Goal: Task Accomplishment & Management: Use online tool/utility

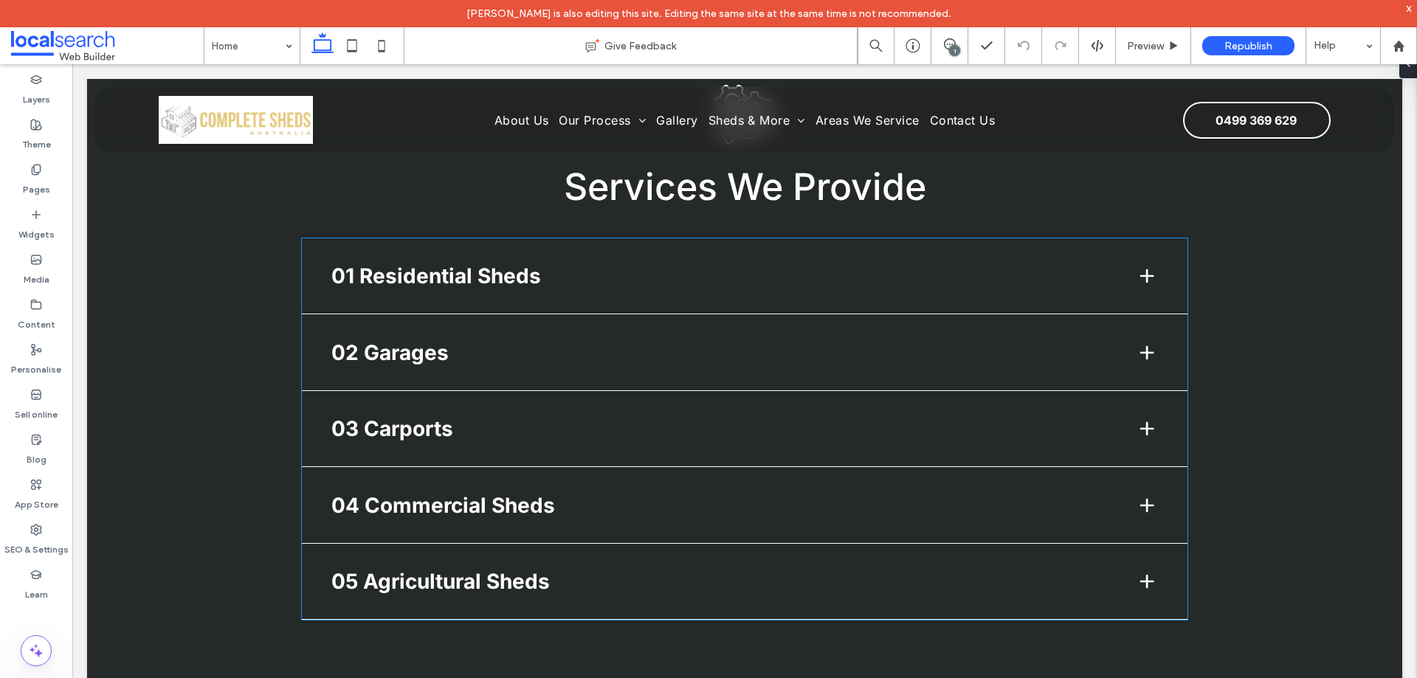
scroll to position [1688, 0]
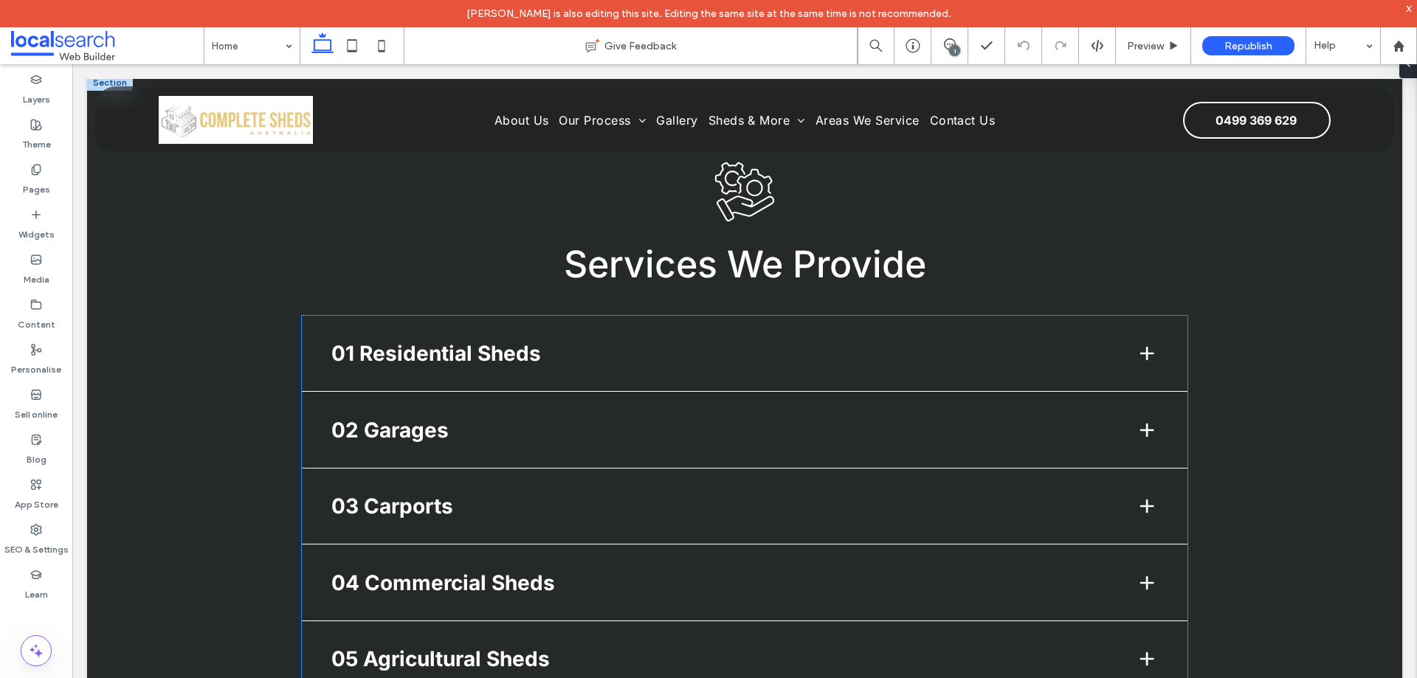
click at [761, 378] on div "01 Residential Sheds" at bounding box center [744, 354] width 885 height 76
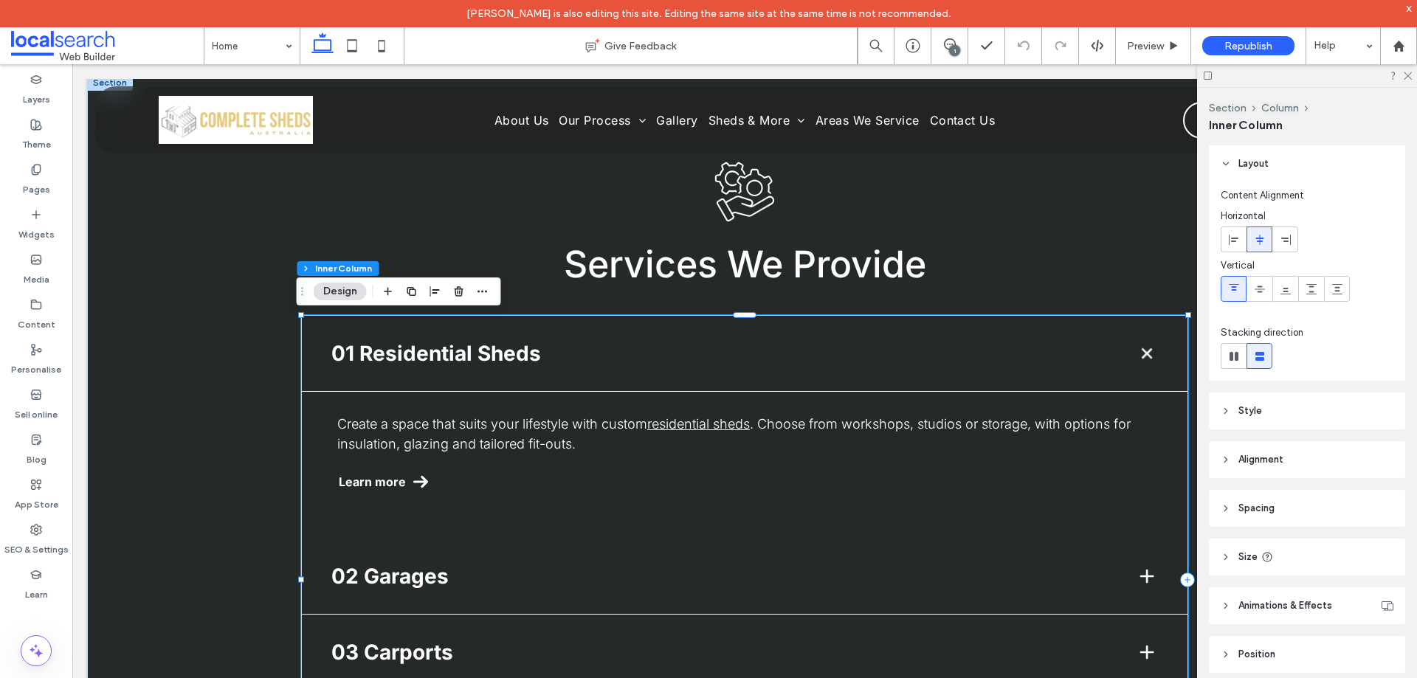
scroll to position [32, 0]
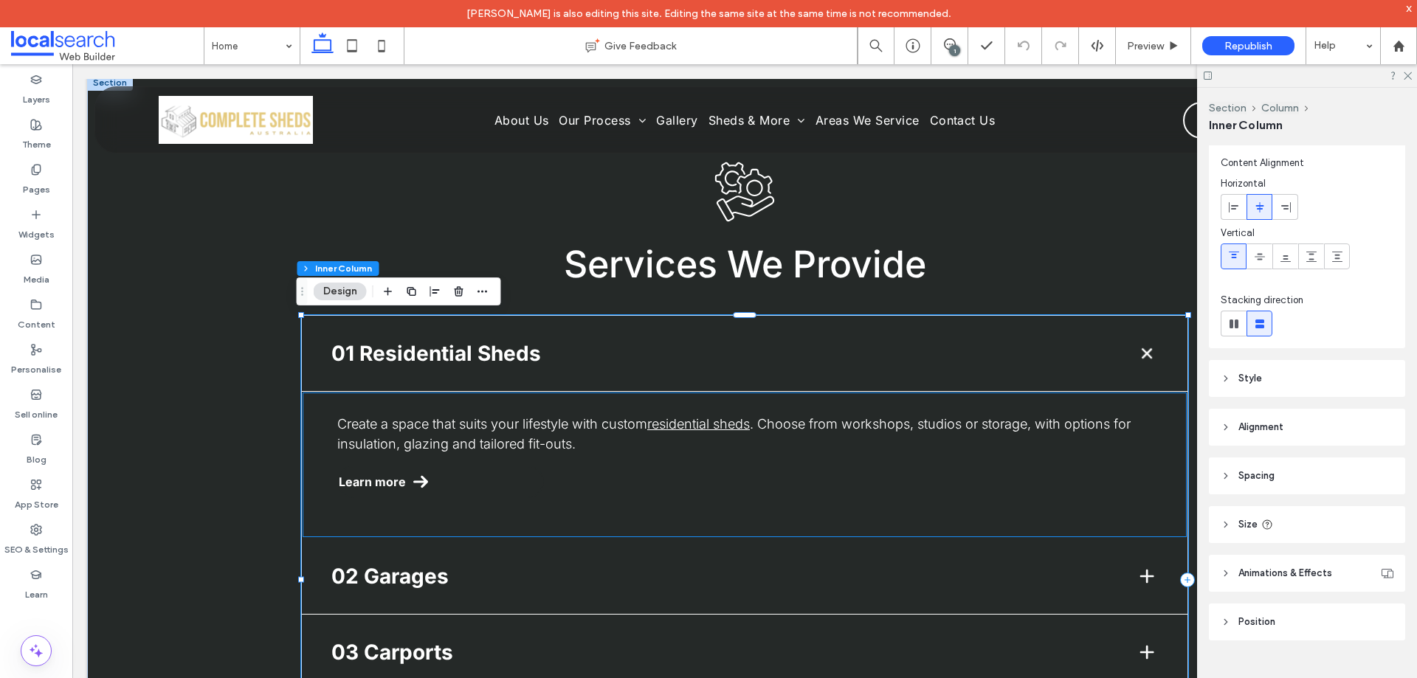
click at [1088, 449] on p "Create a space that suits your lifestyle with custom residential sheds . Choose…" at bounding box center [744, 434] width 815 height 40
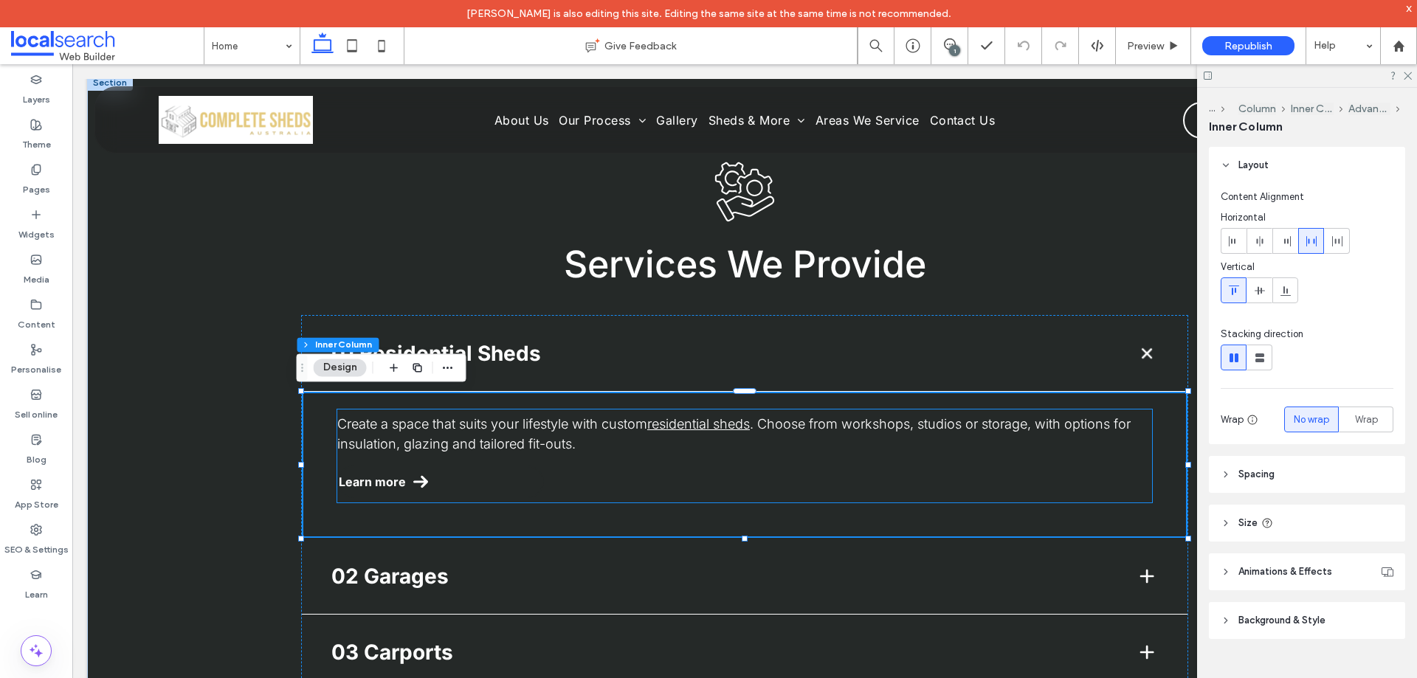
click at [1049, 426] on span ". Choose from workshops, studios or storage, with options for insulation, glazi…" at bounding box center [733, 433] width 793 height 35
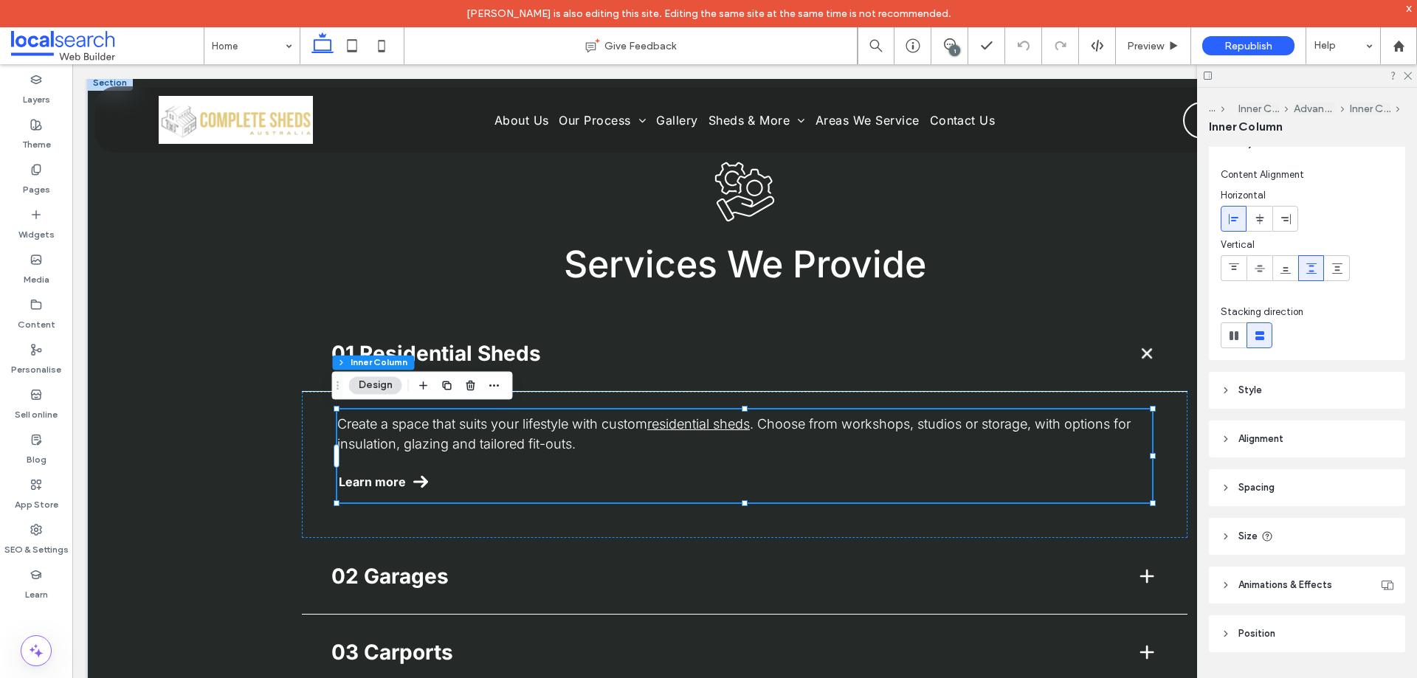
scroll to position [34, 0]
click at [1171, 477] on div "Create a space that suits your lifestyle with custom residential sheds . Choose…" at bounding box center [744, 465] width 885 height 146
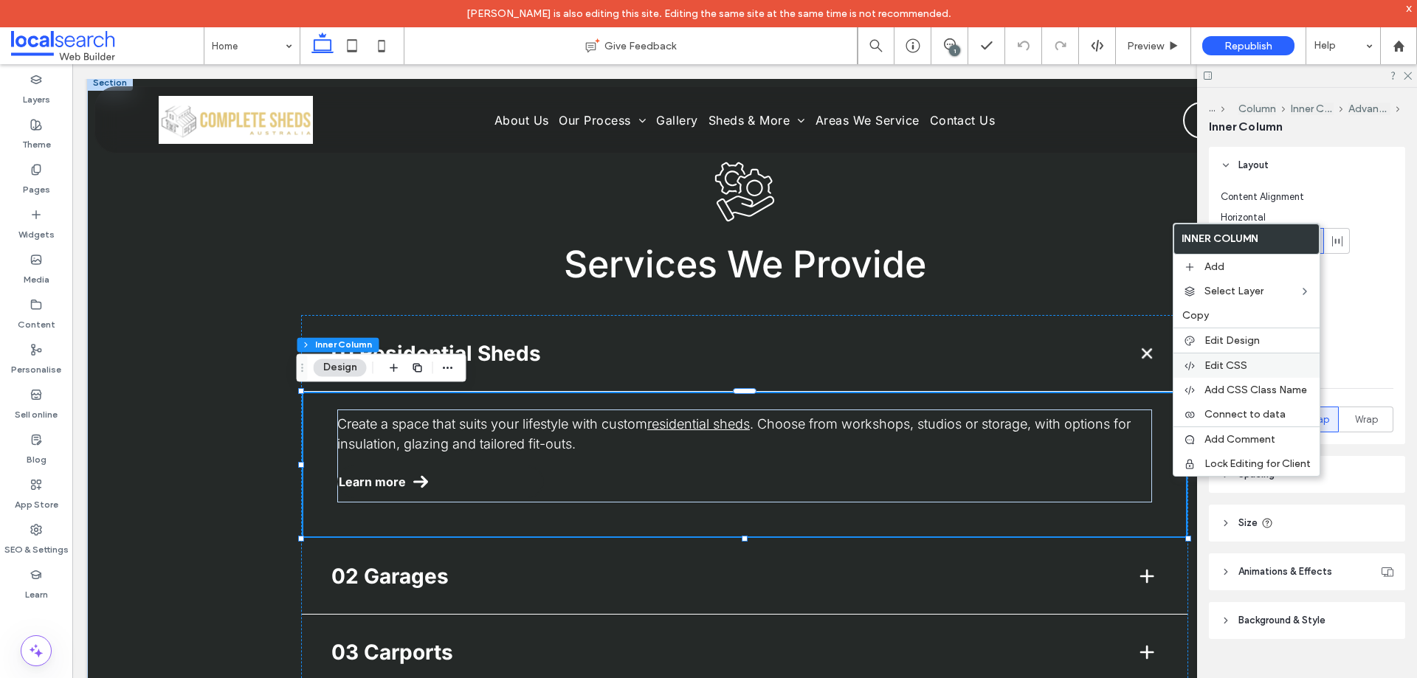
click at [1228, 356] on div "Edit CSS" at bounding box center [1246, 365] width 146 height 25
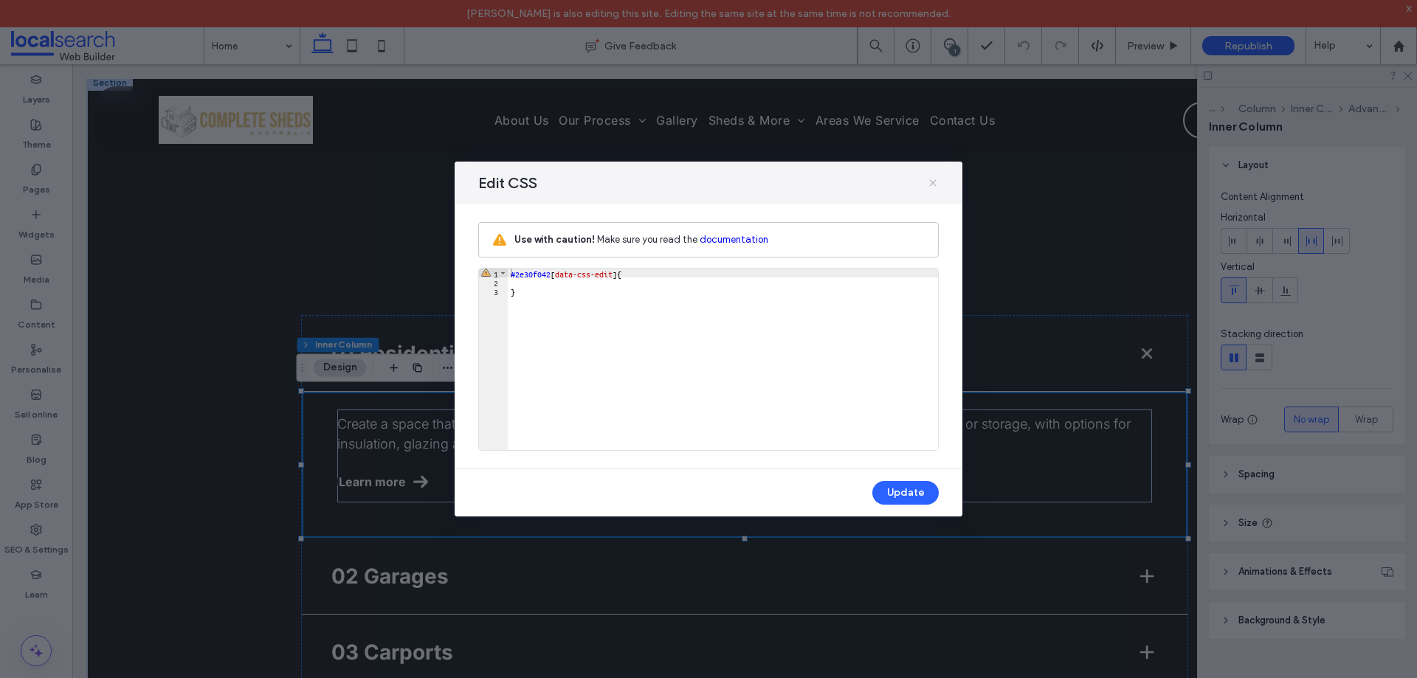
drag, startPoint x: 935, startPoint y: 176, endPoint x: 863, endPoint y: 113, distance: 95.7
click at [935, 176] on span at bounding box center [933, 182] width 12 height 19
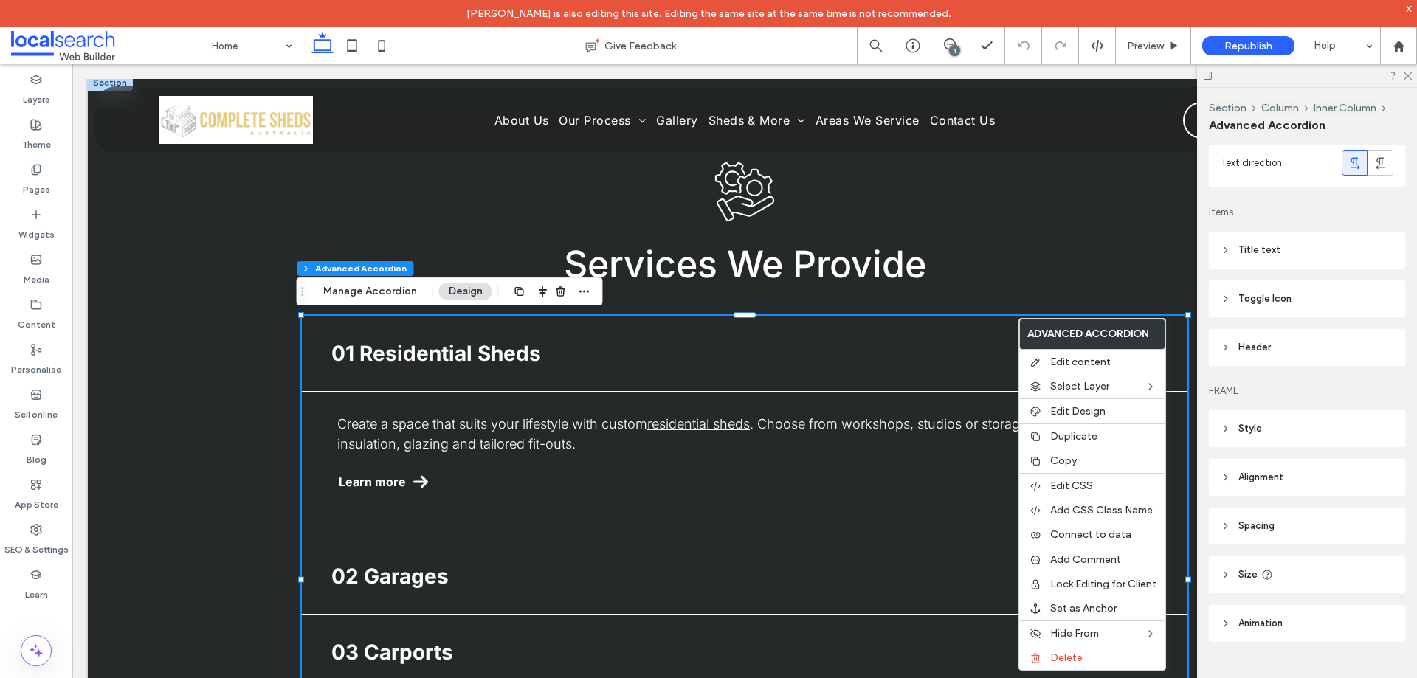
scroll to position [131, 0]
drag, startPoint x: 1263, startPoint y: 416, endPoint x: 1268, endPoint y: 410, distance: 8.0
click at [1264, 415] on header "Style" at bounding box center [1307, 427] width 196 height 37
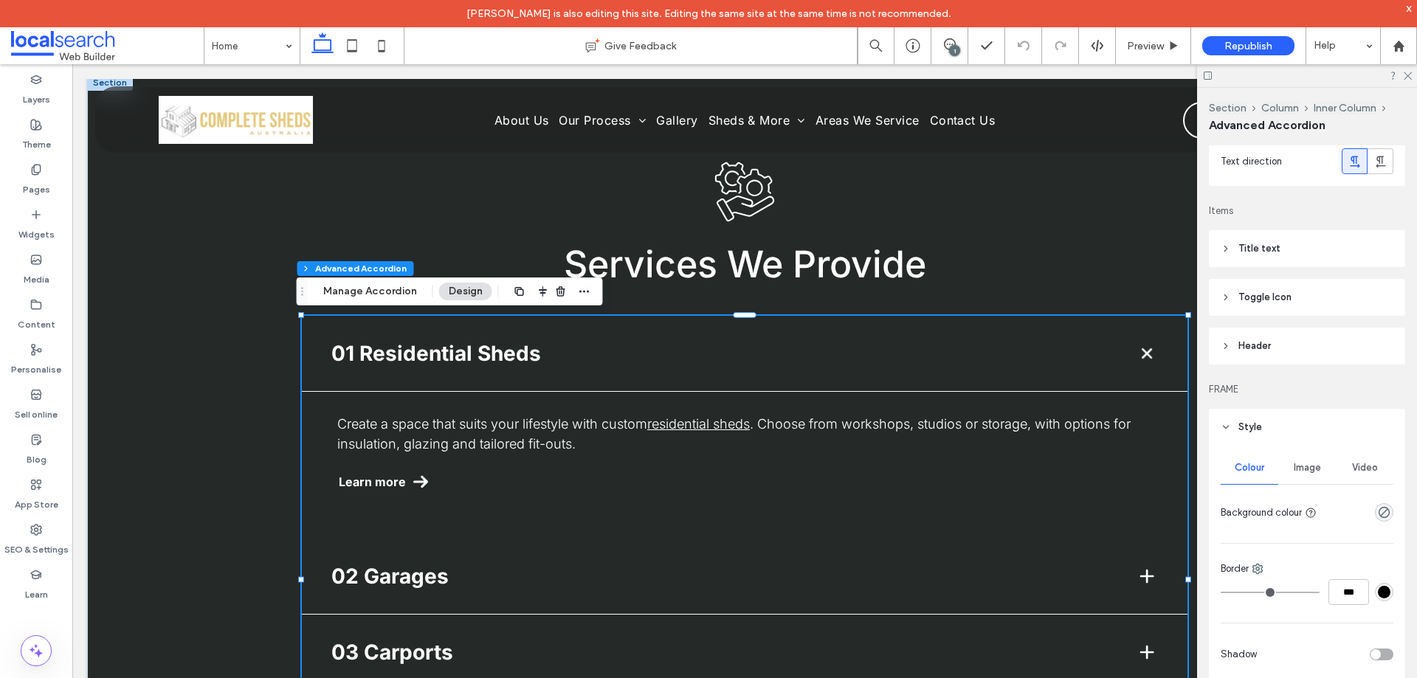
click at [1281, 263] on header "Title text" at bounding box center [1307, 248] width 196 height 37
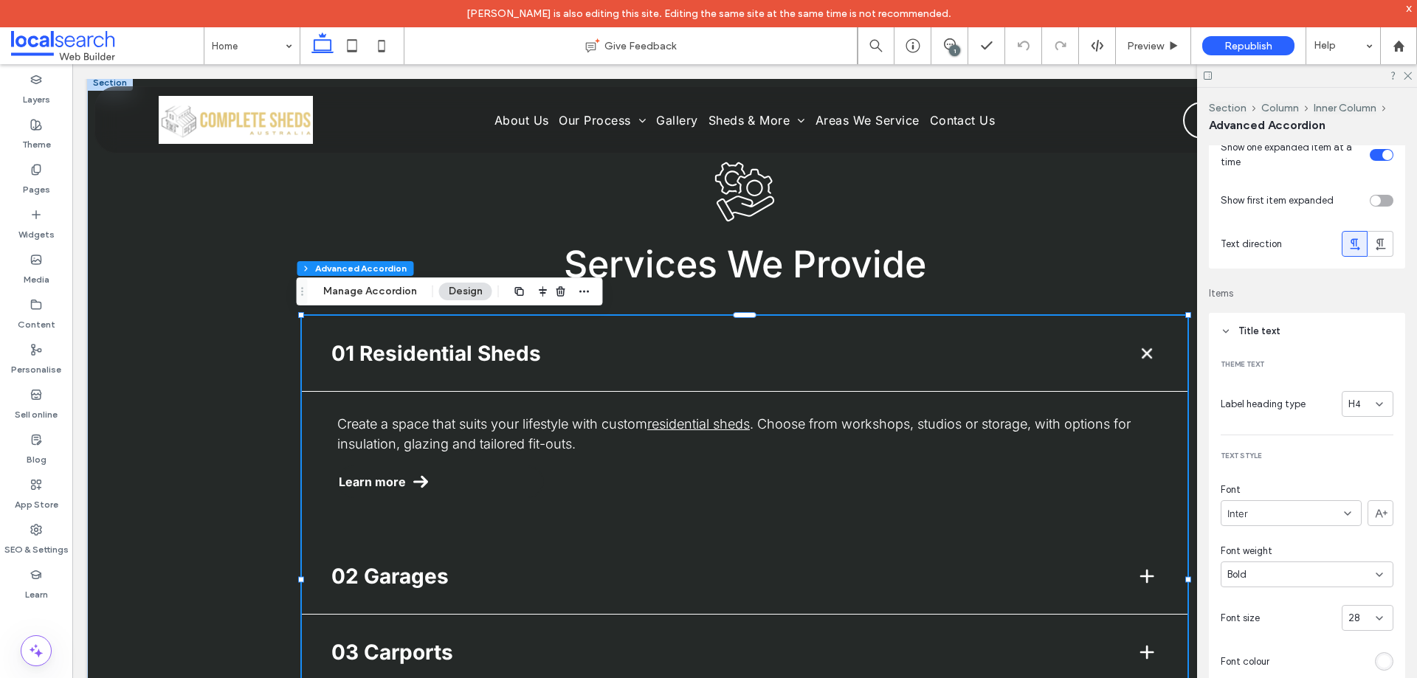
scroll to position [0, 0]
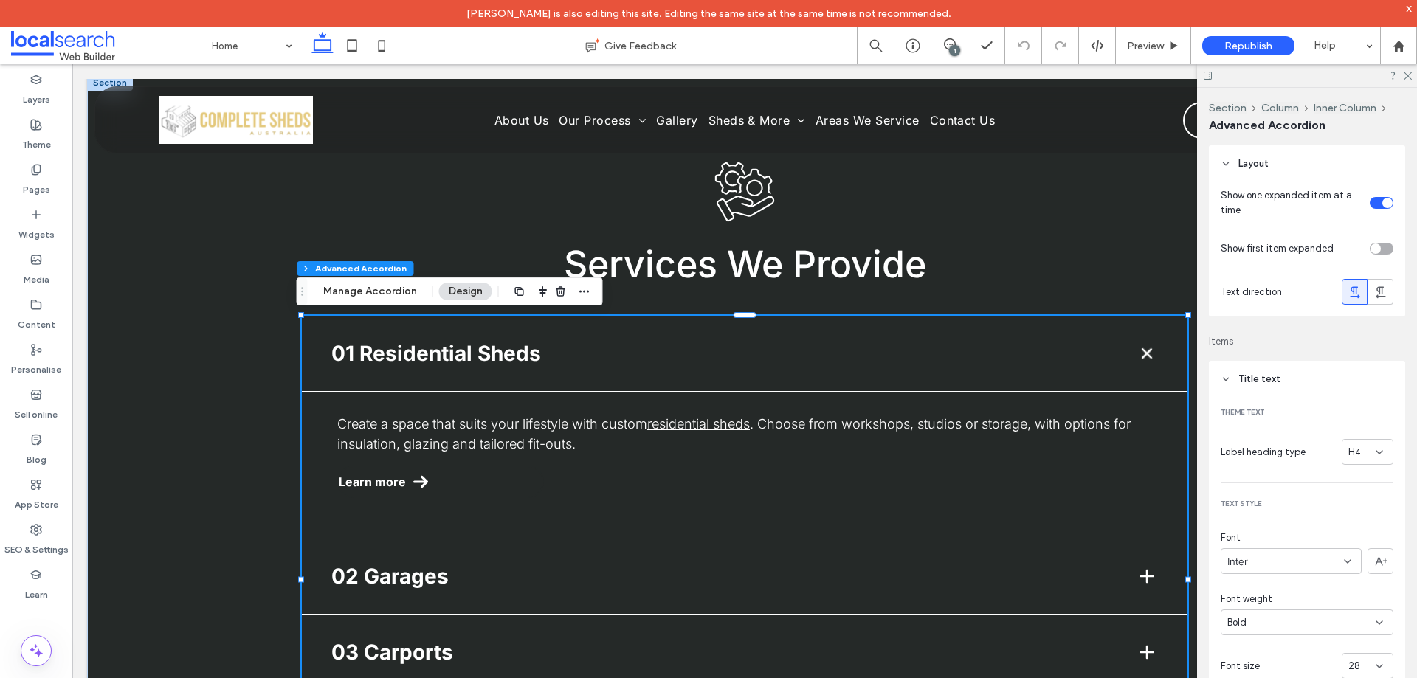
click at [1284, 367] on header "Title text" at bounding box center [1307, 379] width 196 height 37
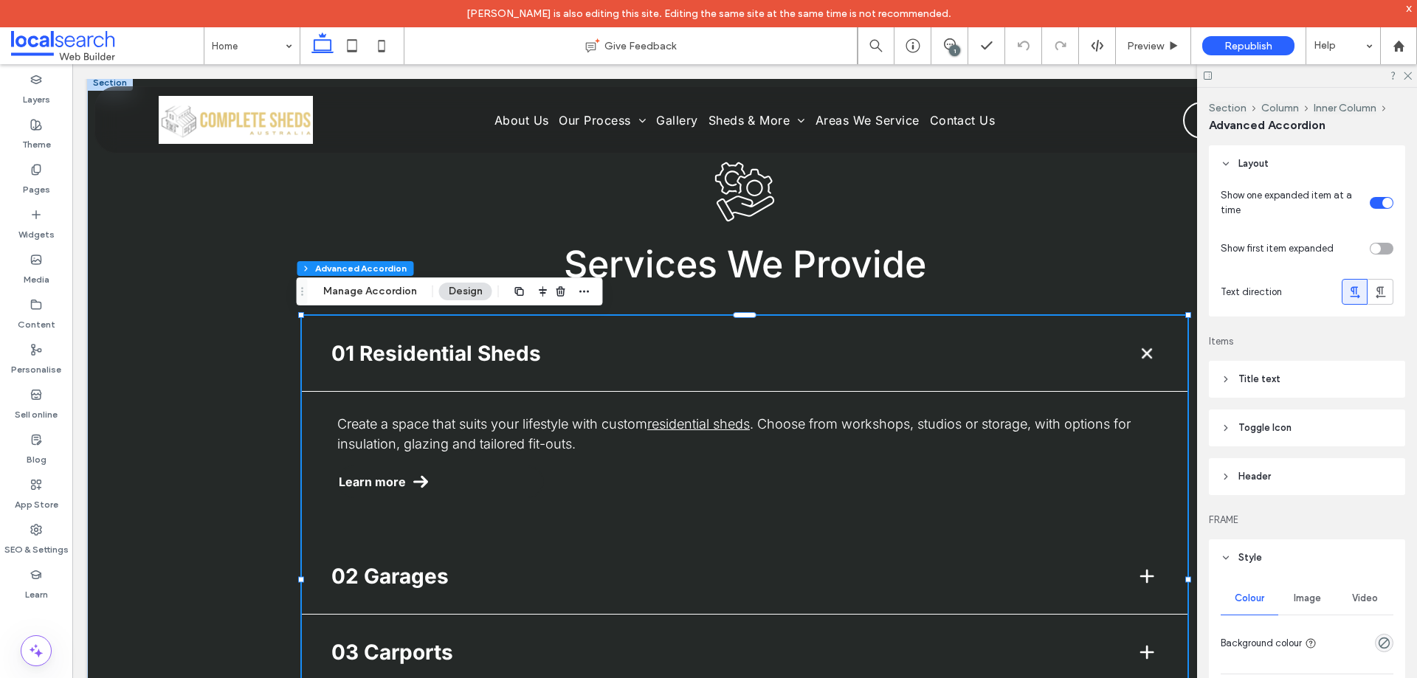
click at [1375, 246] on div "toggle" at bounding box center [1381, 249] width 24 height 12
click at [1369, 245] on div "toggle" at bounding box center [1381, 249] width 24 height 12
click at [1371, 199] on div "toggle" at bounding box center [1381, 203] width 24 height 12
click at [1370, 198] on div "toggle" at bounding box center [1375, 203] width 10 height 10
click at [1371, 202] on div "toggle" at bounding box center [1381, 203] width 24 height 12
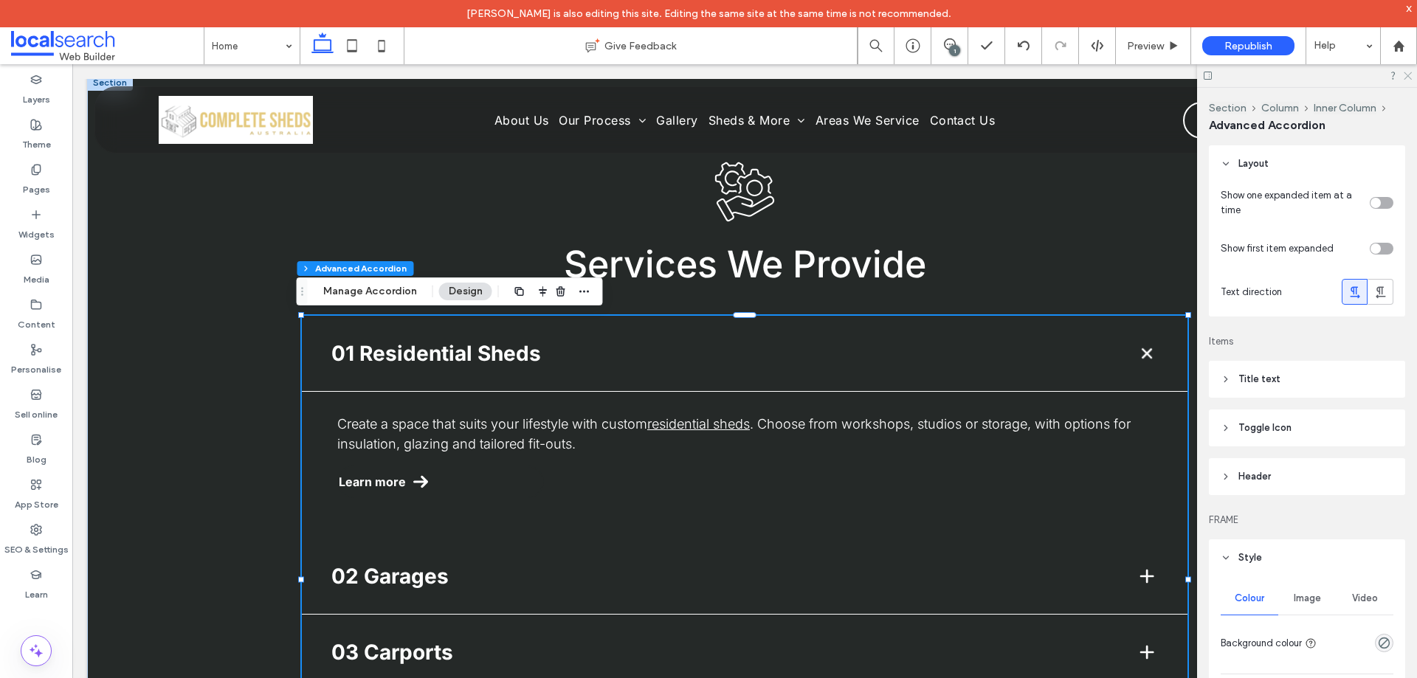
drag, startPoint x: 1406, startPoint y: 76, endPoint x: 1288, endPoint y: 13, distance: 133.0
click at [1406, 76] on icon at bounding box center [1407, 75] width 10 height 10
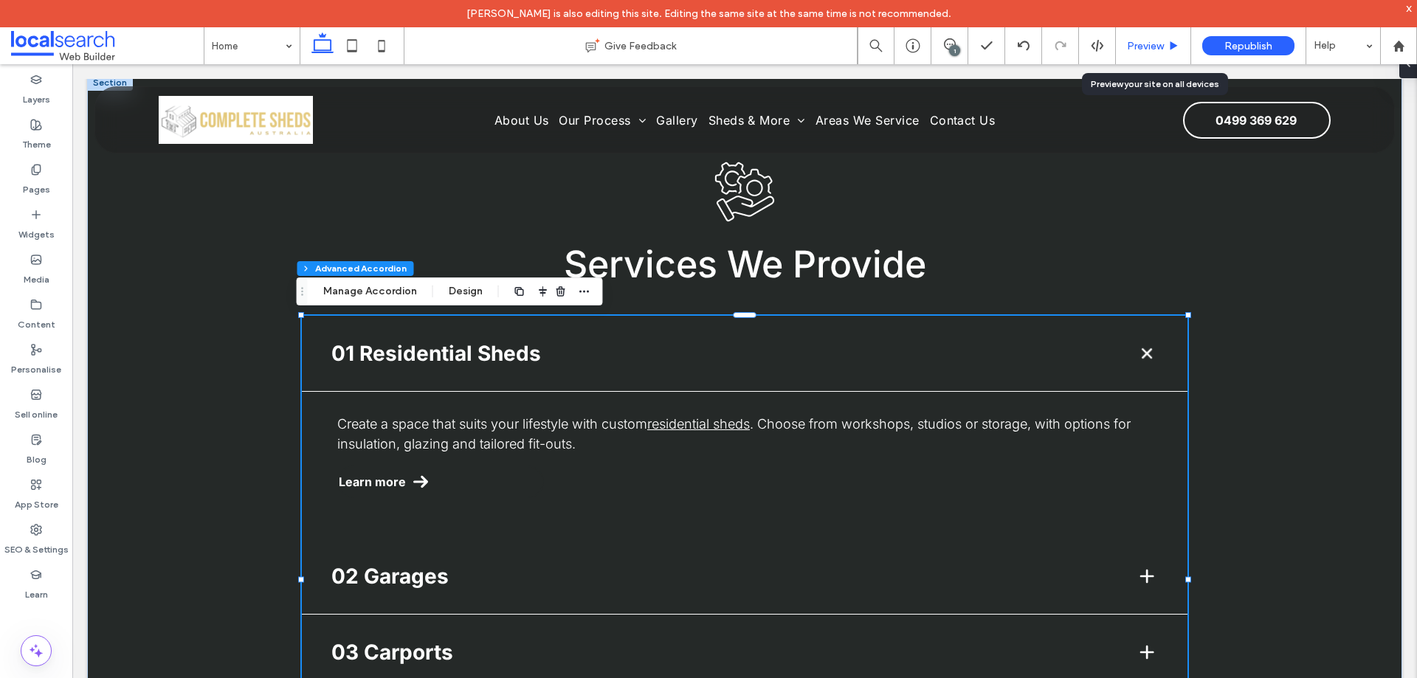
click at [1141, 55] on div "Preview" at bounding box center [1153, 45] width 75 height 37
click at [1141, 49] on span "Preview" at bounding box center [1145, 46] width 37 height 13
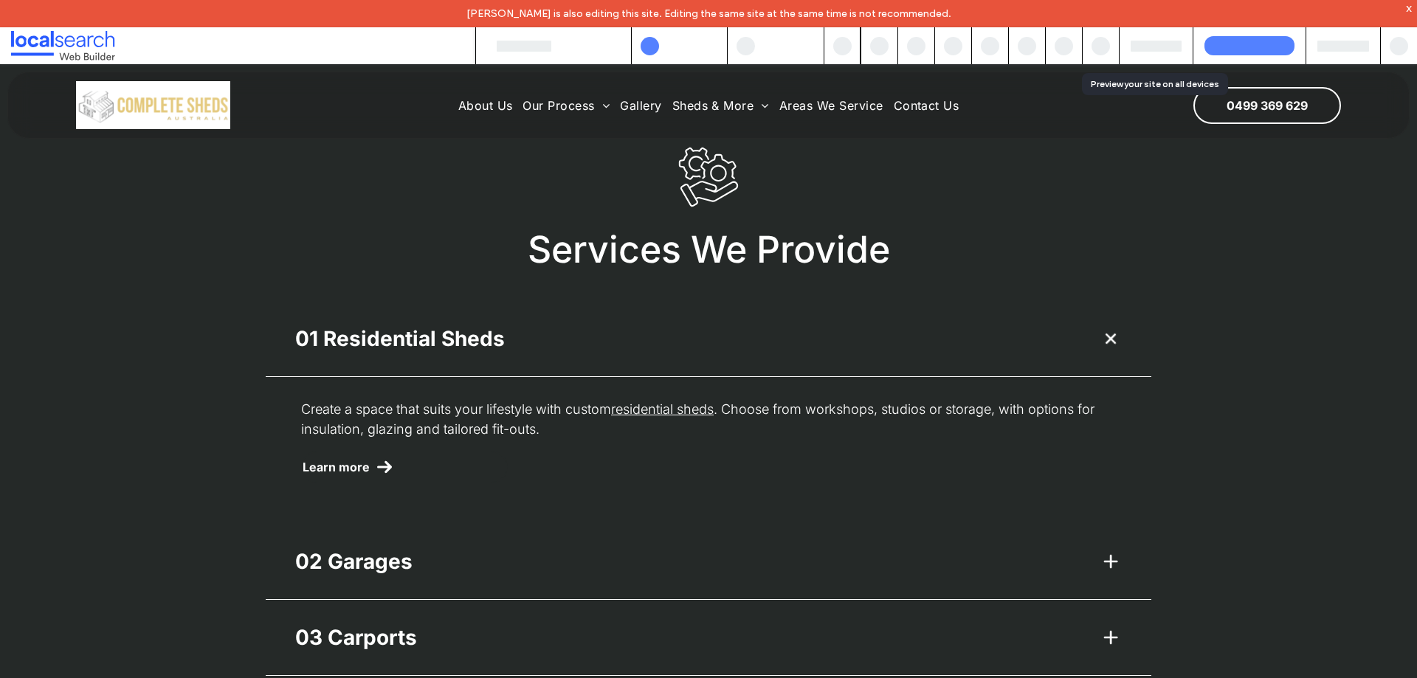
scroll to position [1602, 0]
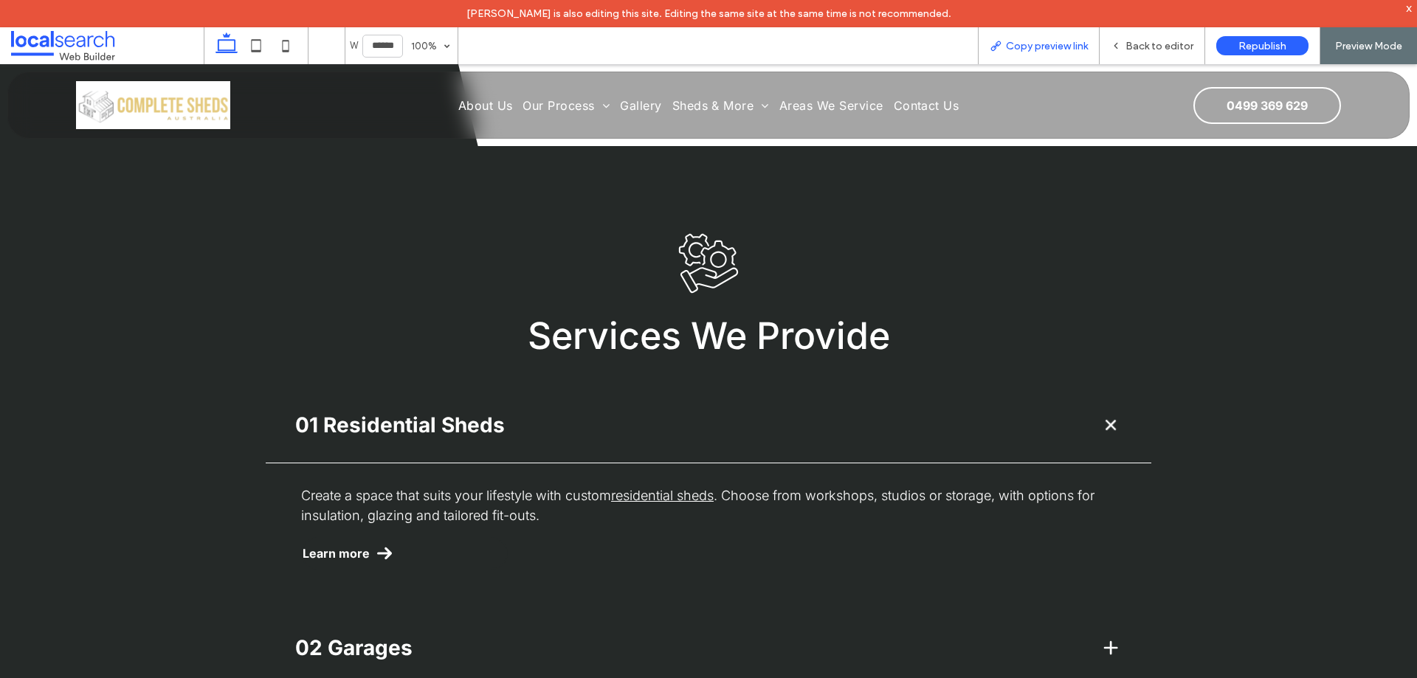
click at [1051, 48] on span "Copy preview link" at bounding box center [1047, 46] width 82 height 13
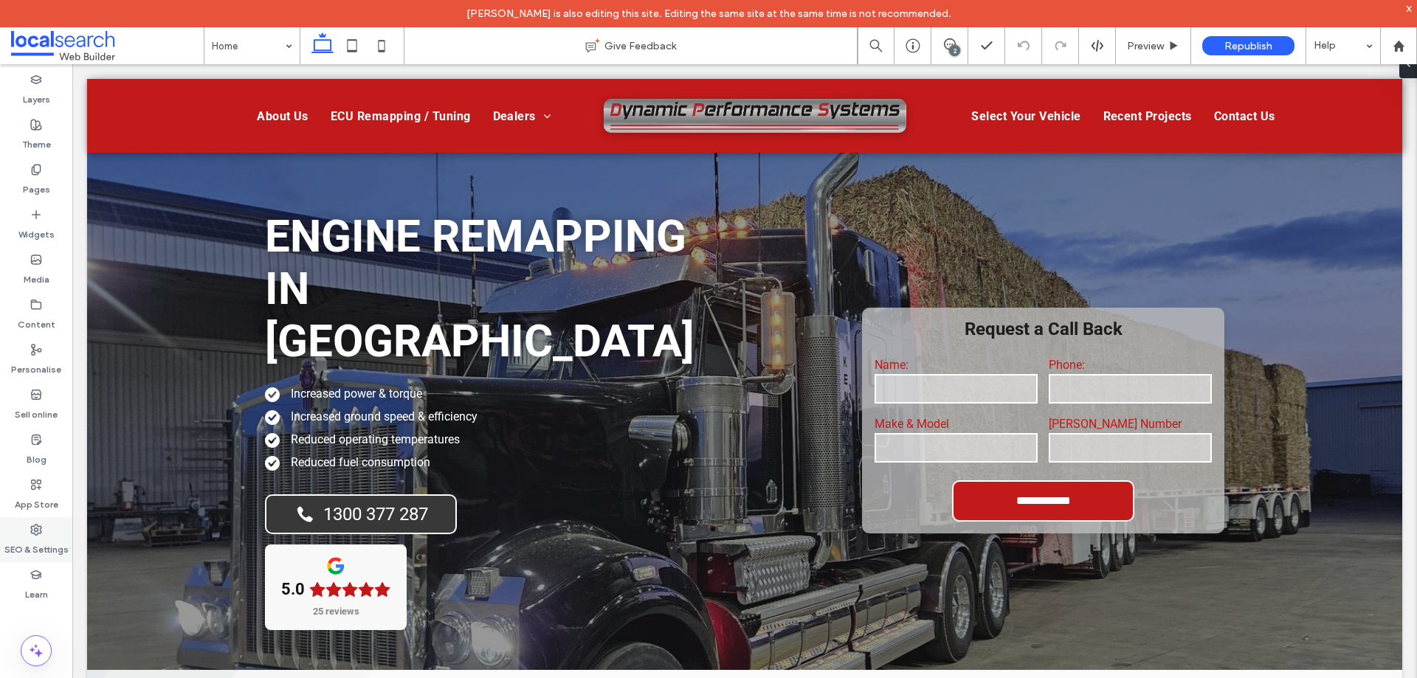
click at [39, 537] on label "SEO & Settings" at bounding box center [36, 546] width 64 height 21
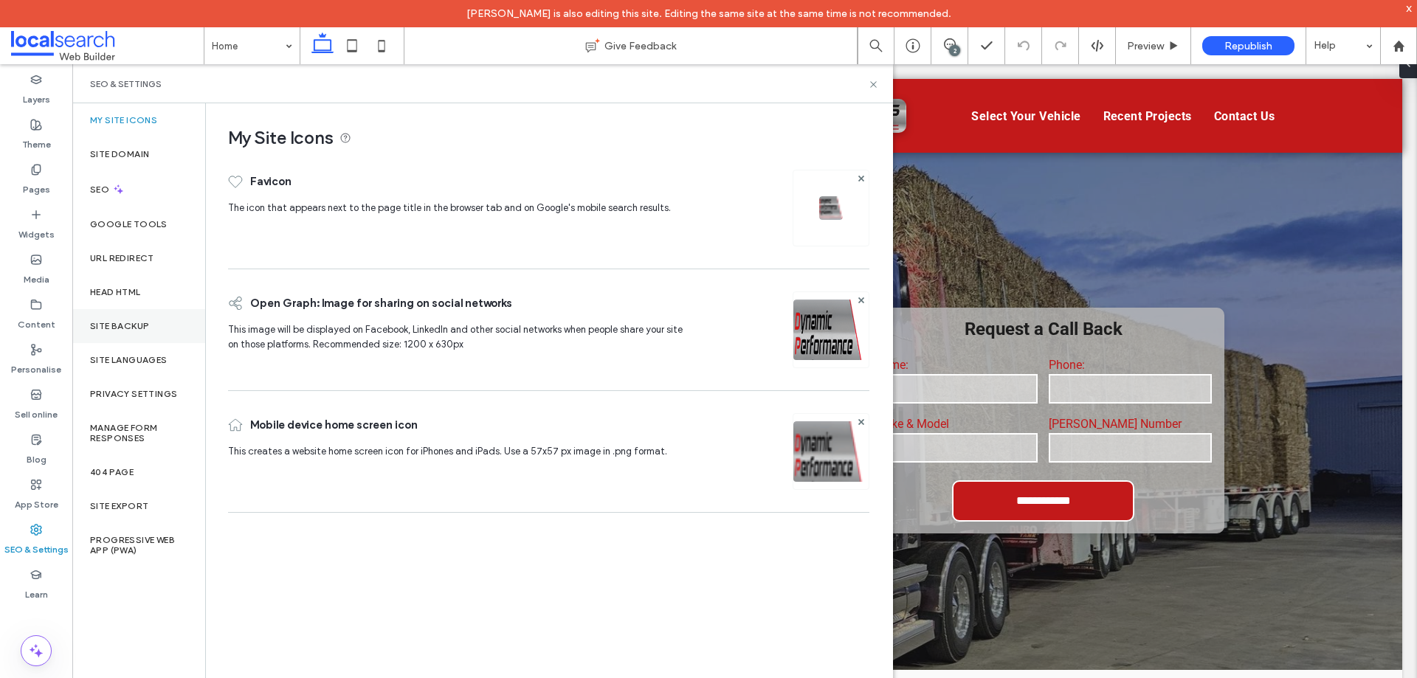
click at [162, 317] on div "Site backup" at bounding box center [138, 326] width 133 height 34
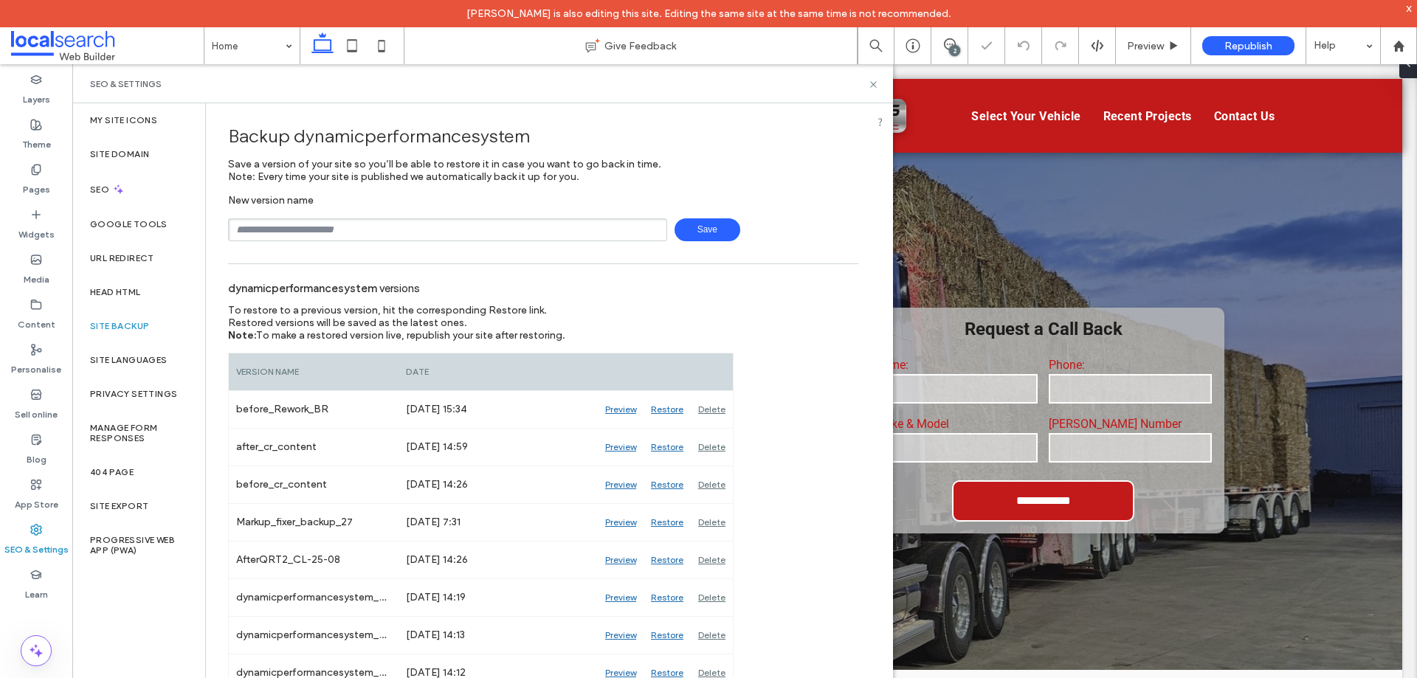
drag, startPoint x: 370, startPoint y: 227, endPoint x: 381, endPoint y: 236, distance: 15.2
click at [370, 227] on input "text" at bounding box center [447, 229] width 439 height 23
type input "**********"
drag, startPoint x: 708, startPoint y: 238, endPoint x: 791, endPoint y: 190, distance: 95.6
click at [708, 235] on span "Save" at bounding box center [707, 229] width 66 height 23
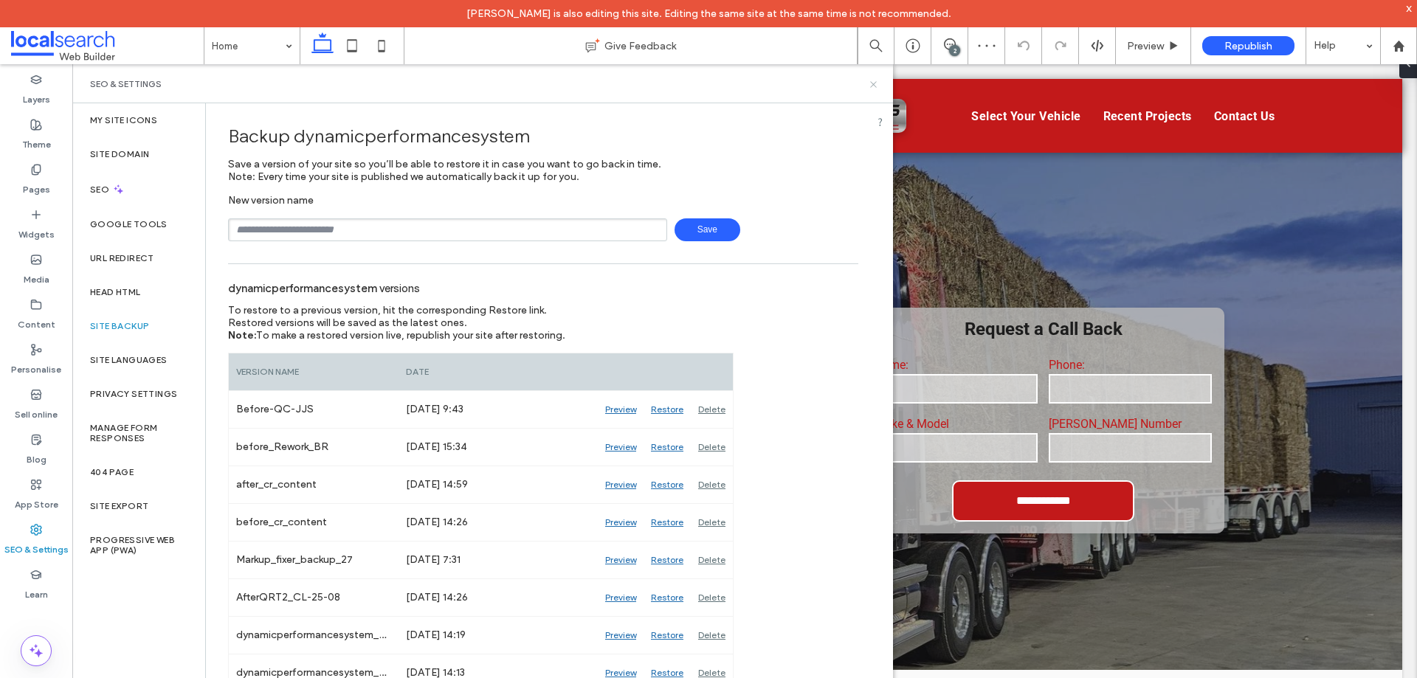
click at [877, 83] on icon at bounding box center [873, 84] width 11 height 11
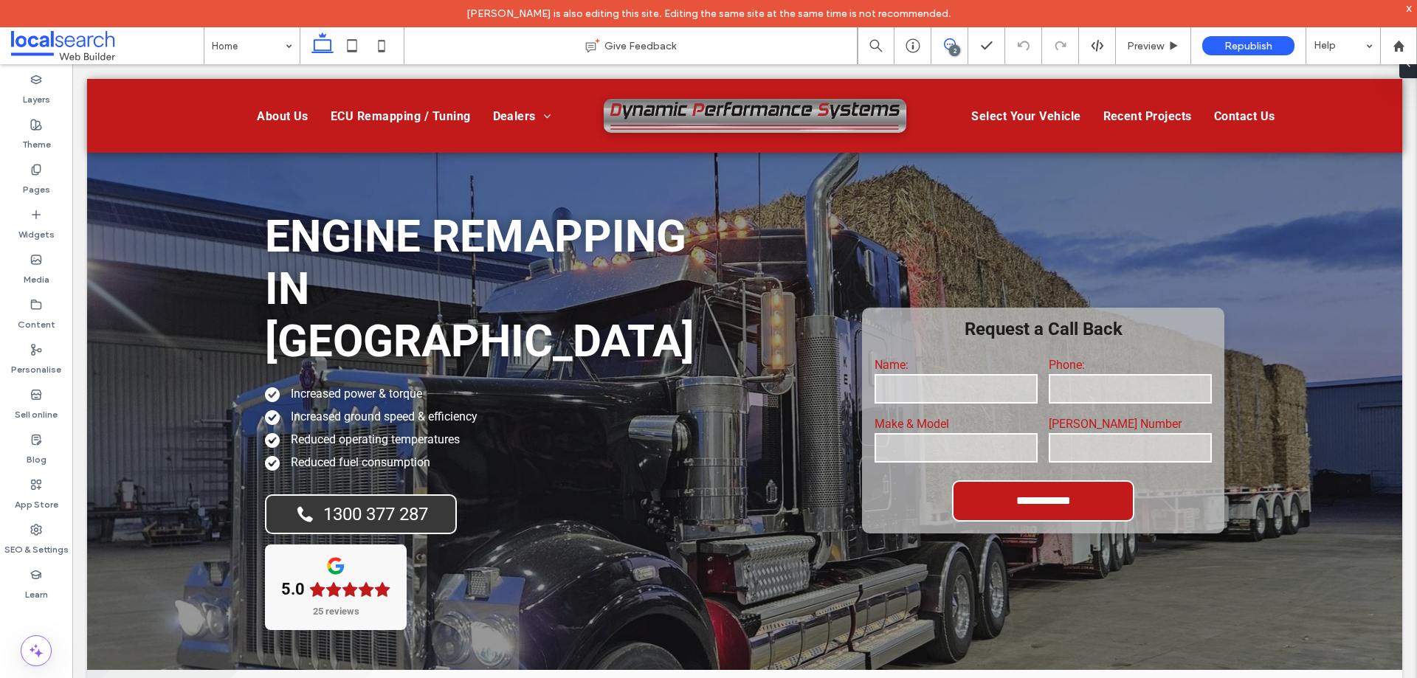
click at [952, 44] on icon at bounding box center [950, 44] width 12 height 12
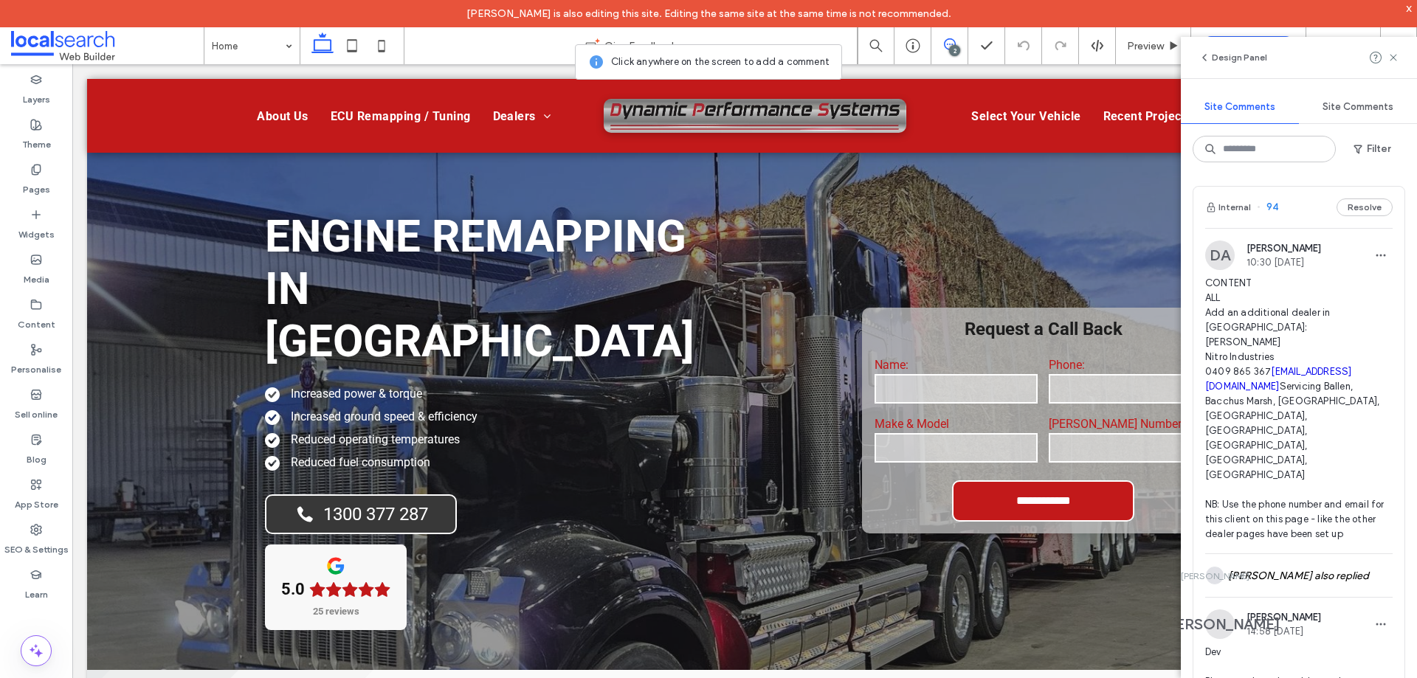
click at [1302, 203] on div "Internal 94 Resolve" at bounding box center [1298, 207] width 211 height 41
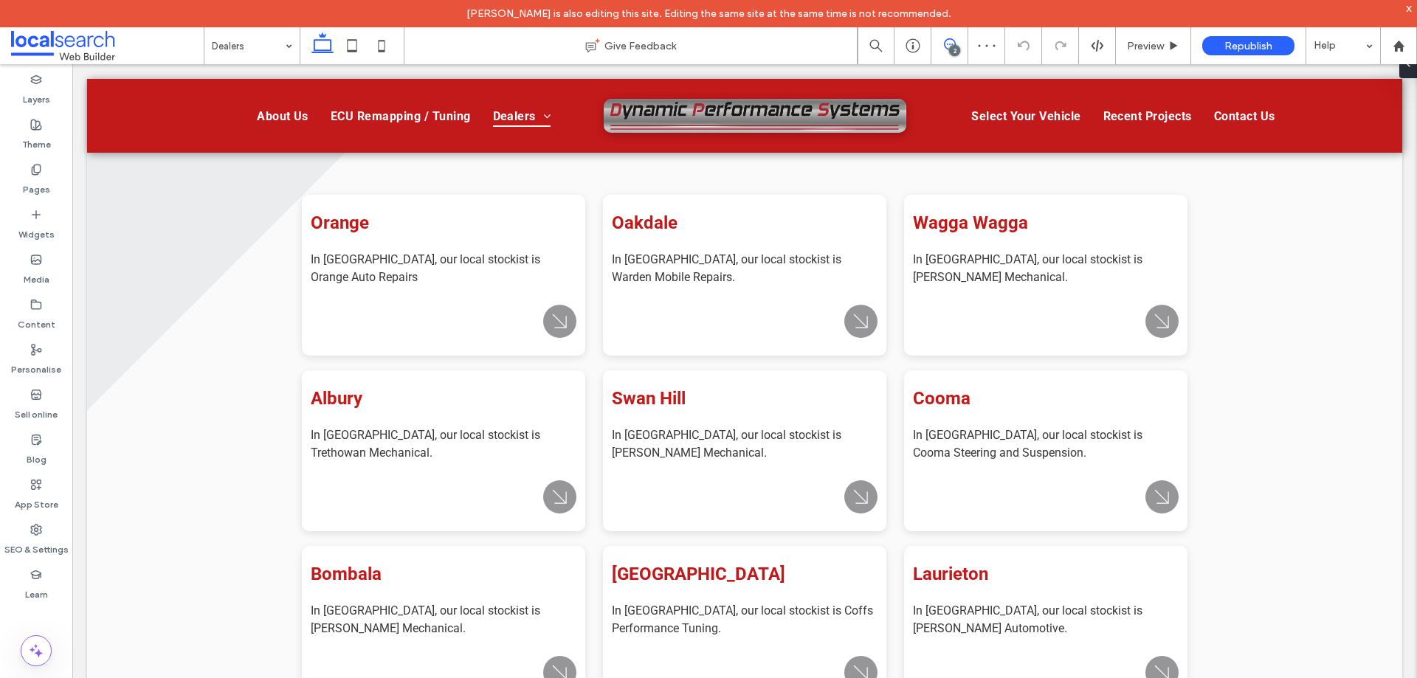
click at [959, 38] on span at bounding box center [949, 44] width 36 height 12
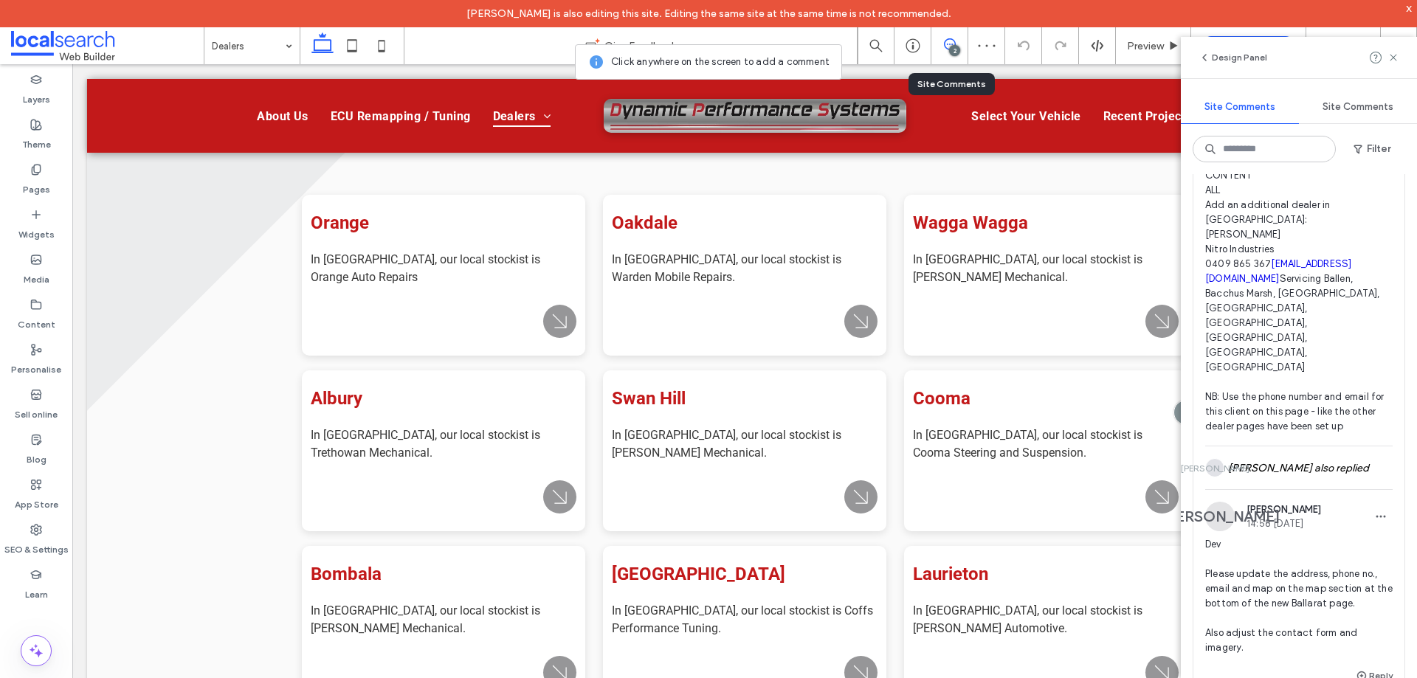
scroll to position [221, 0]
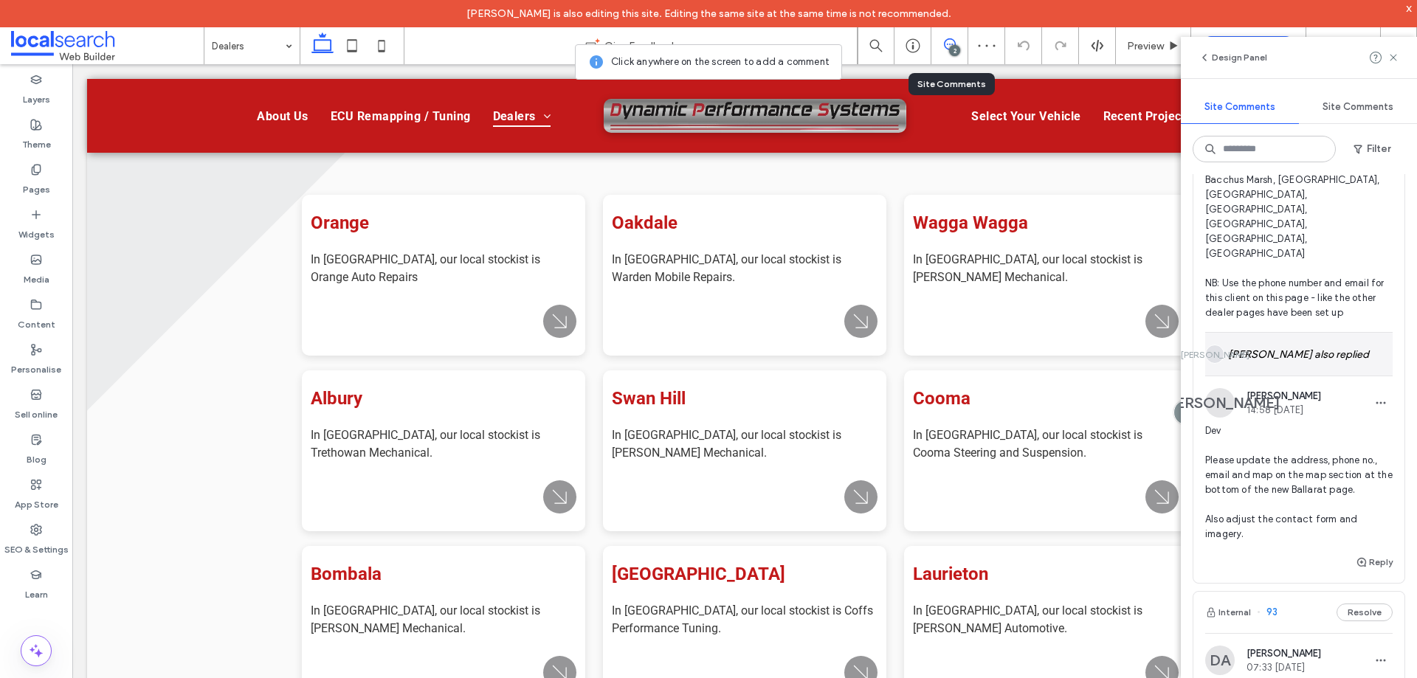
click at [1288, 336] on div "JA James Adderley also replied" at bounding box center [1298, 354] width 187 height 43
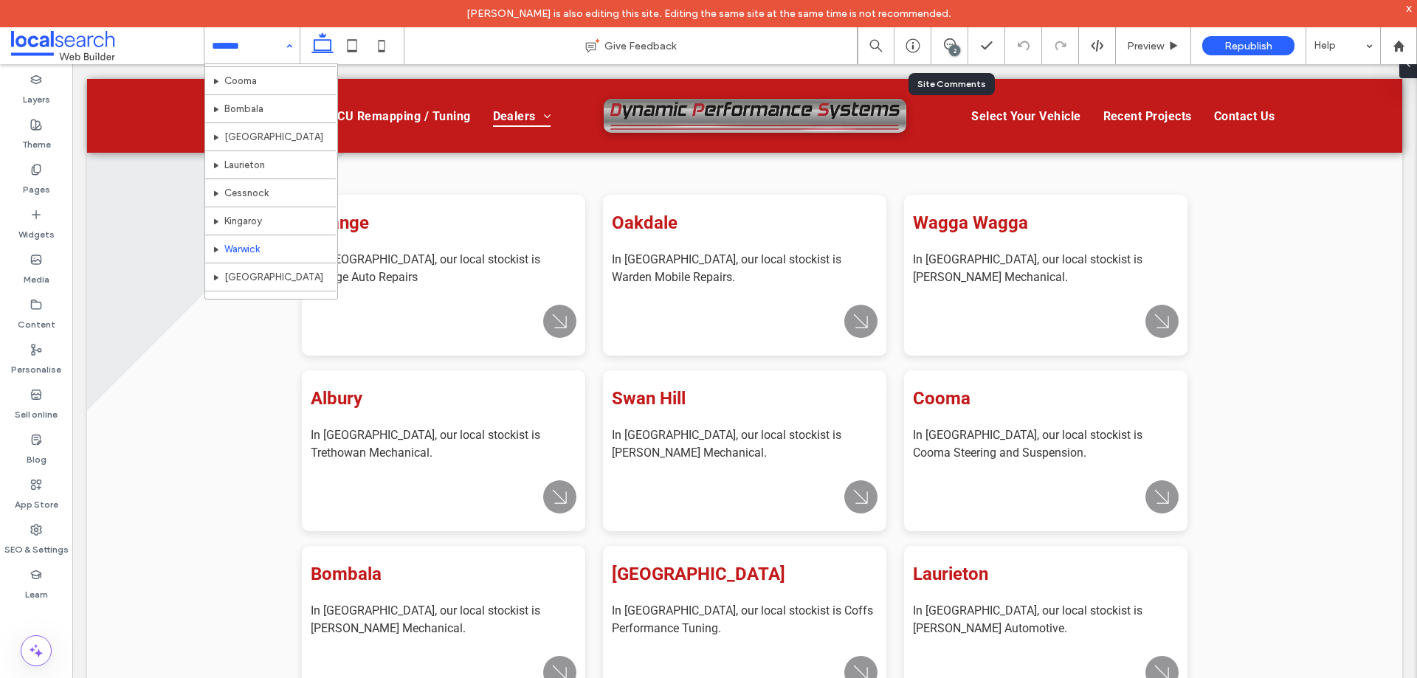
scroll to position [295, 0]
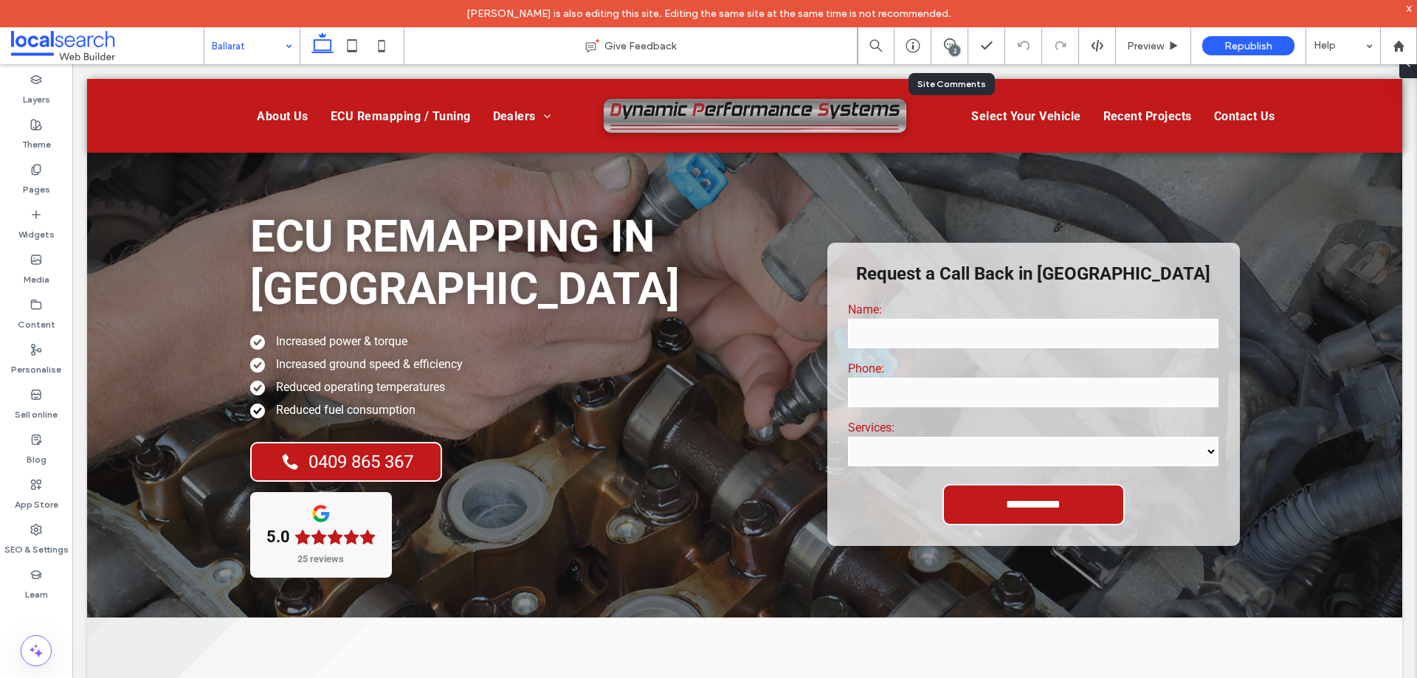
click at [249, 42] on input at bounding box center [248, 45] width 73 height 37
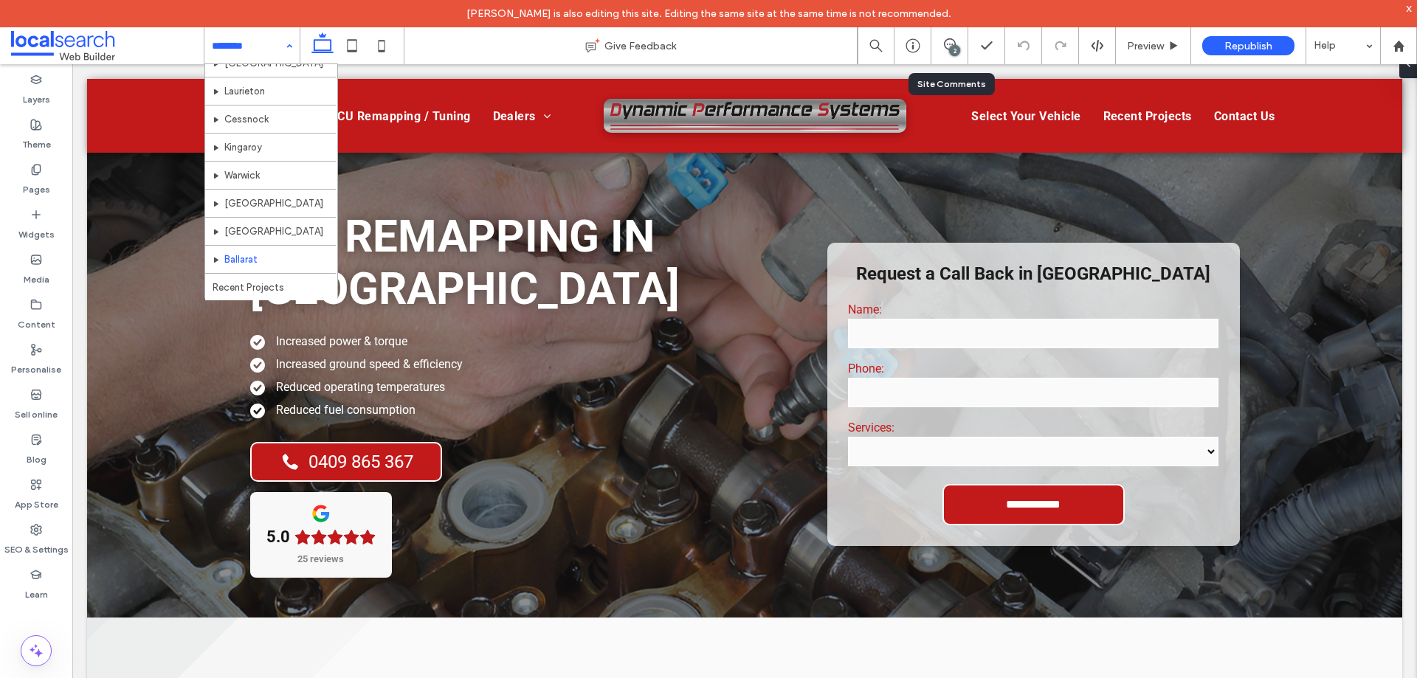
scroll to position [352, 0]
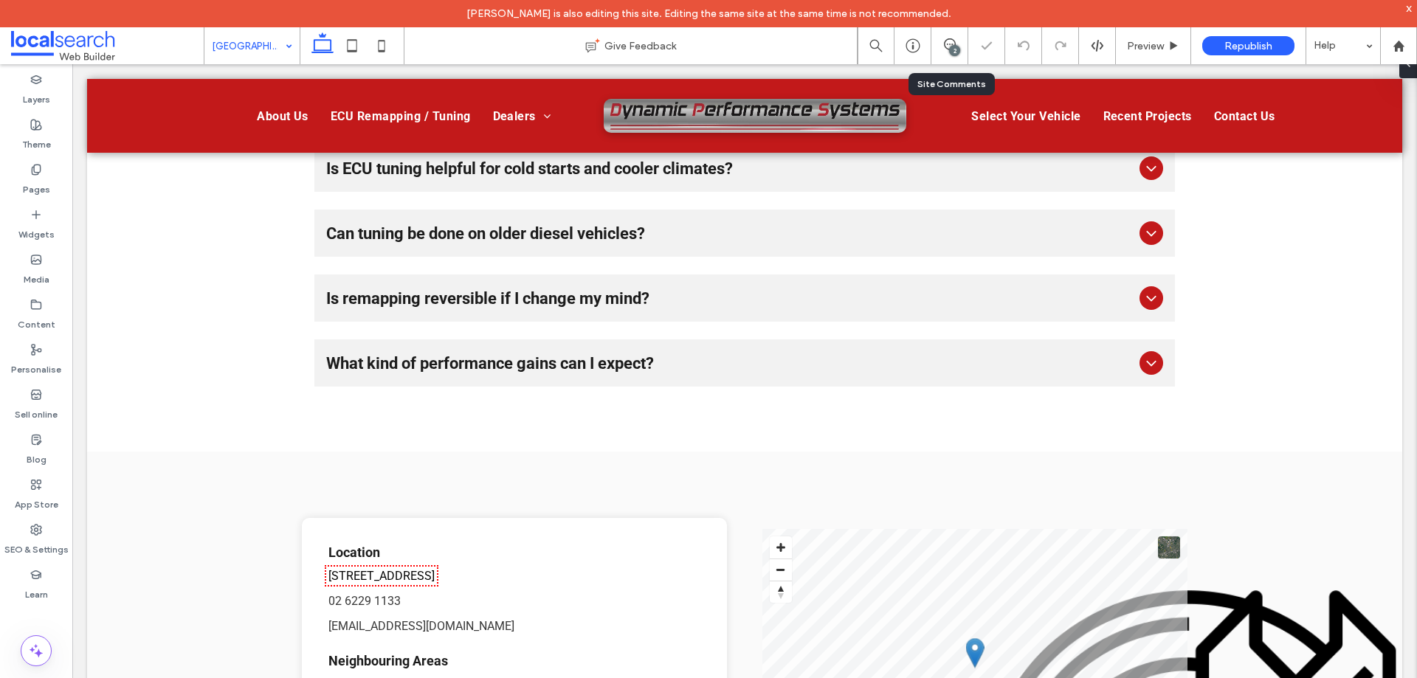
scroll to position [2483, 0]
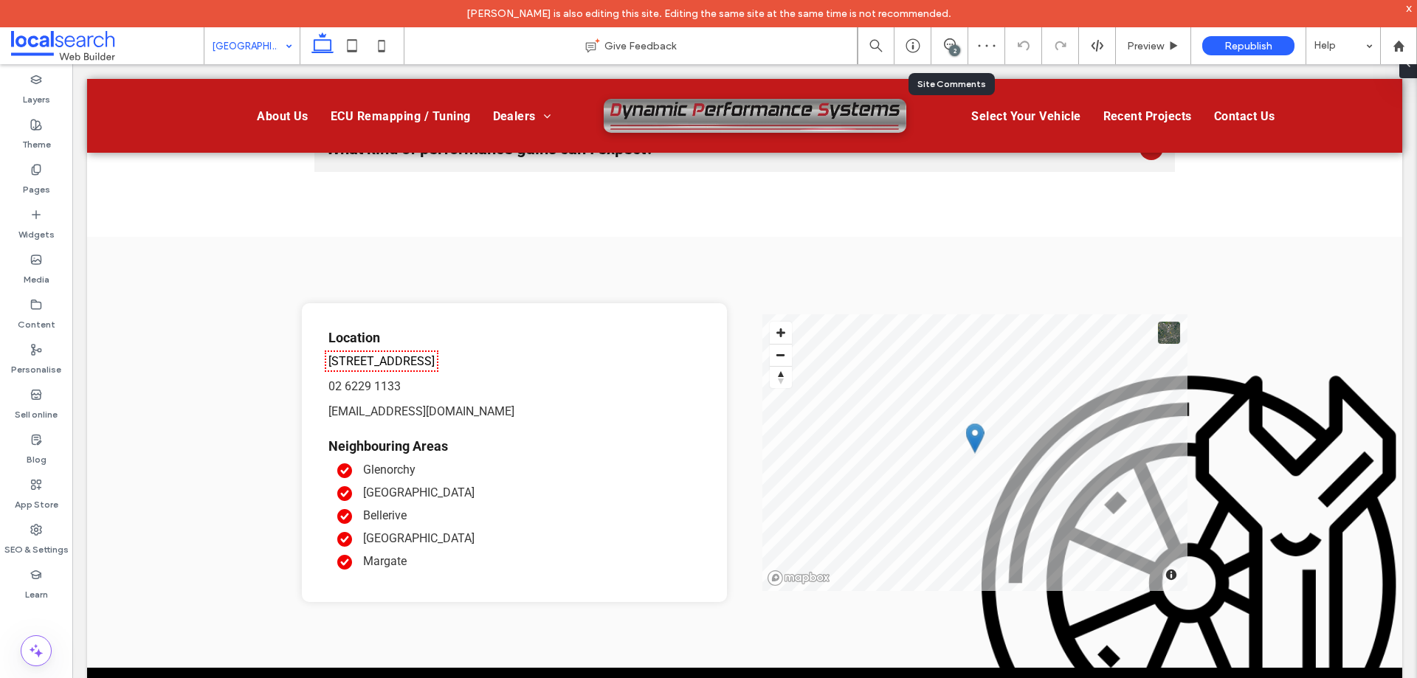
click at [266, 43] on input at bounding box center [248, 45] width 73 height 37
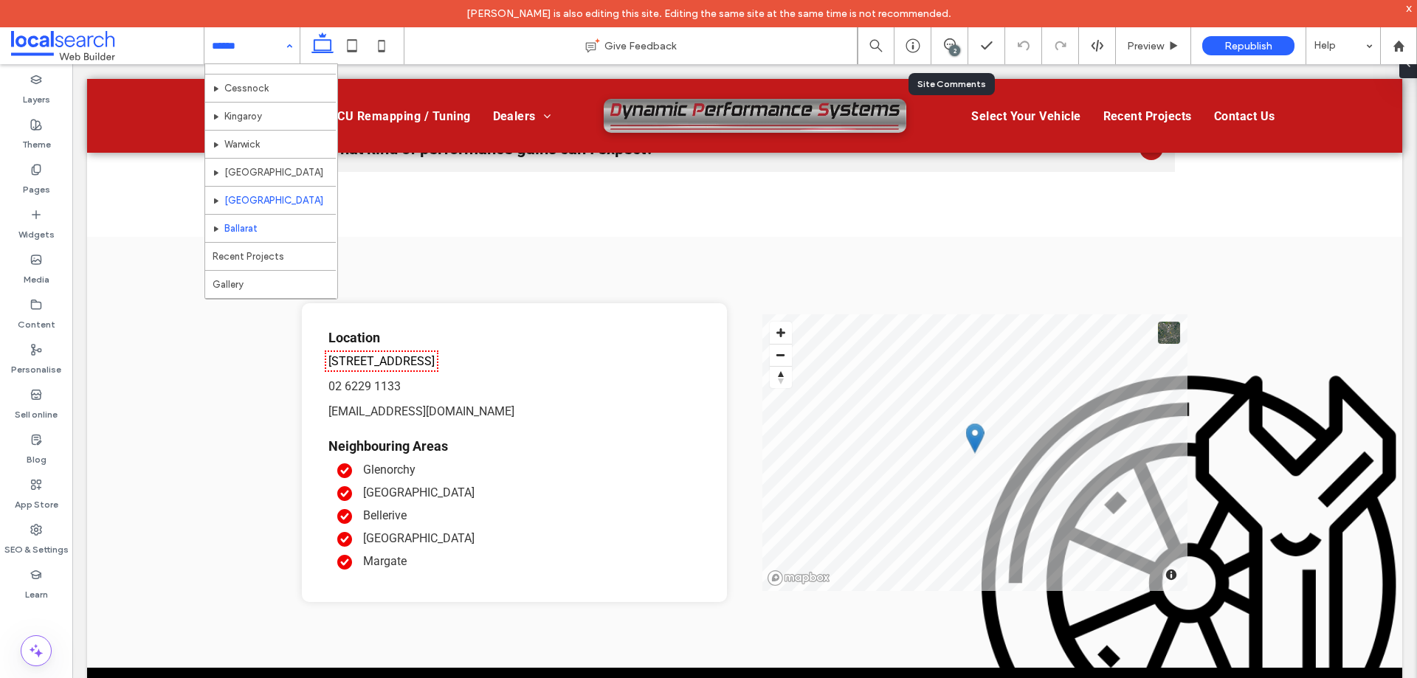
scroll to position [352, 0]
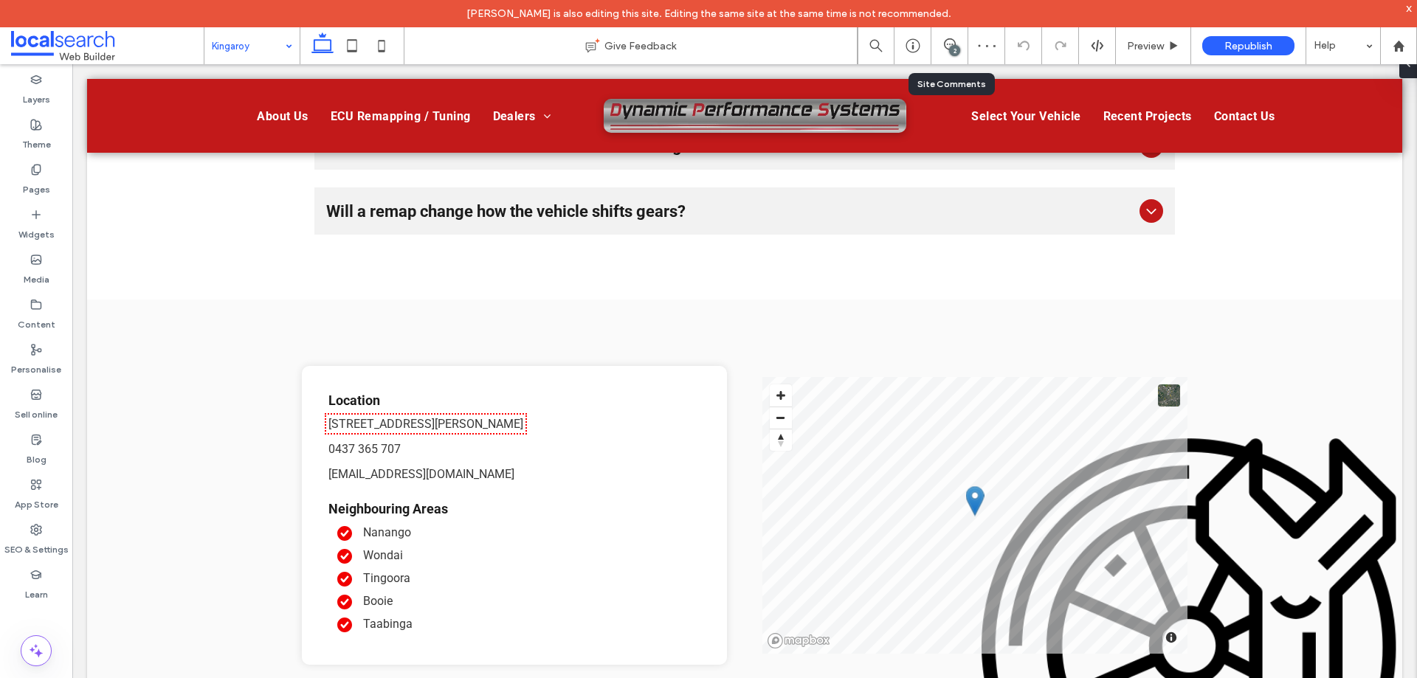
scroll to position [2502, 0]
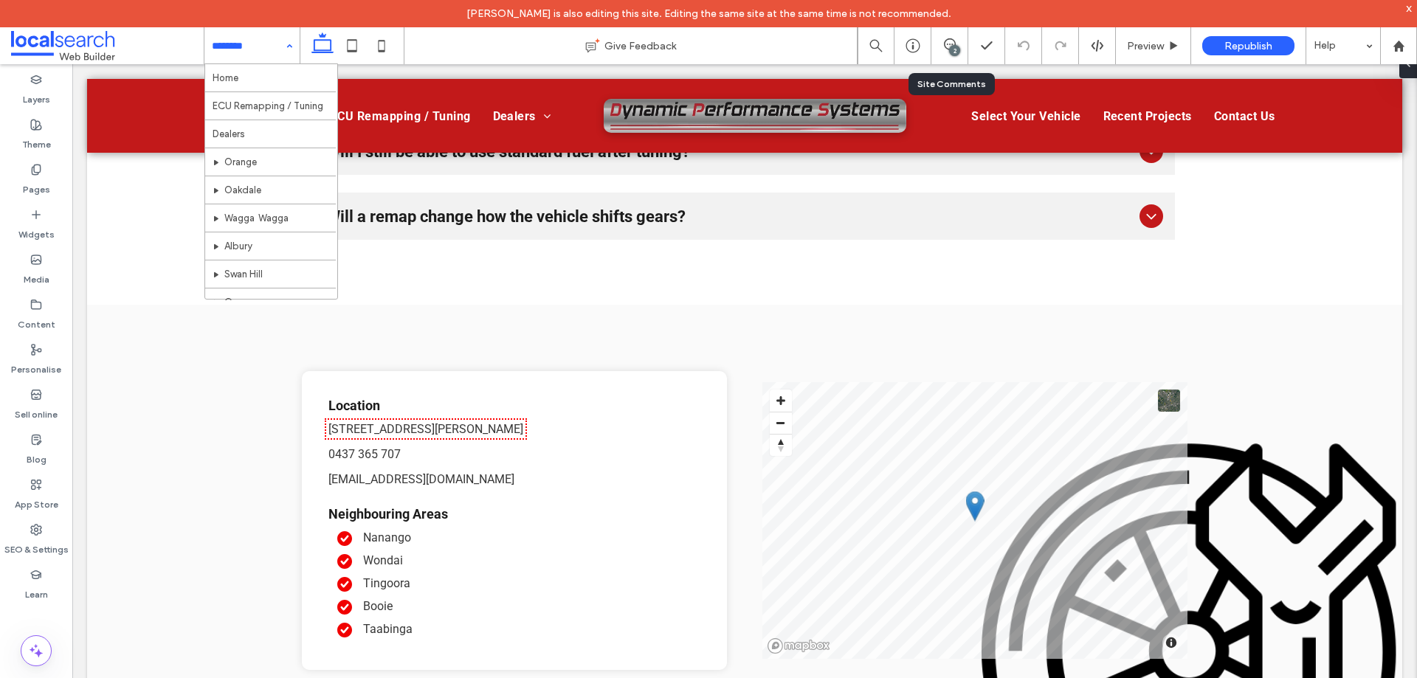
click at [242, 49] on input at bounding box center [248, 45] width 73 height 37
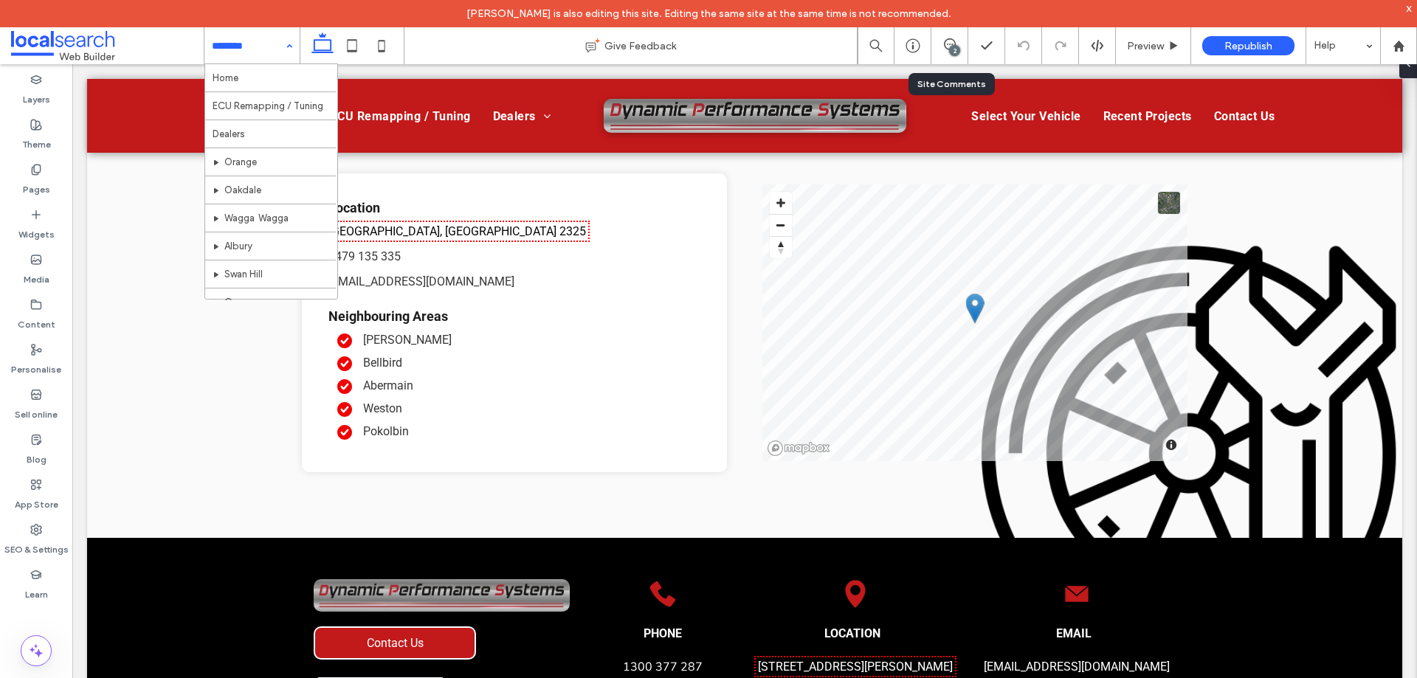
click at [260, 48] on input at bounding box center [248, 45] width 73 height 37
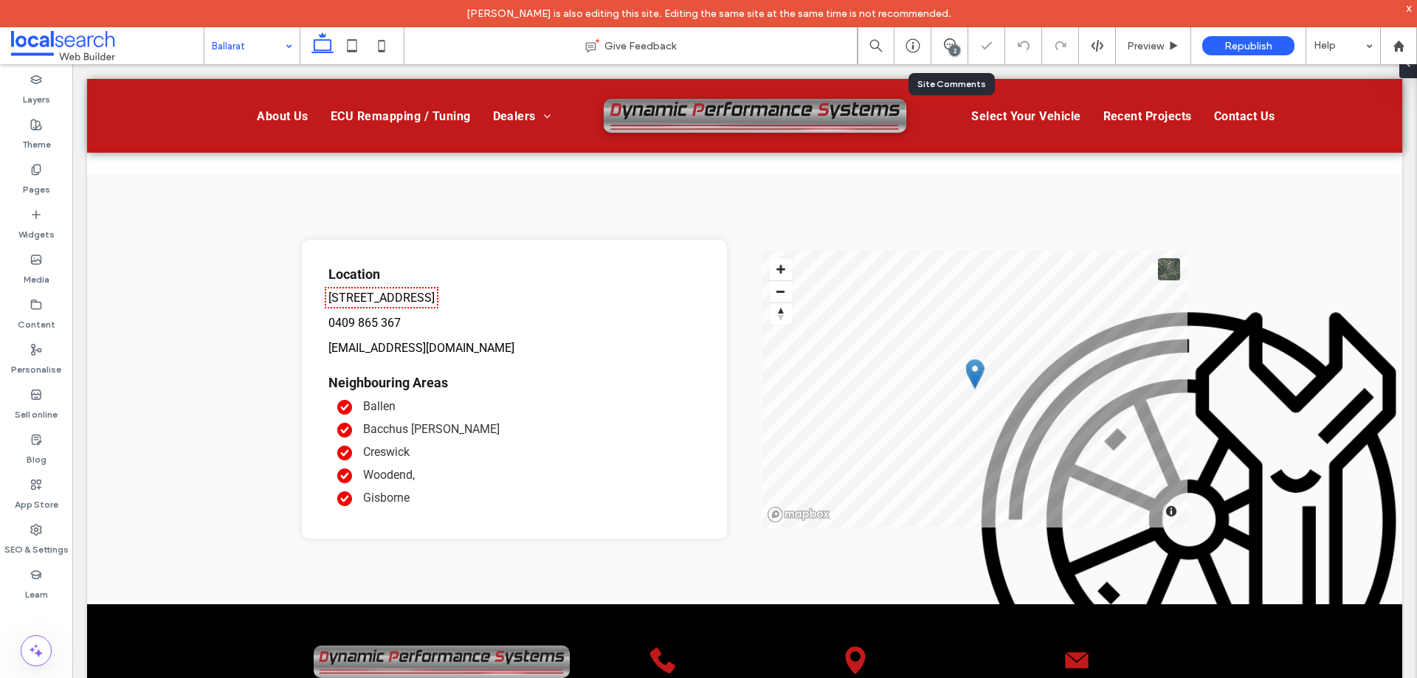
scroll to position [2560, 0]
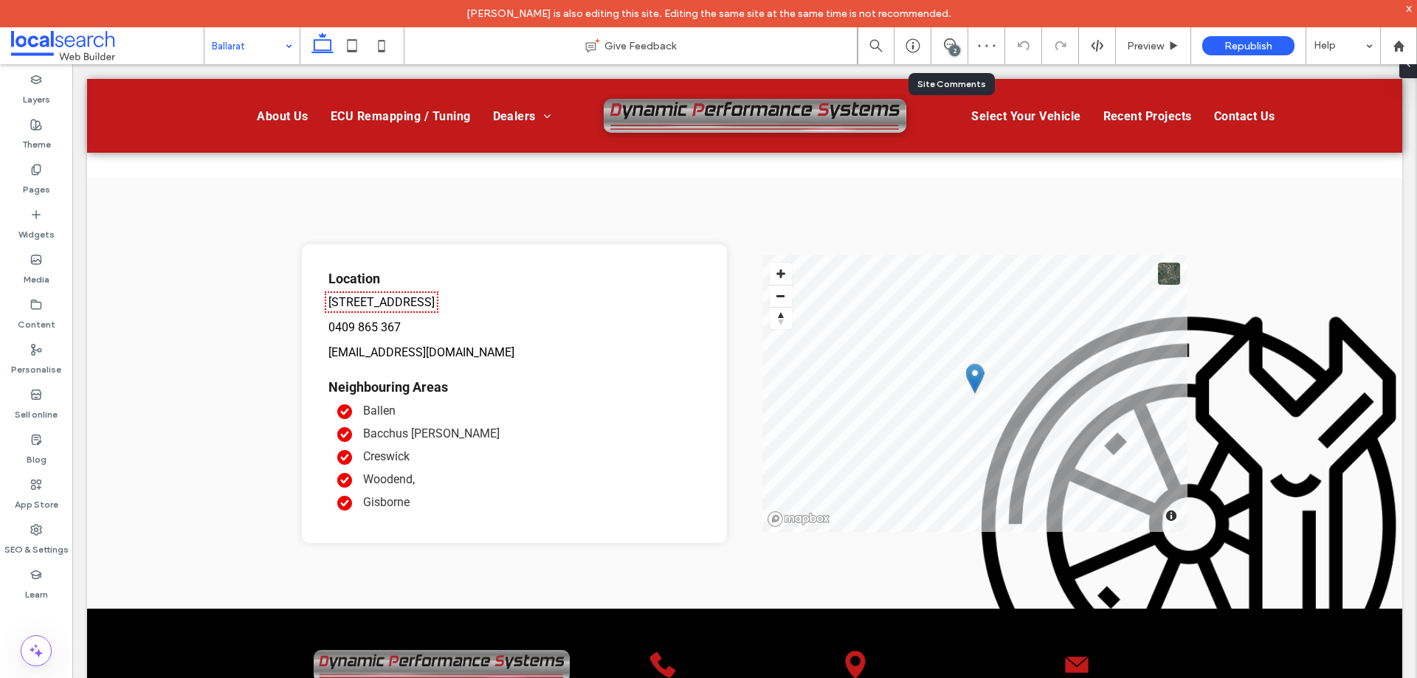
click at [262, 59] on input at bounding box center [248, 45] width 73 height 37
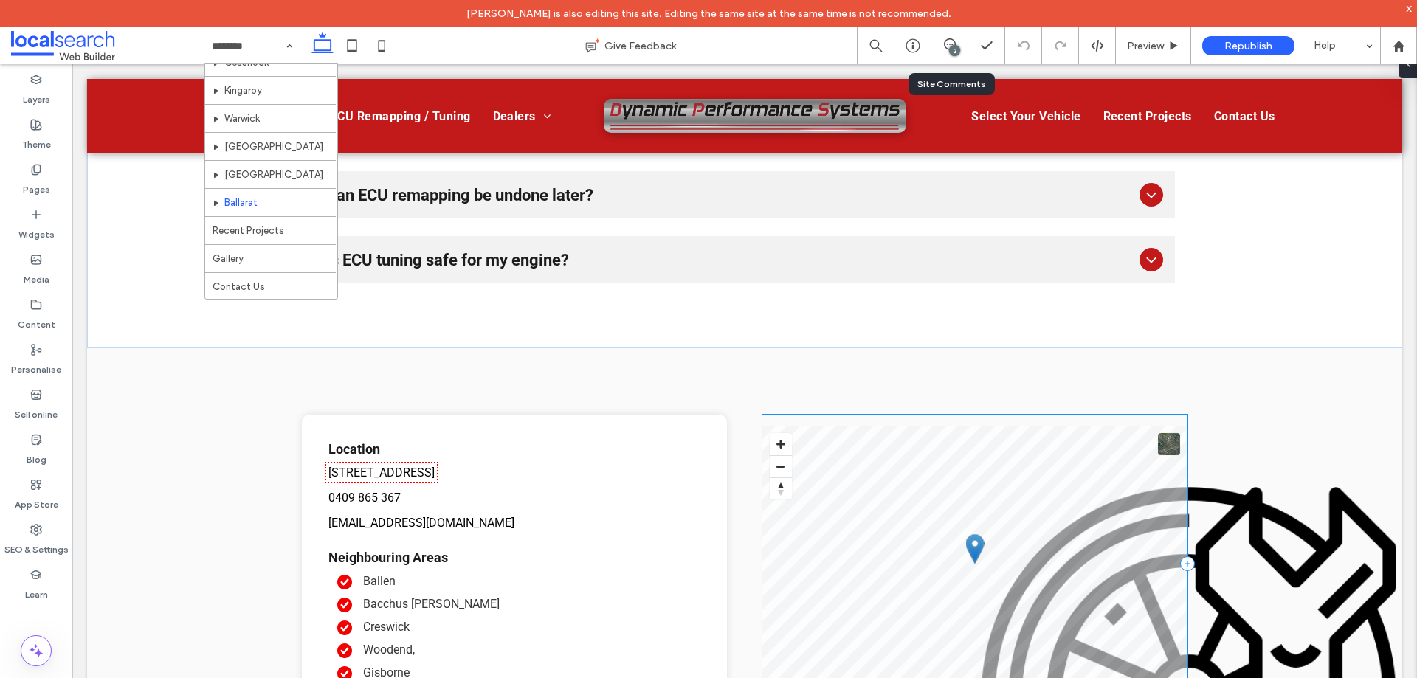
scroll to position [2338, 0]
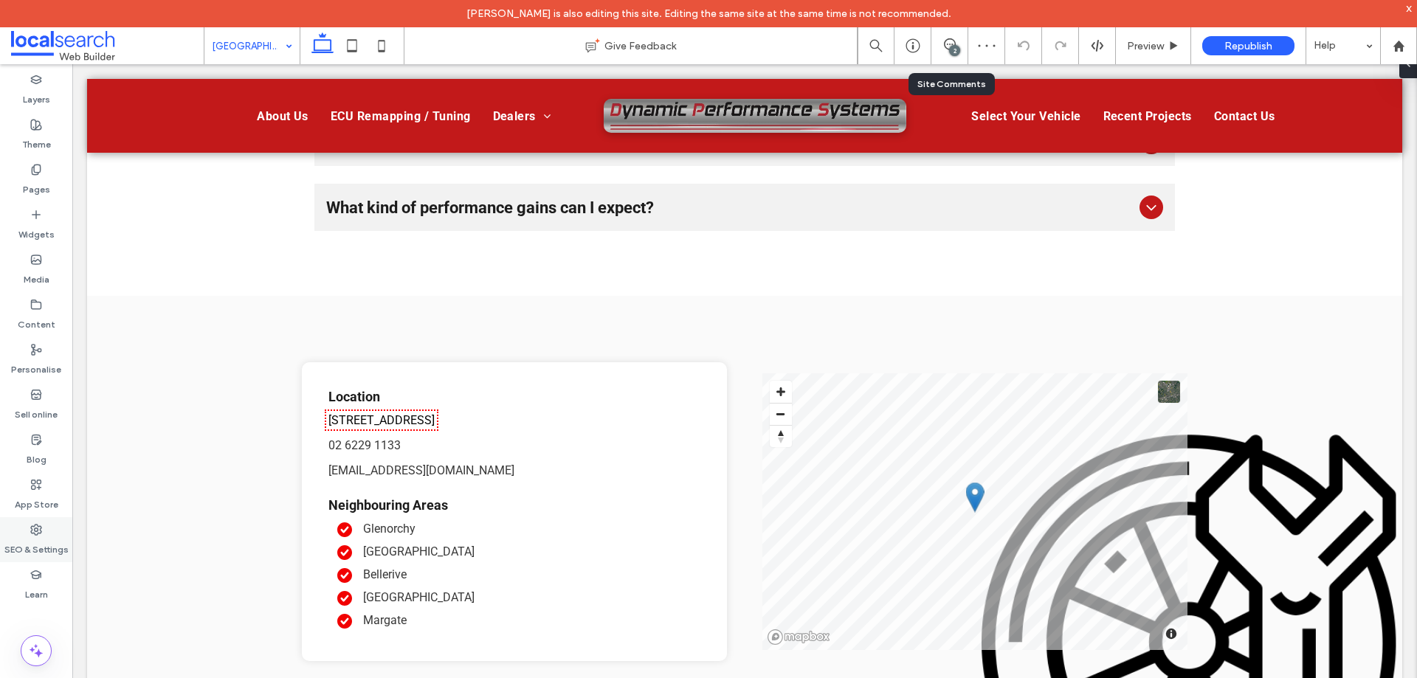
click at [15, 537] on label "SEO & Settings" at bounding box center [36, 546] width 64 height 21
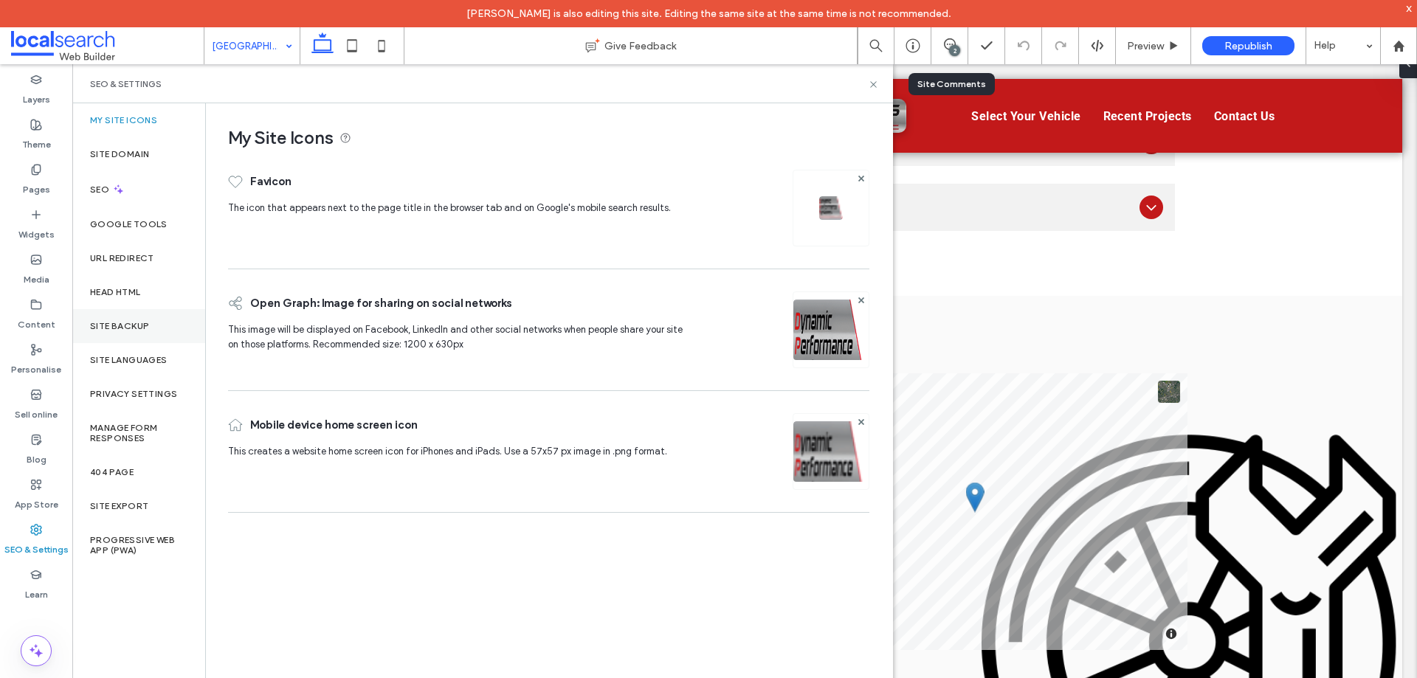
click at [168, 332] on div "Site backup" at bounding box center [138, 326] width 133 height 34
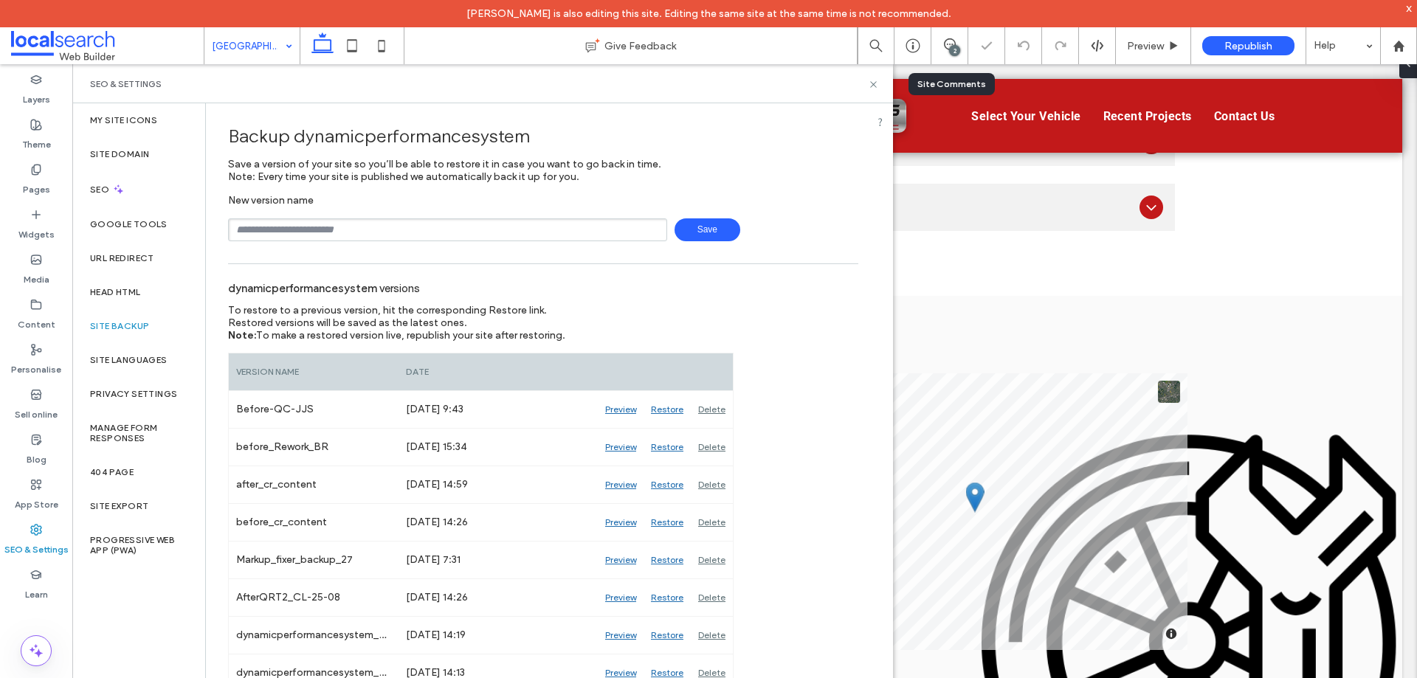
drag, startPoint x: 356, startPoint y: 224, endPoint x: 365, endPoint y: 232, distance: 11.5
click at [356, 224] on input "text" at bounding box center [447, 229] width 439 height 23
click at [872, 86] on icon at bounding box center [873, 84] width 11 height 11
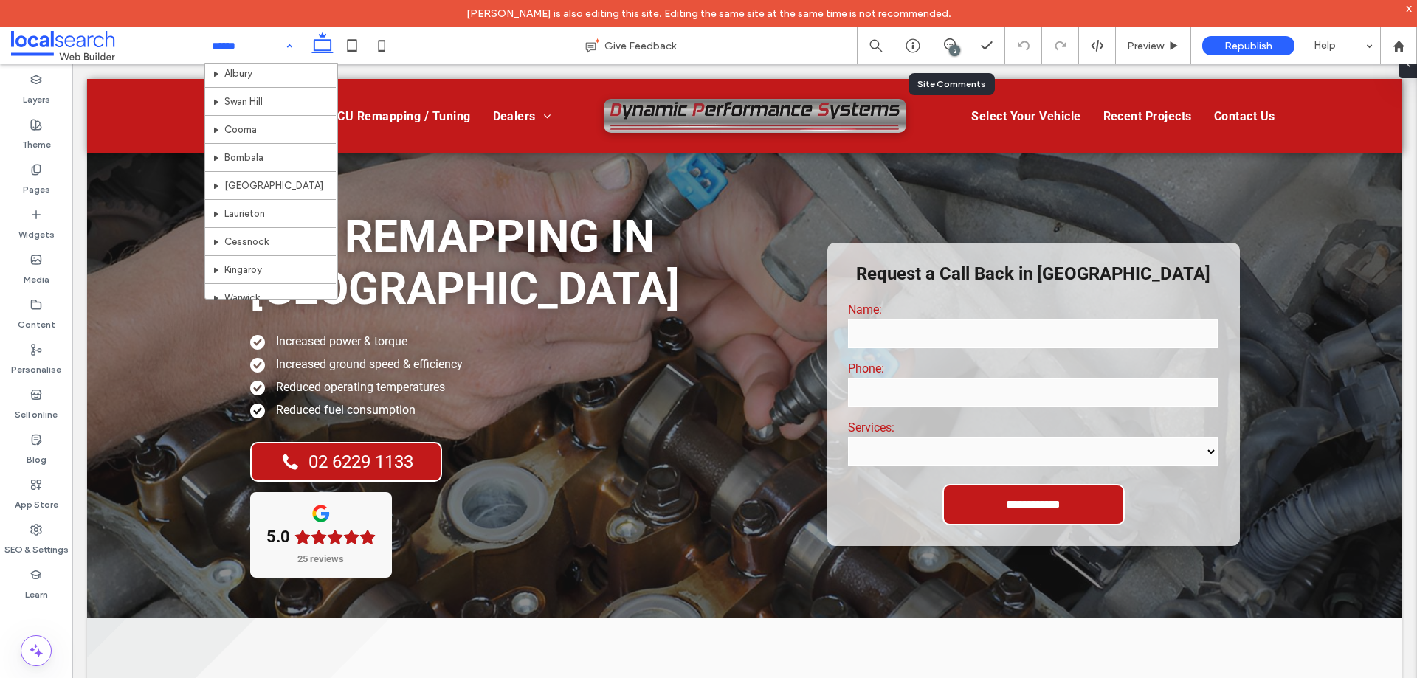
scroll to position [352, 0]
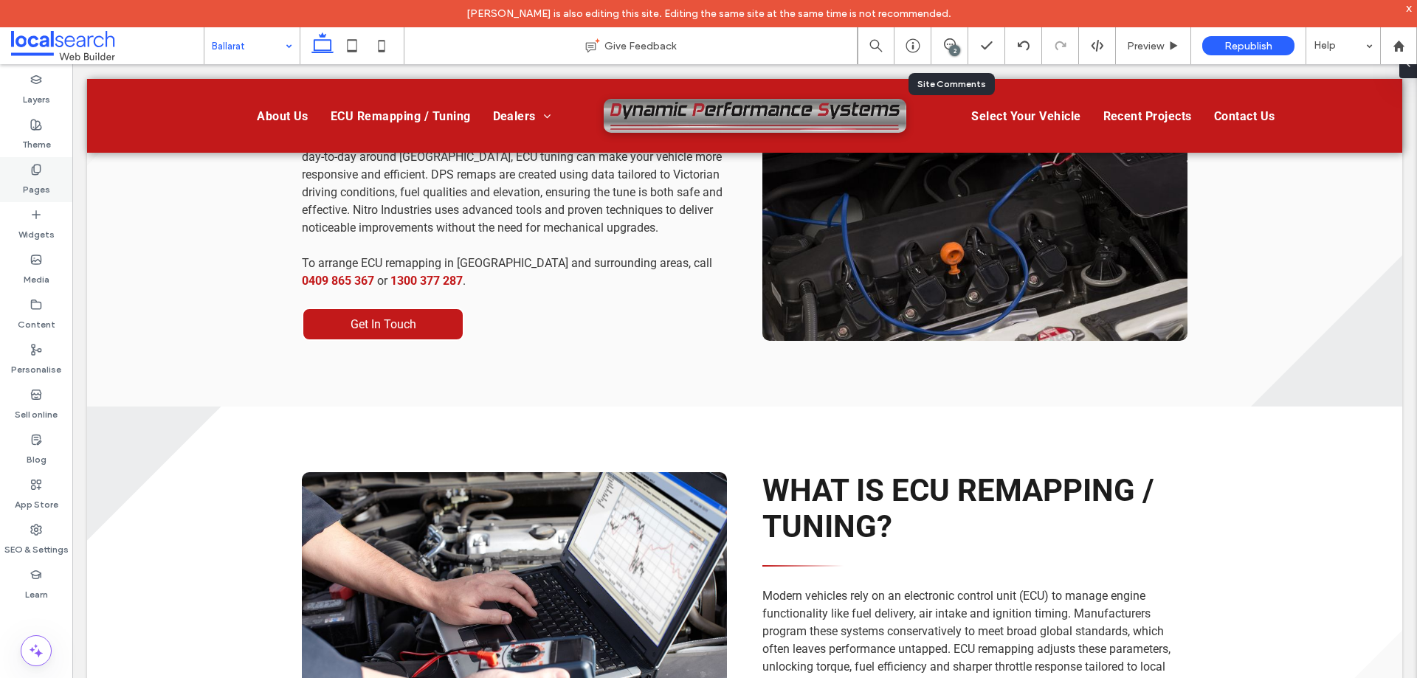
click at [31, 173] on icon at bounding box center [36, 170] width 12 height 12
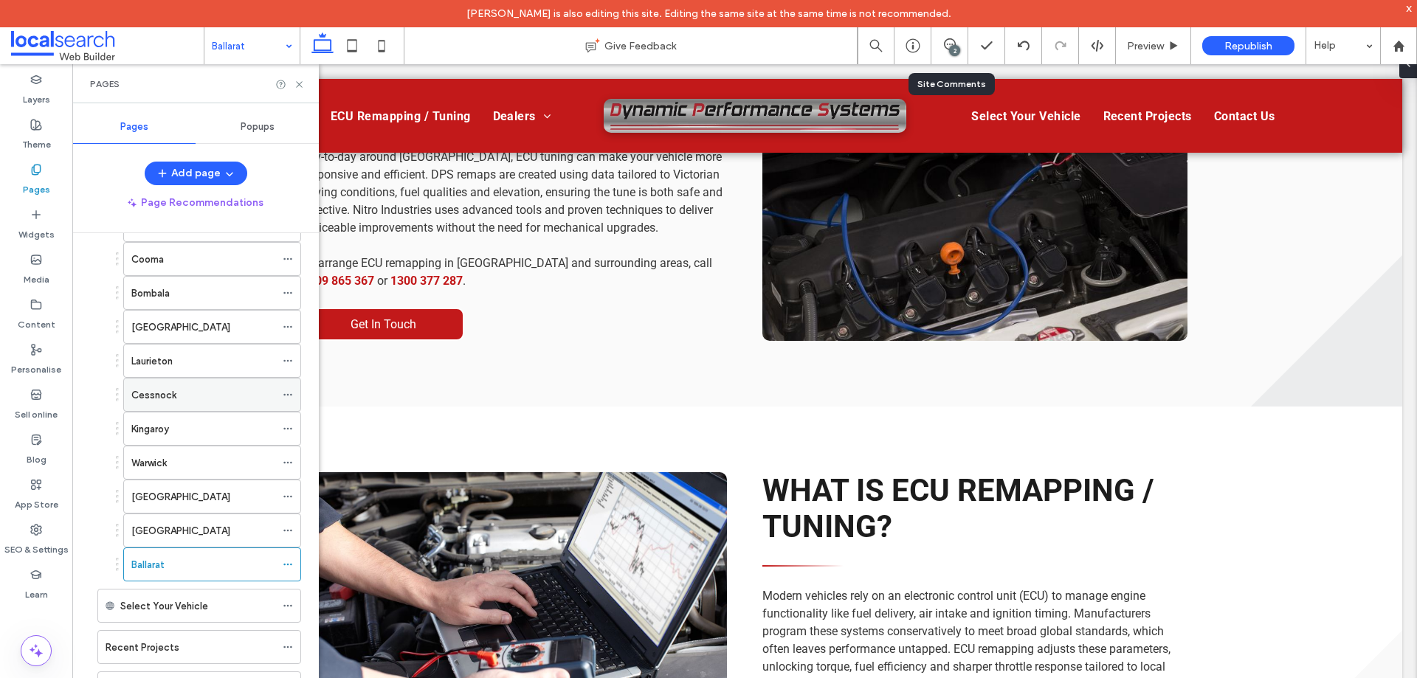
scroll to position [369, 0]
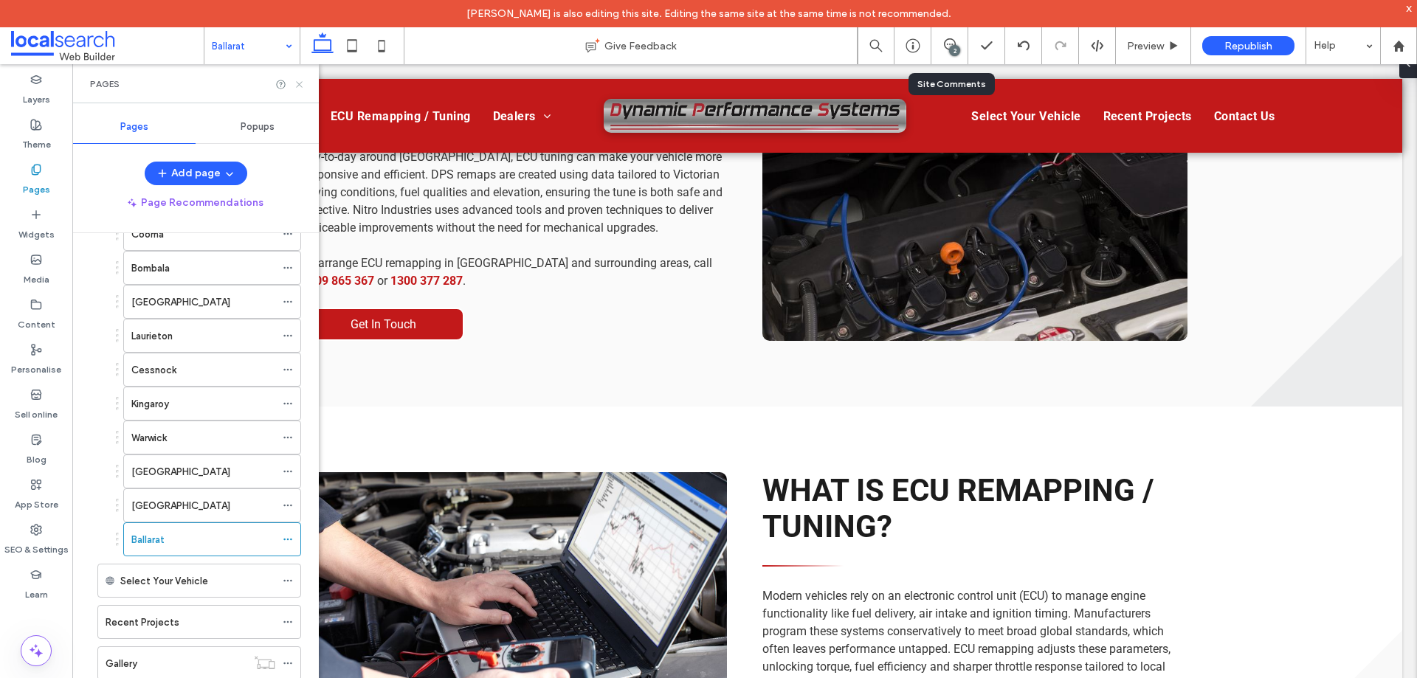
click at [298, 83] on use at bounding box center [299, 84] width 6 height 6
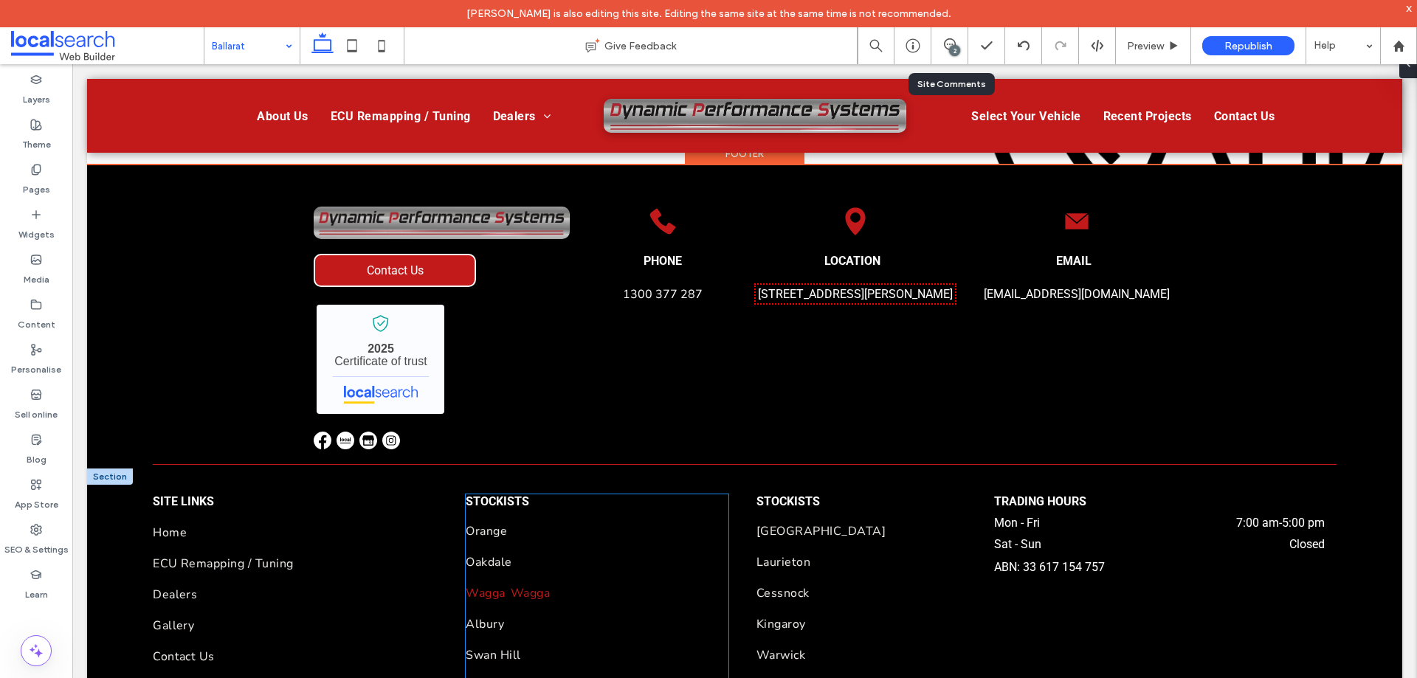
scroll to position [3188, 0]
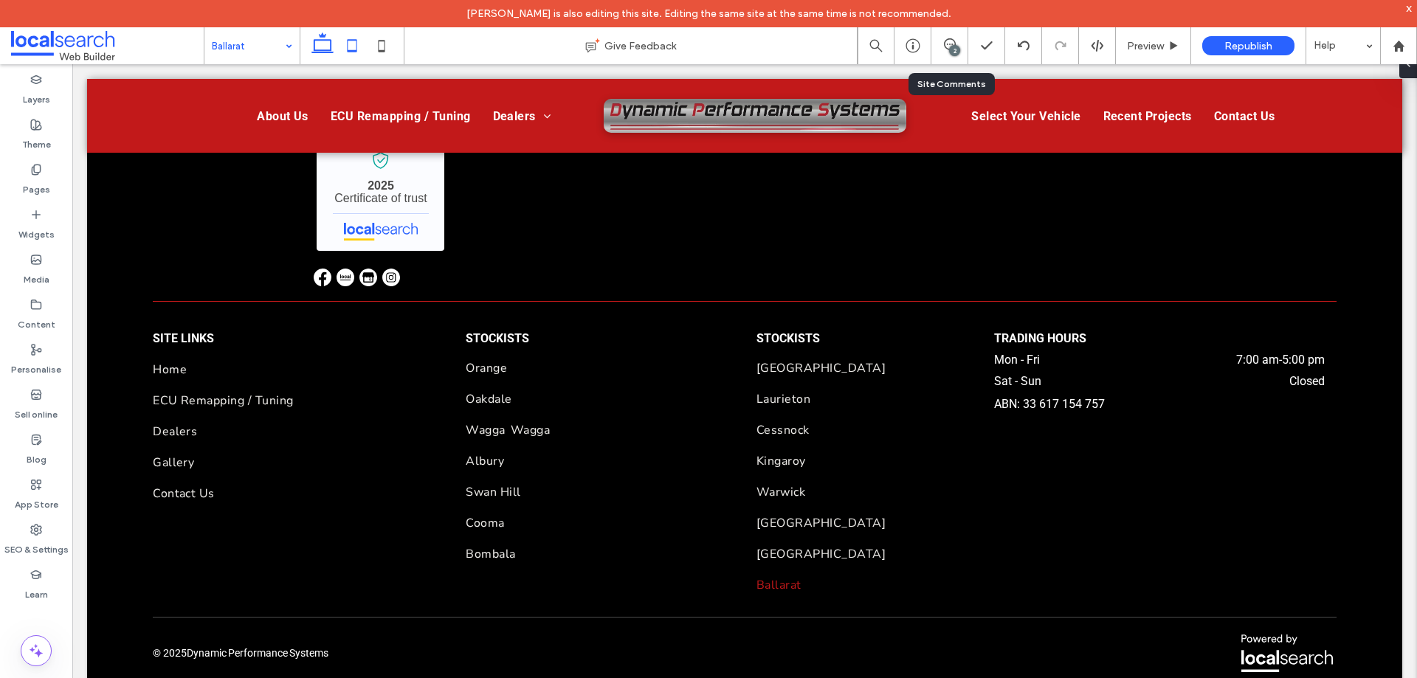
drag, startPoint x: 533, startPoint y: 21, endPoint x: 350, endPoint y: 50, distance: 184.6
click at [350, 50] on use at bounding box center [353, 45] width 10 height 13
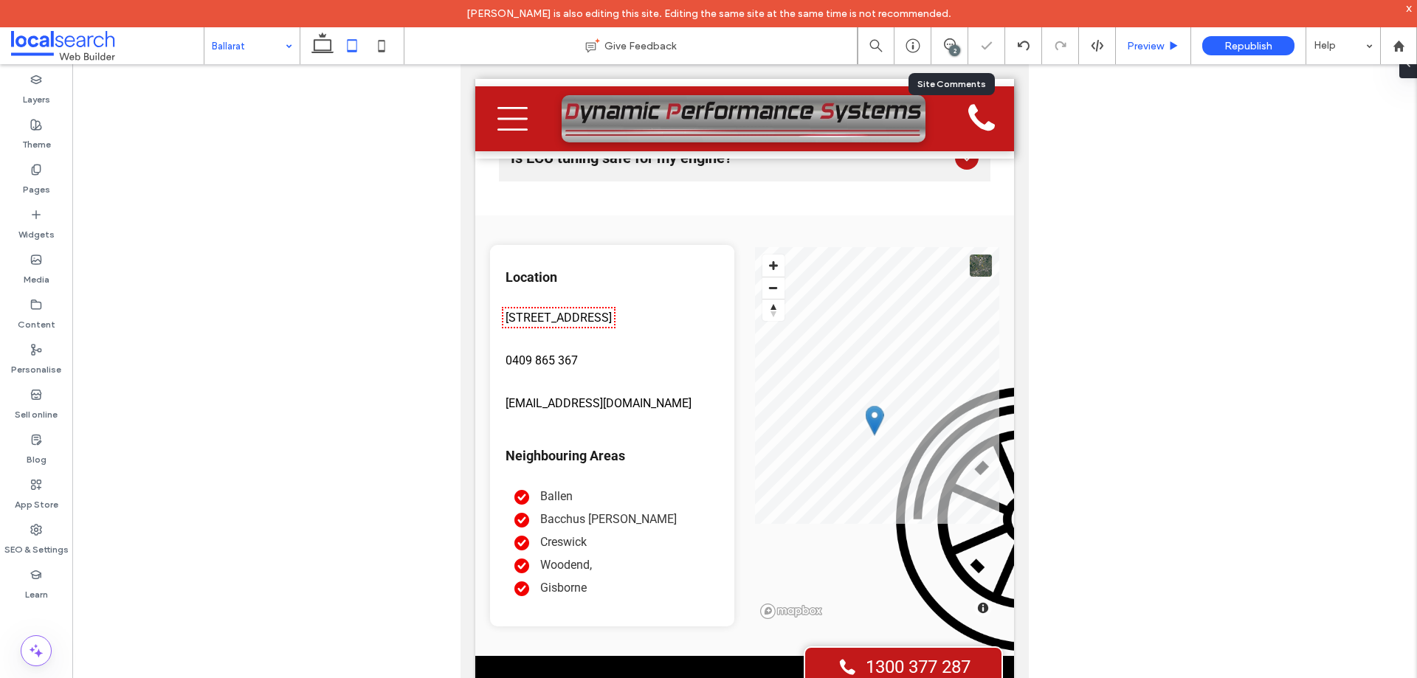
scroll to position [3943, 0]
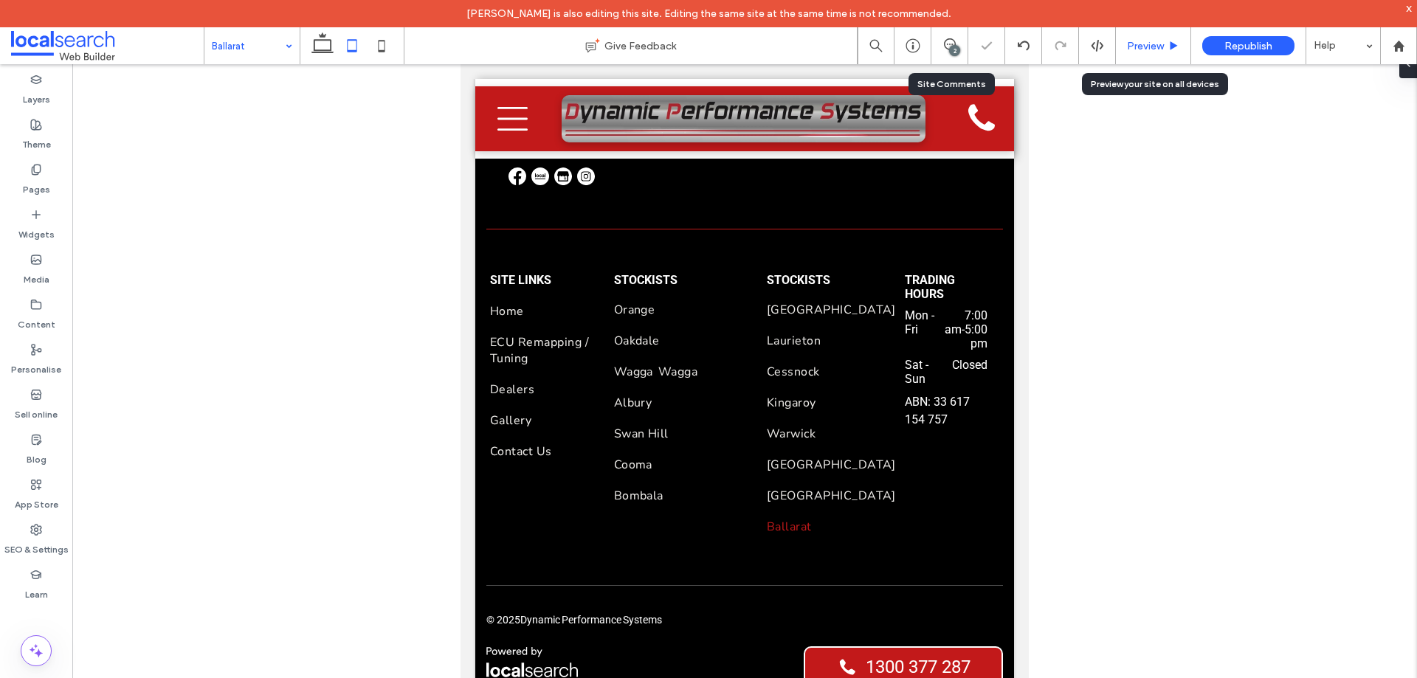
drag, startPoint x: 1149, startPoint y: 44, endPoint x: 91, endPoint y: 38, distance: 1057.4
click at [1149, 44] on span "Preview" at bounding box center [1145, 46] width 37 height 13
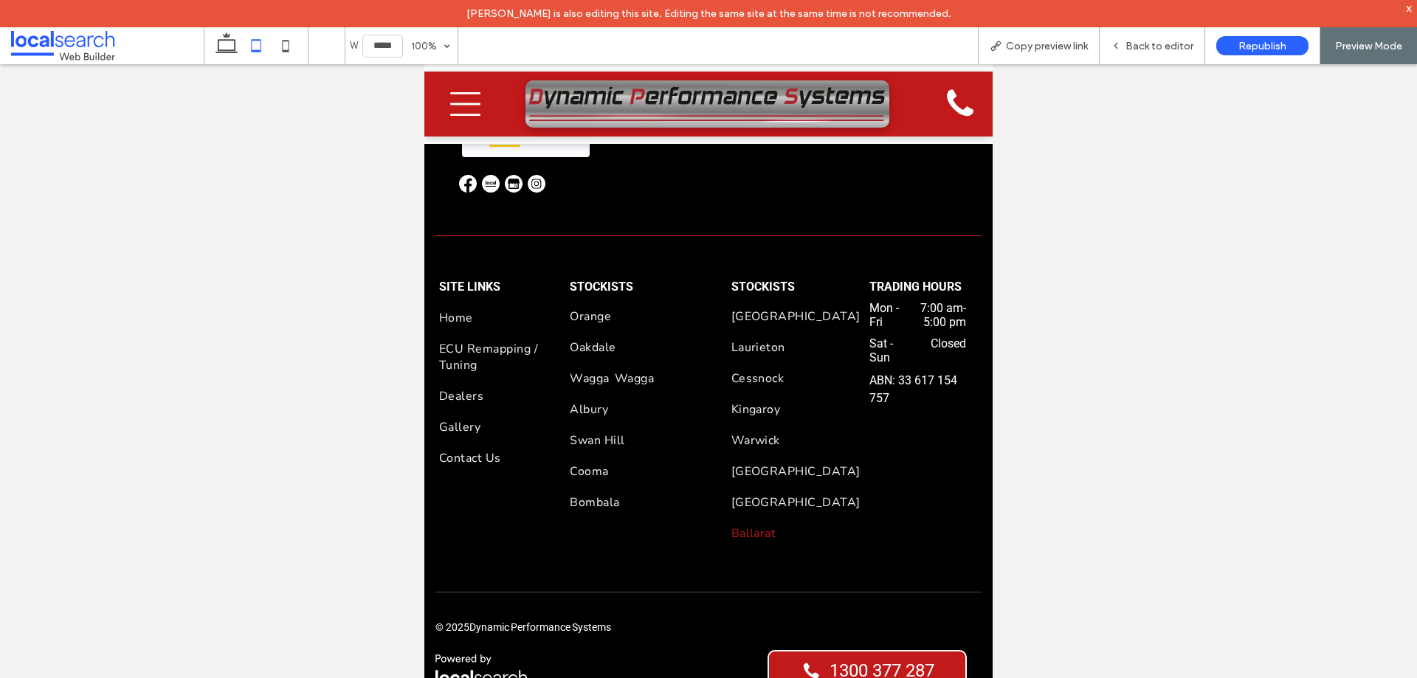
scroll to position [3852, 0]
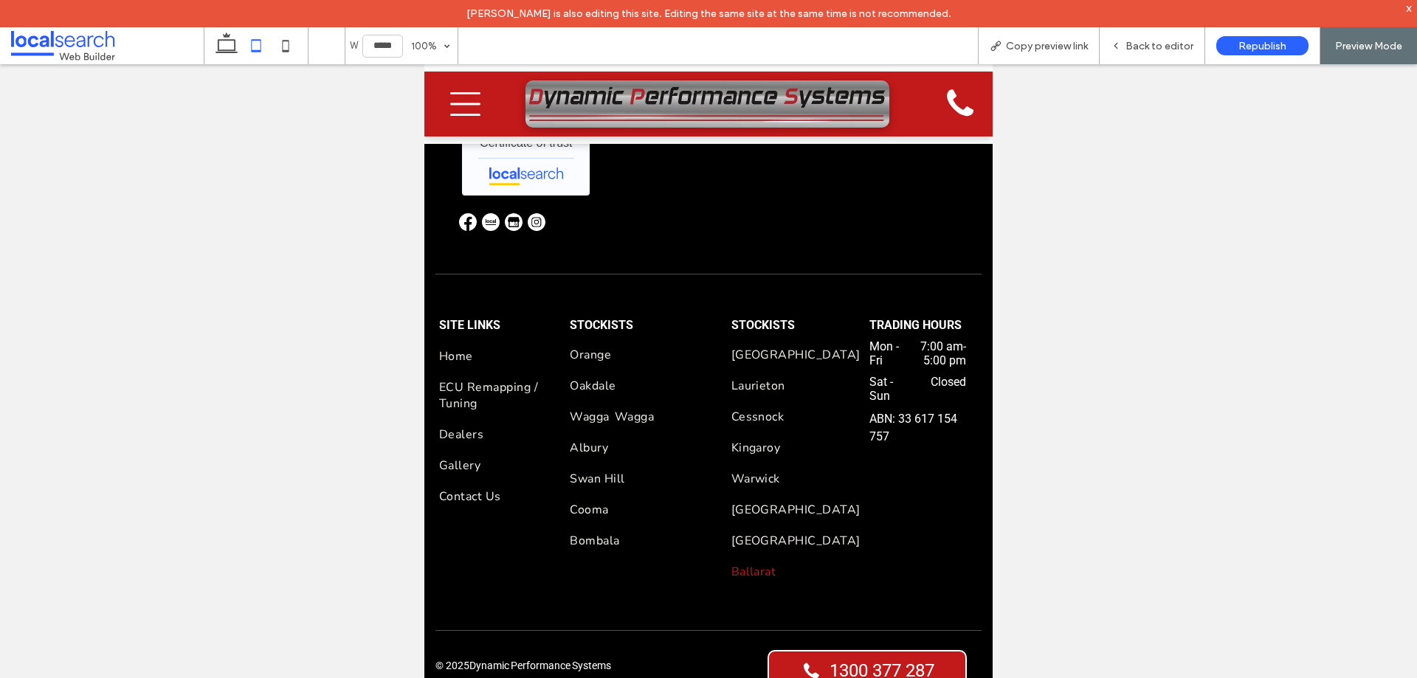
click at [465, 108] on icon "Menu Icon" at bounding box center [465, 104] width 30 height 34
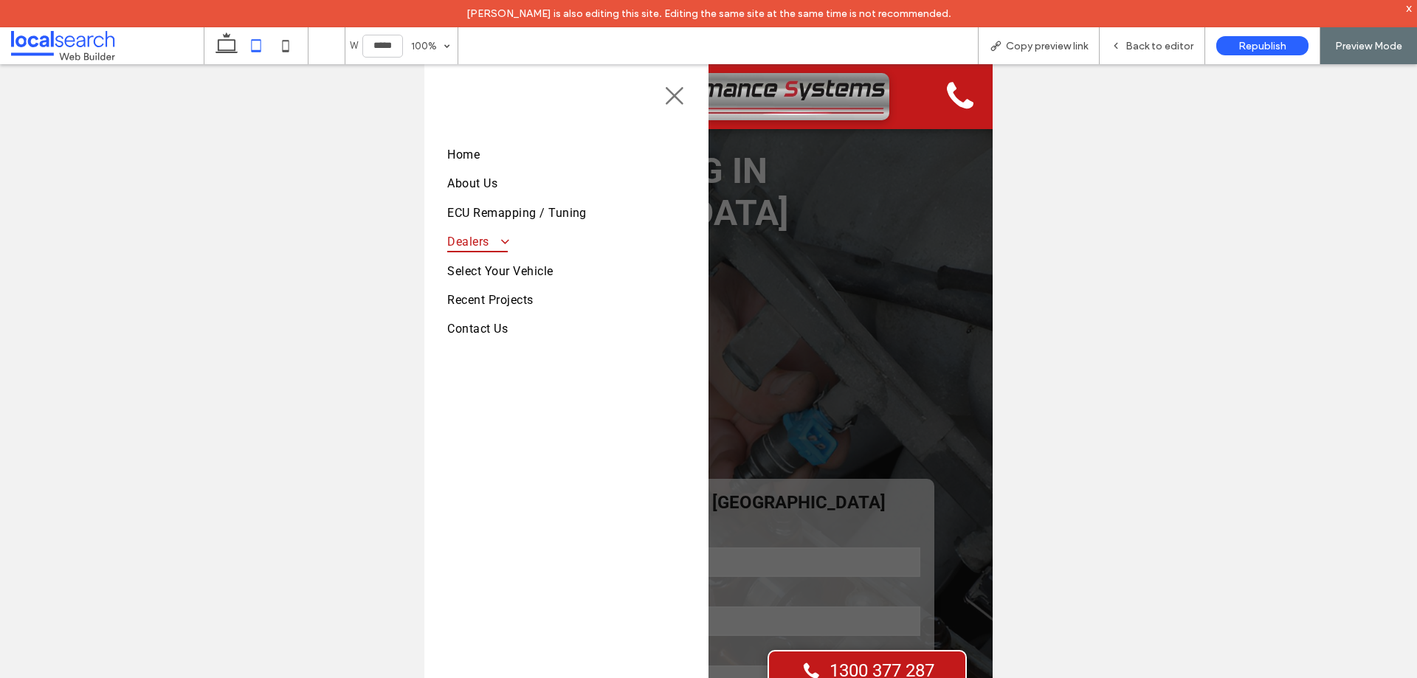
click at [508, 244] on span at bounding box center [498, 242] width 23 height 14
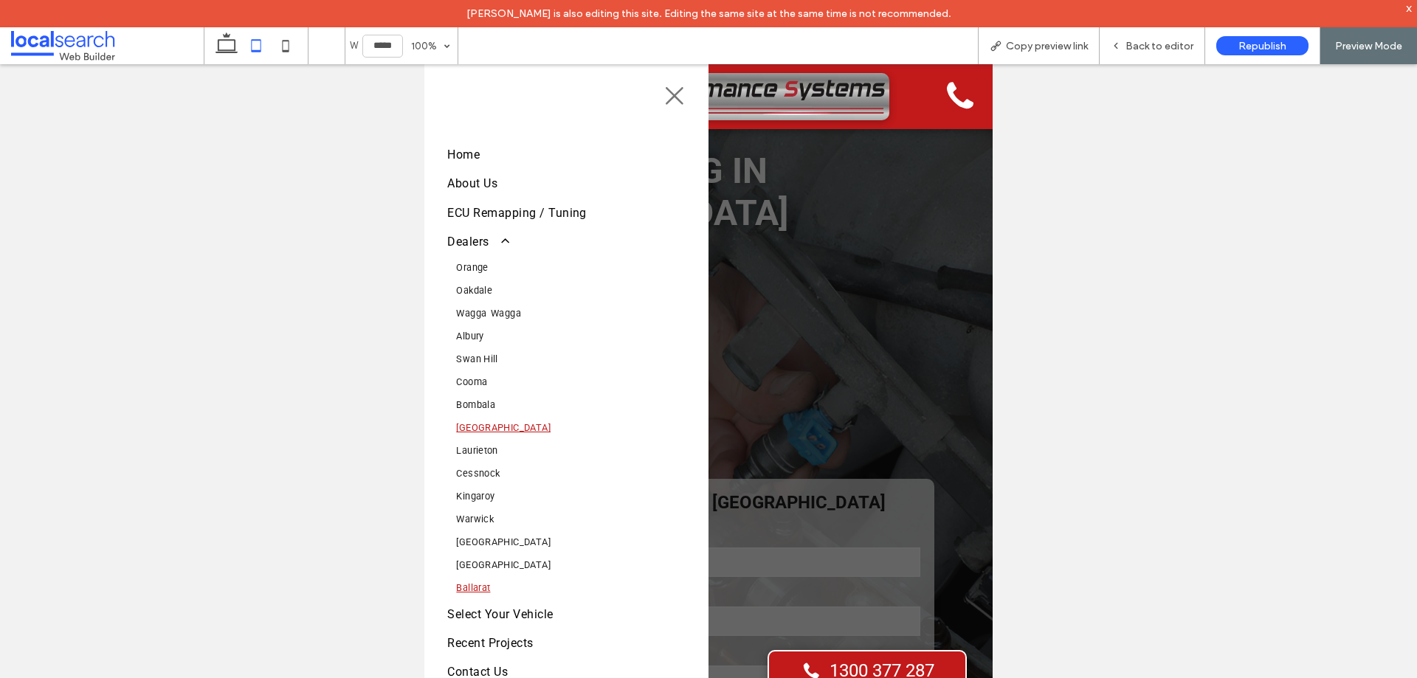
scroll to position [148, 0]
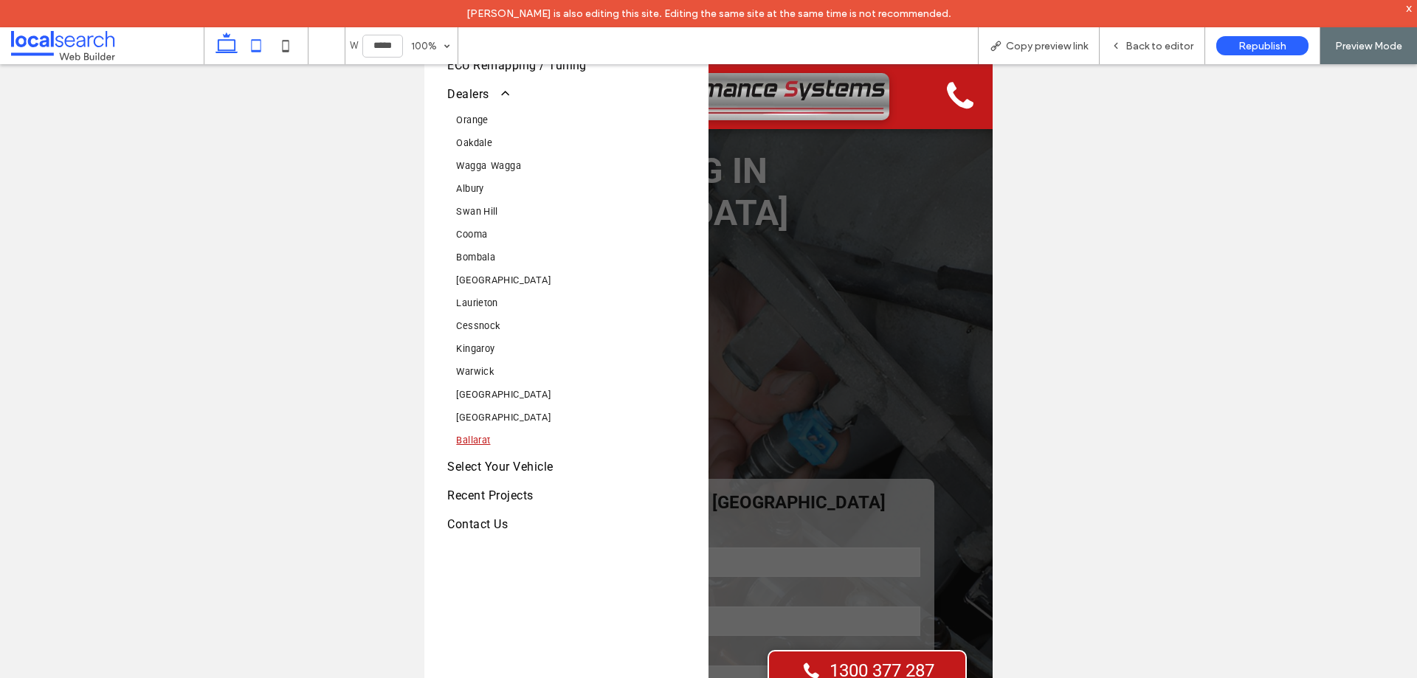
click at [221, 50] on use at bounding box center [226, 42] width 22 height 21
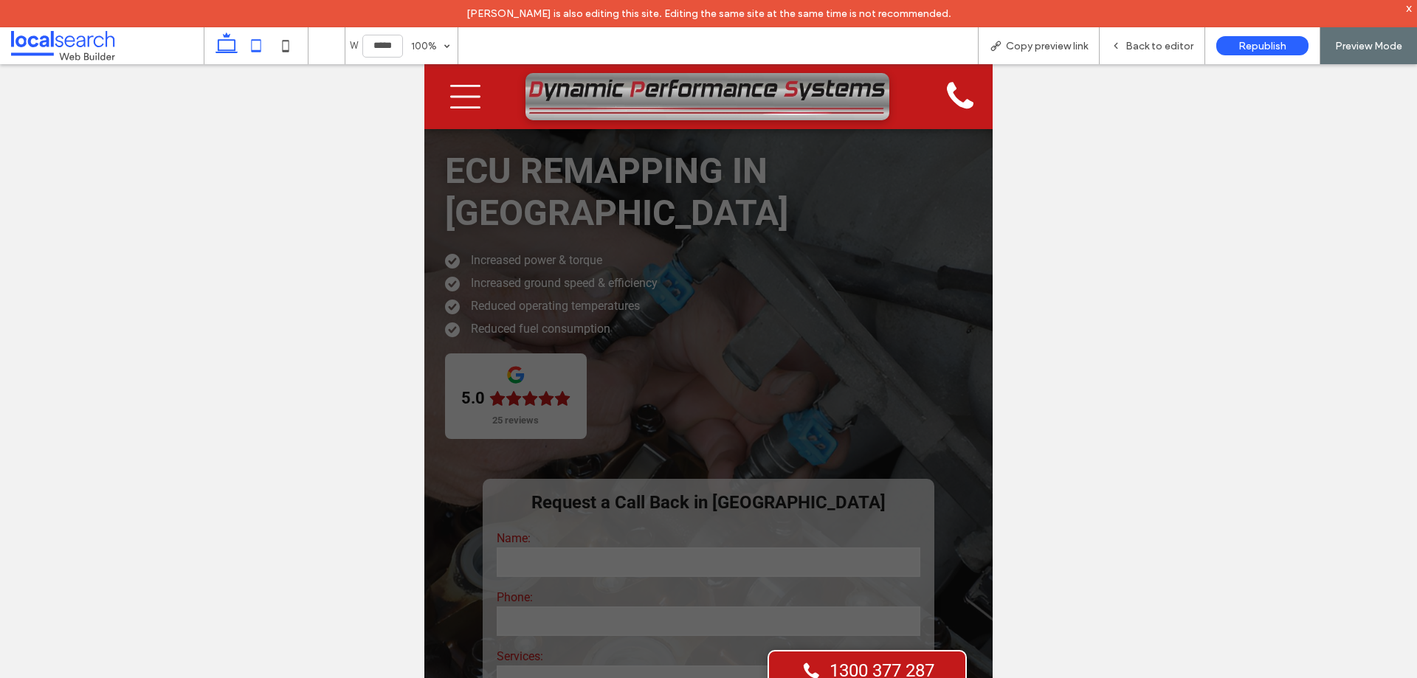
type input "******"
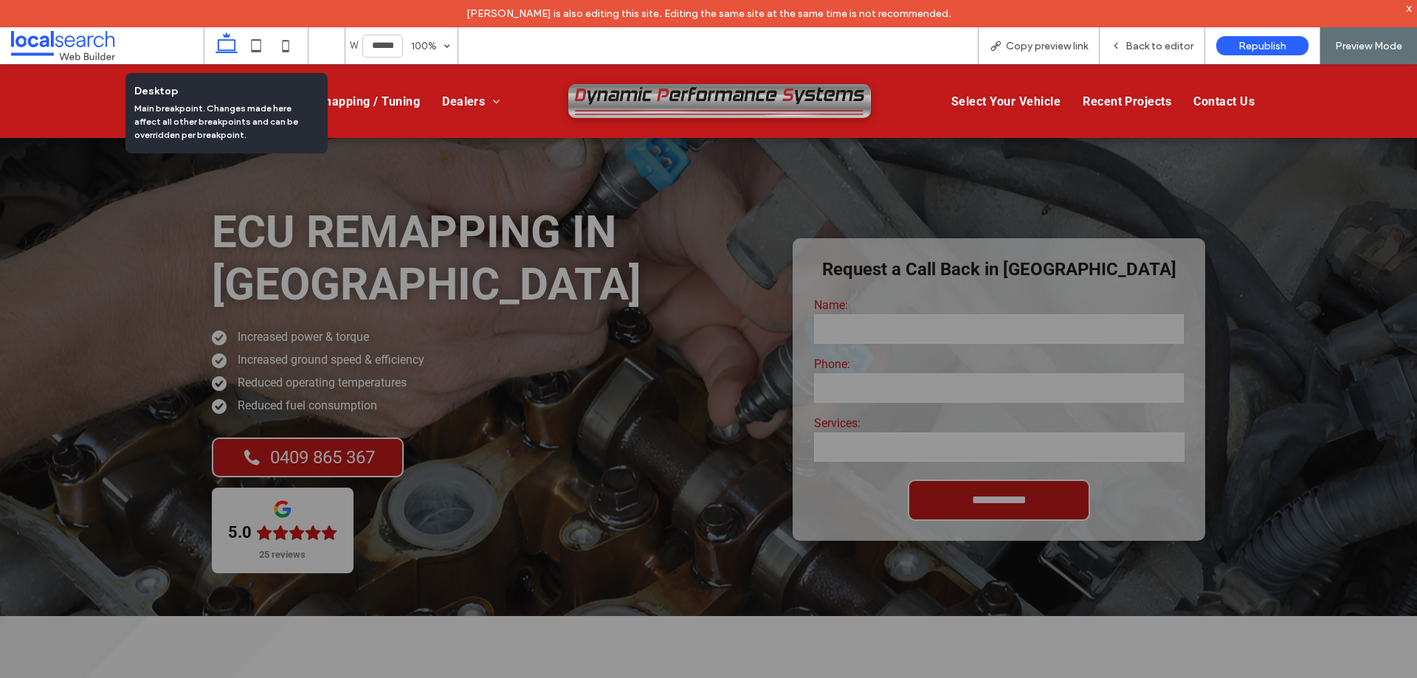
scroll to position [3230, 0]
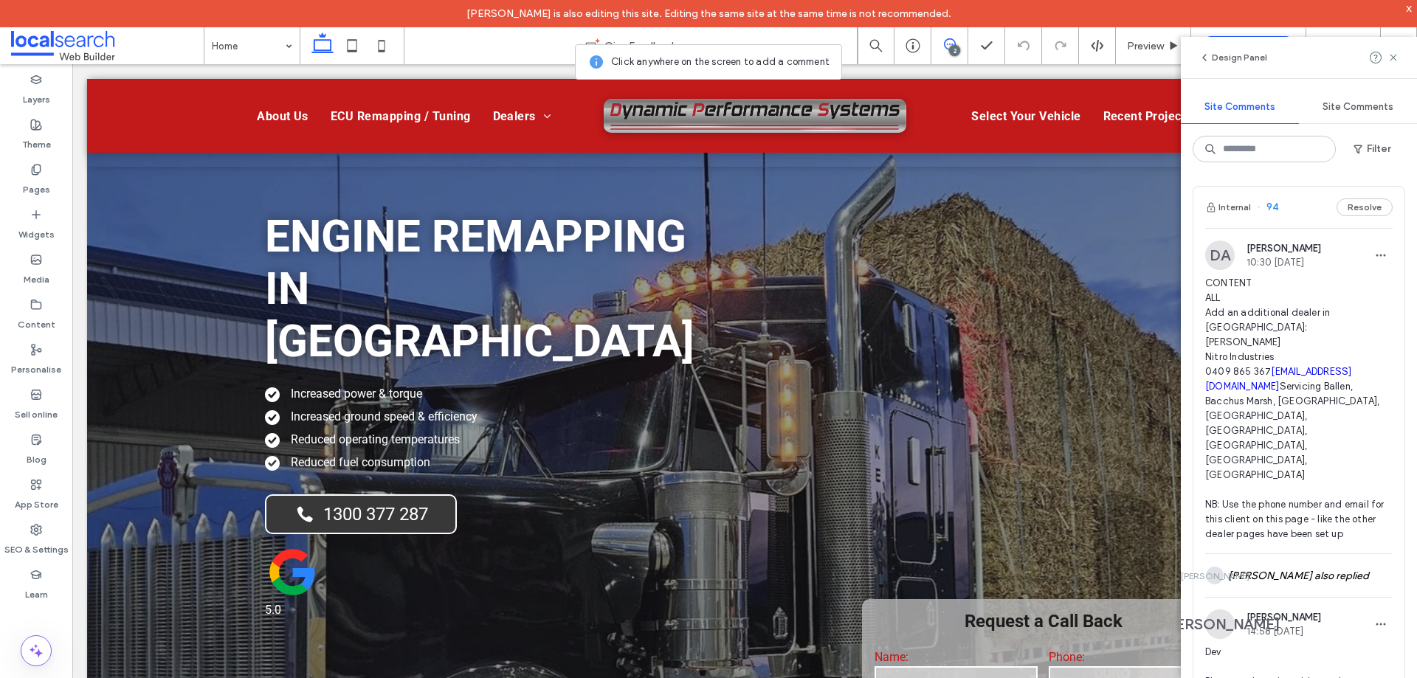
scroll to position [295, 0]
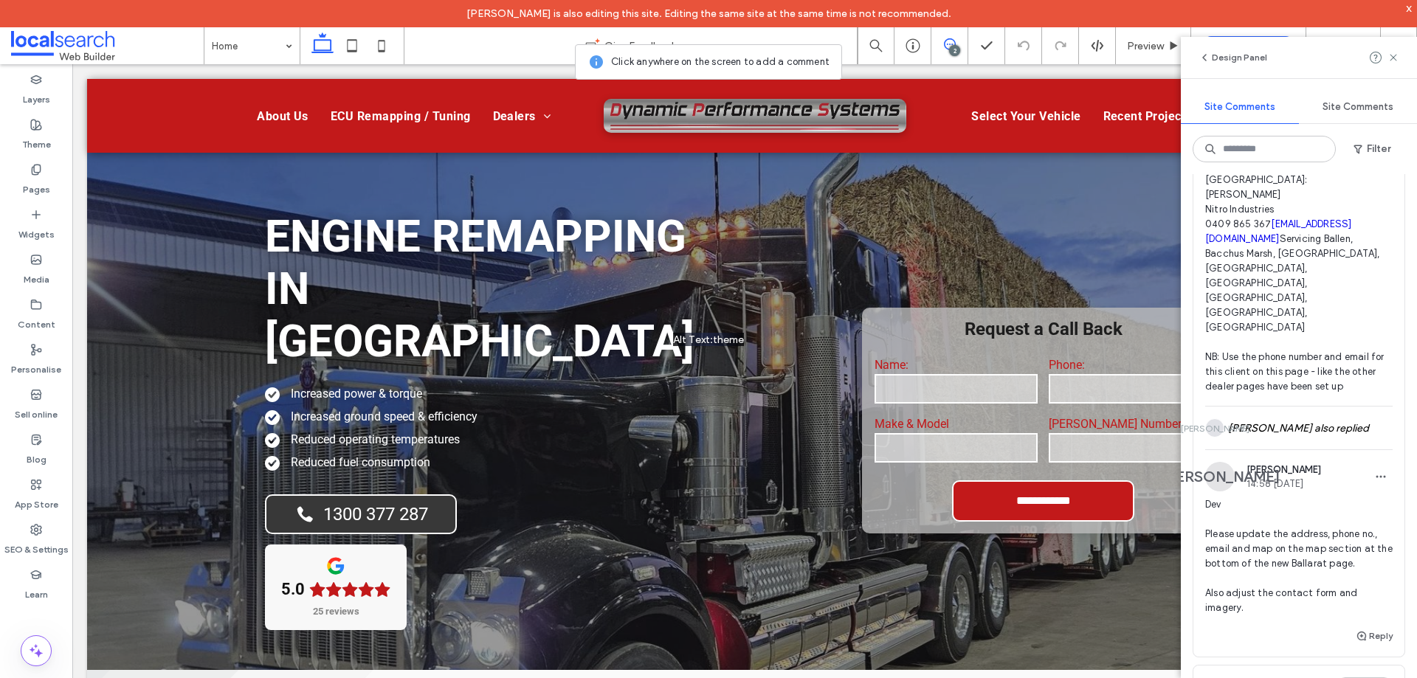
scroll to position [74, 0]
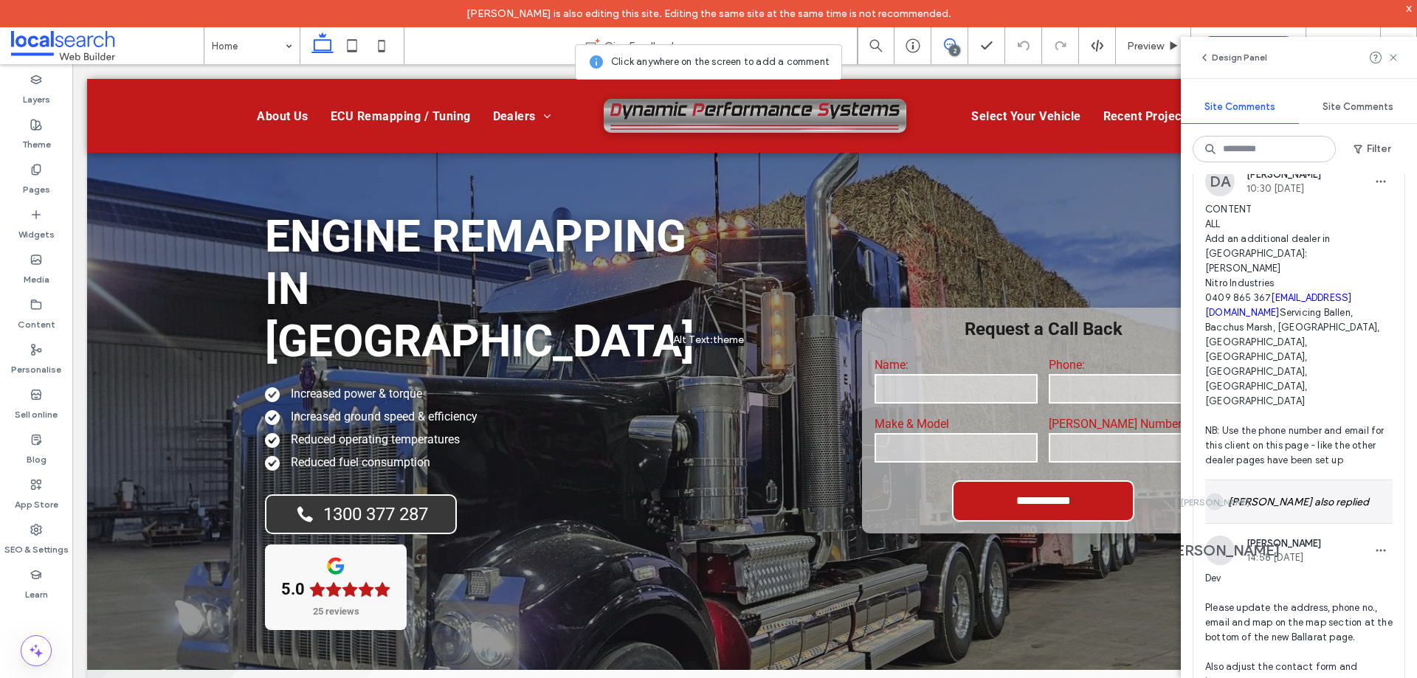
click at [1315, 480] on div "JA James Adderley also replied" at bounding box center [1298, 501] width 187 height 43
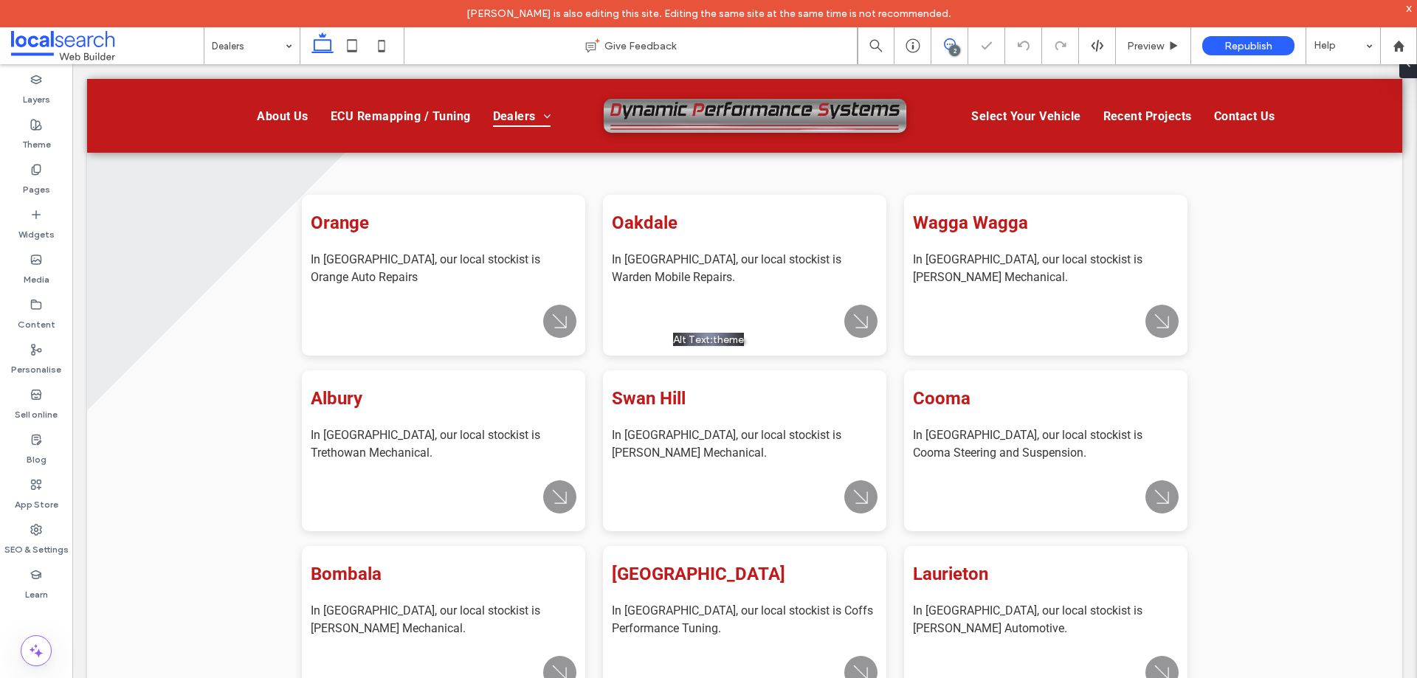
click at [953, 41] on use at bounding box center [950, 44] width 12 height 12
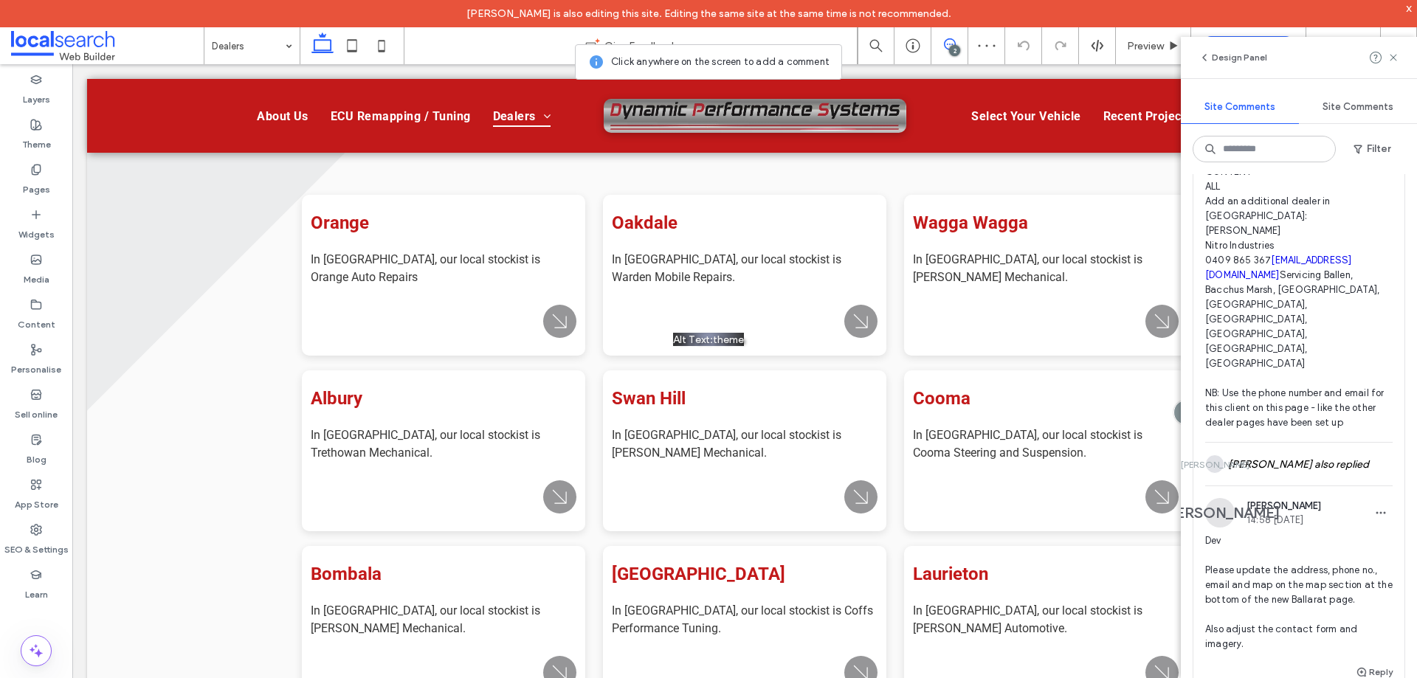
scroll to position [221, 0]
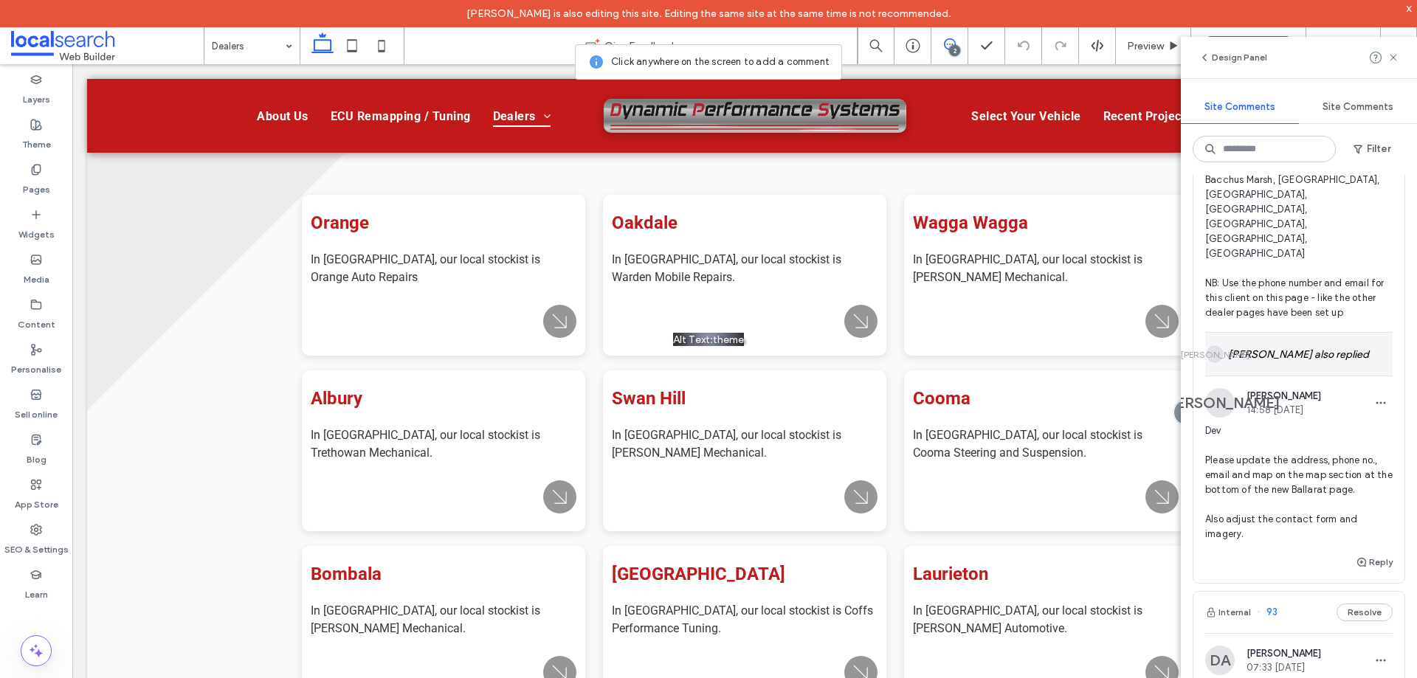
click at [1334, 333] on div "JA James Adderley also replied" at bounding box center [1298, 354] width 187 height 43
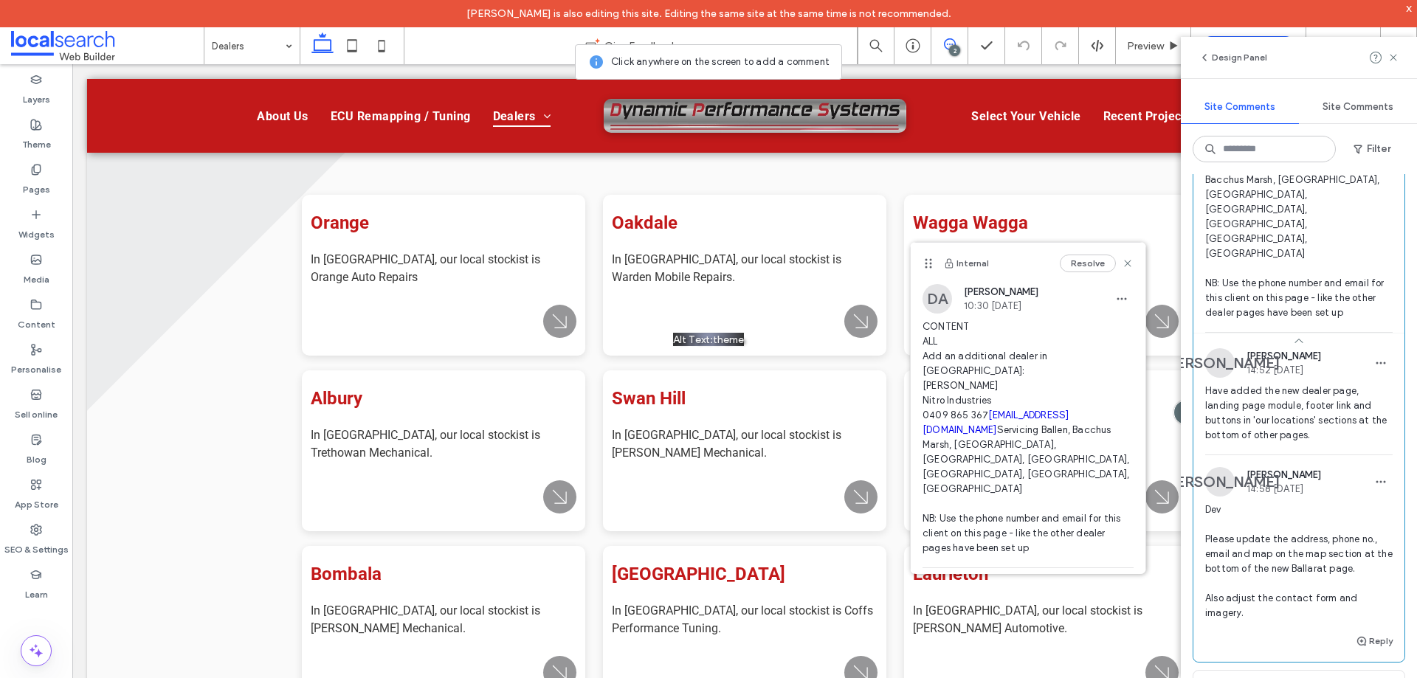
click at [901, 74] on div "Alt Text: theme" at bounding box center [708, 339] width 1417 height 678
click at [1124, 265] on use at bounding box center [1127, 263] width 7 height 7
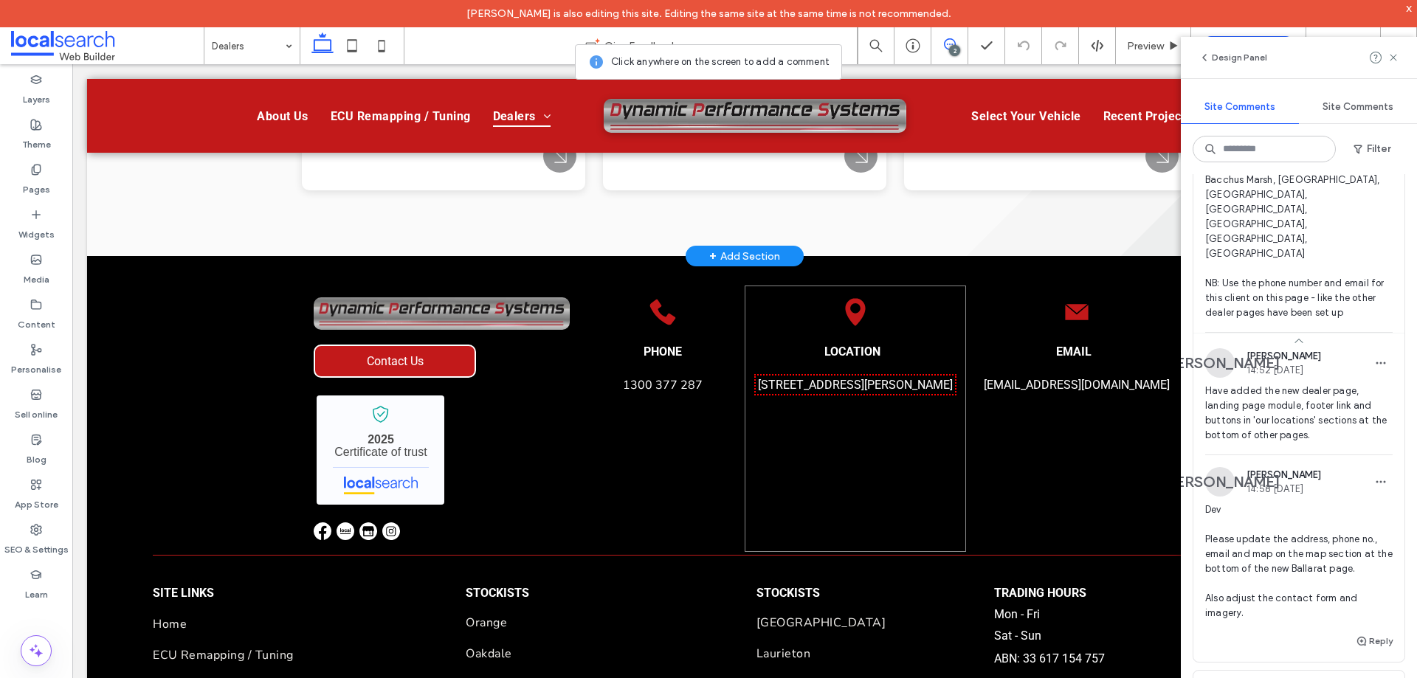
scroll to position [1220, 0]
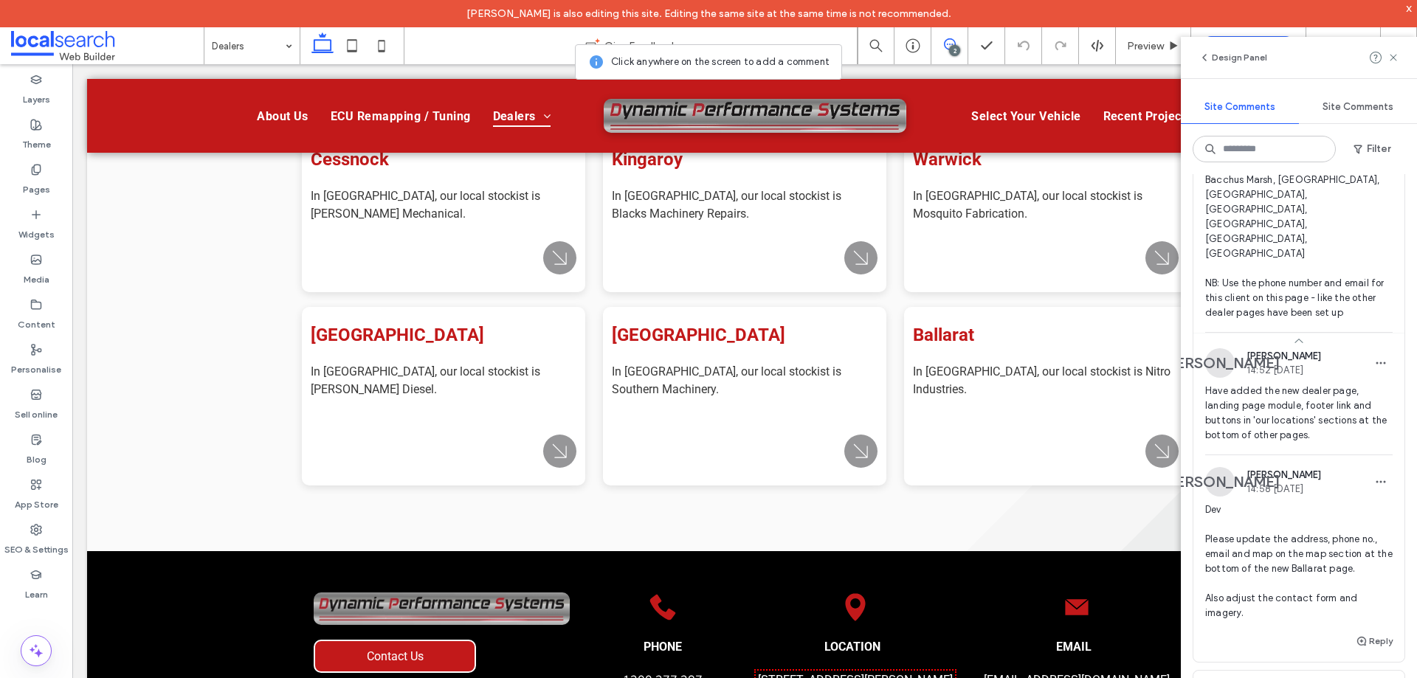
click at [947, 43] on icon at bounding box center [950, 44] width 12 height 12
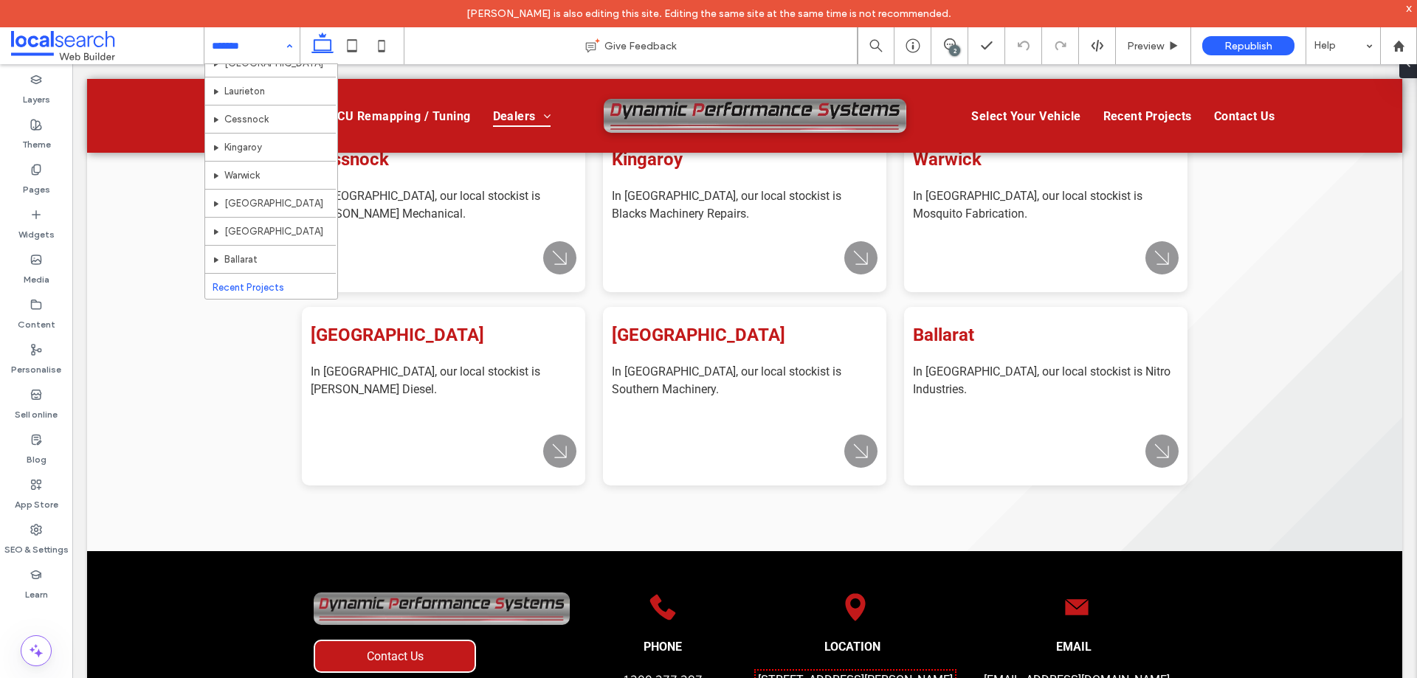
scroll to position [352, 0]
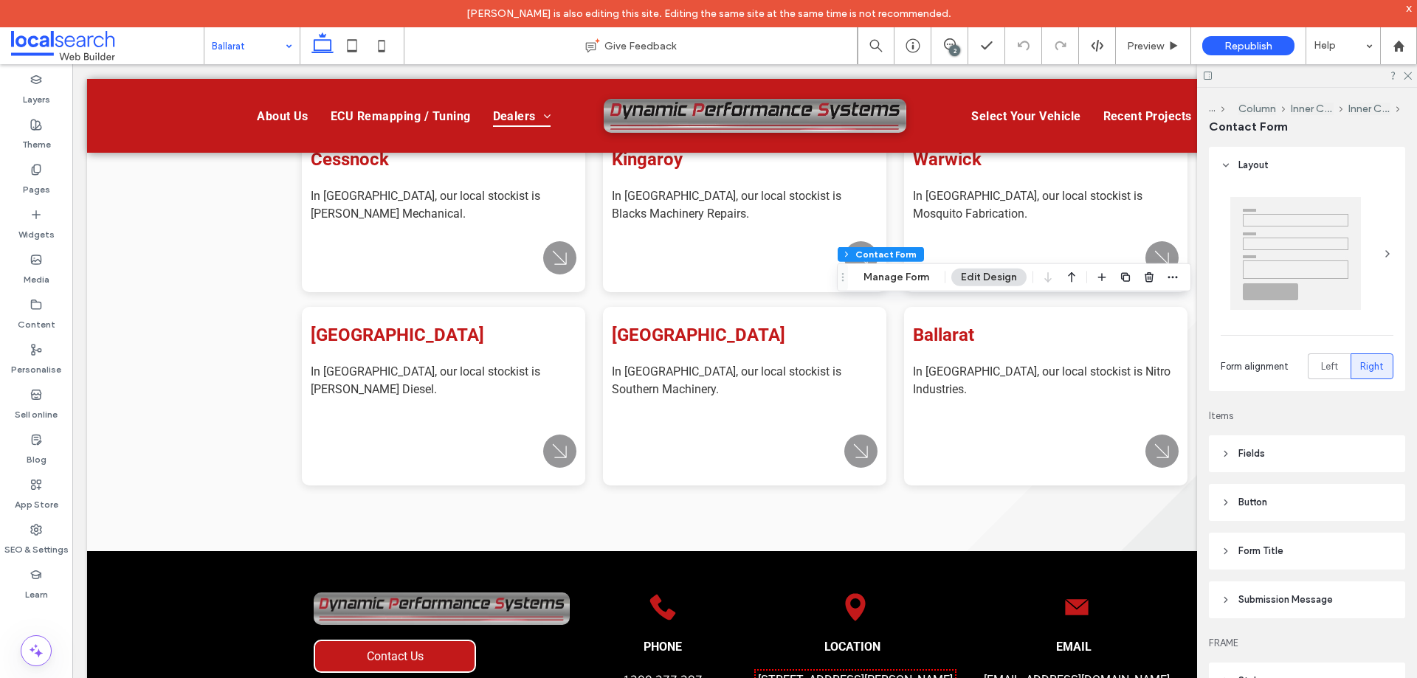
type input "*"
type input "***"
type input "*"
type input "***"
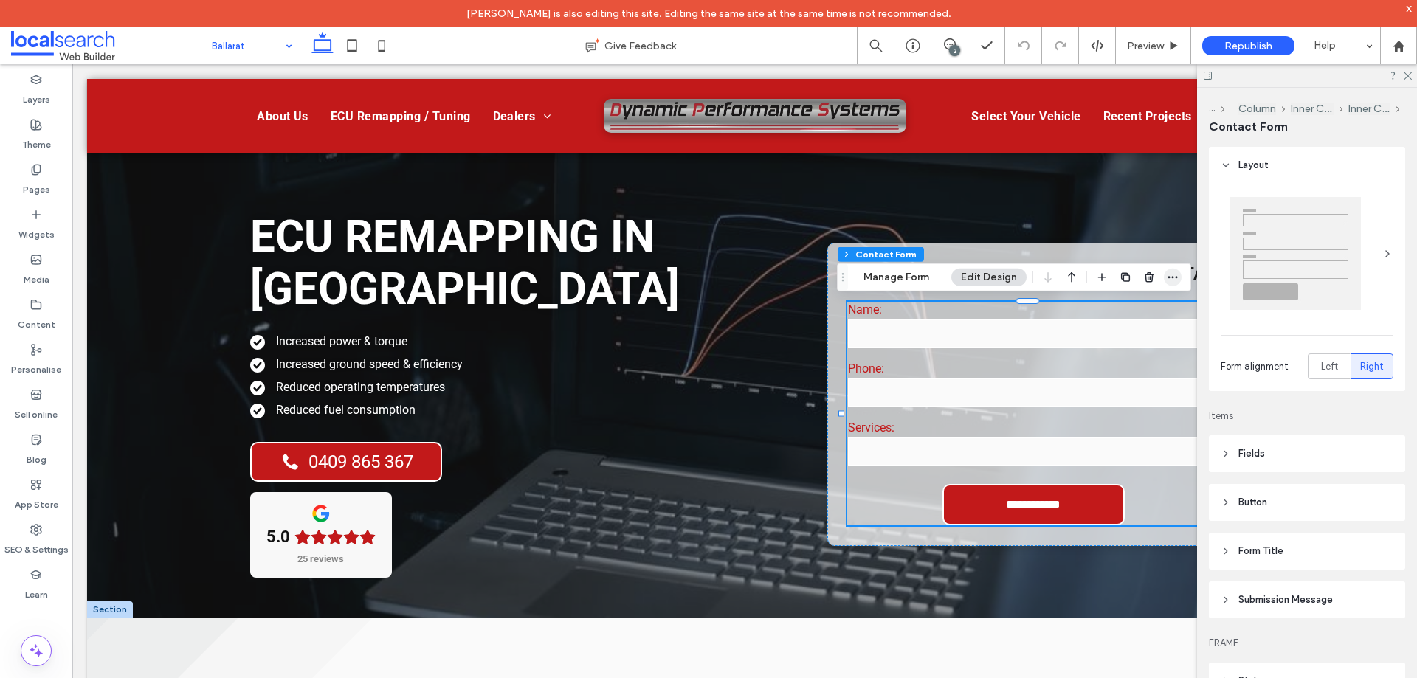
click at [1168, 277] on use "button" at bounding box center [1173, 277] width 10 height 2
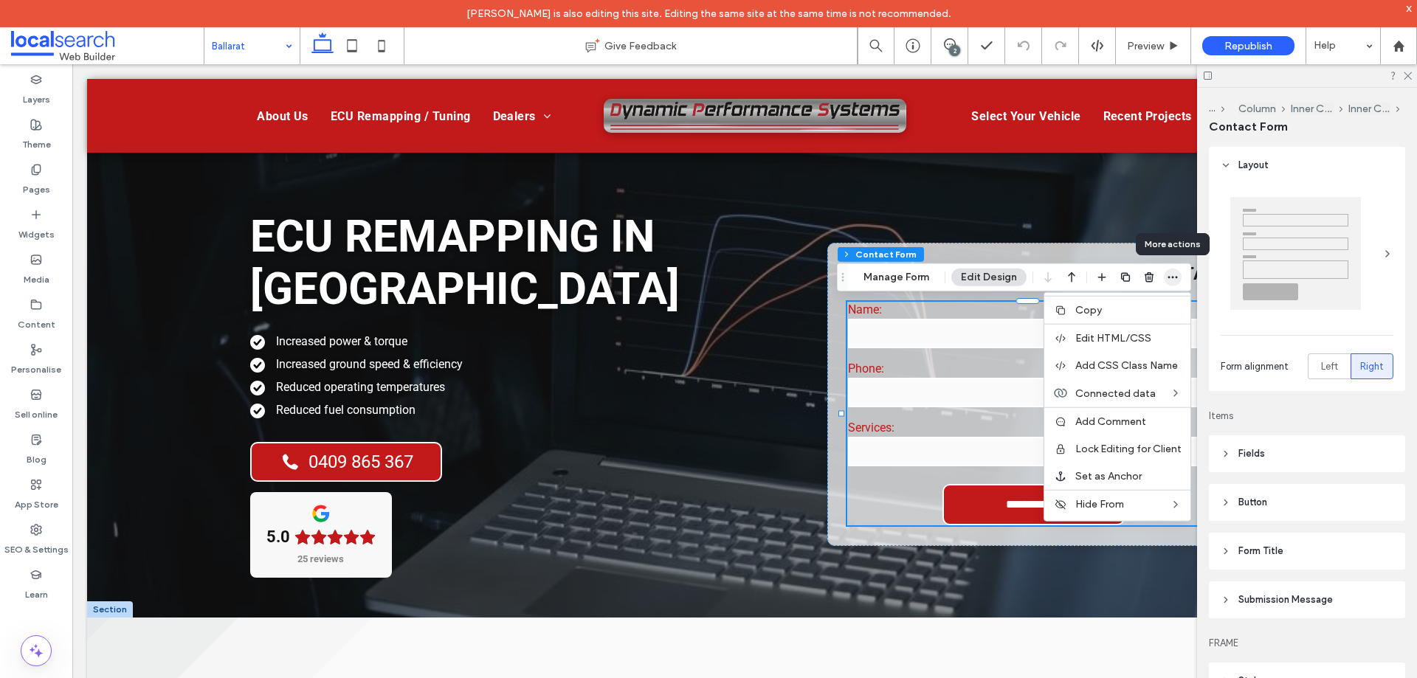
click at [1168, 277] on use "button" at bounding box center [1173, 277] width 10 height 2
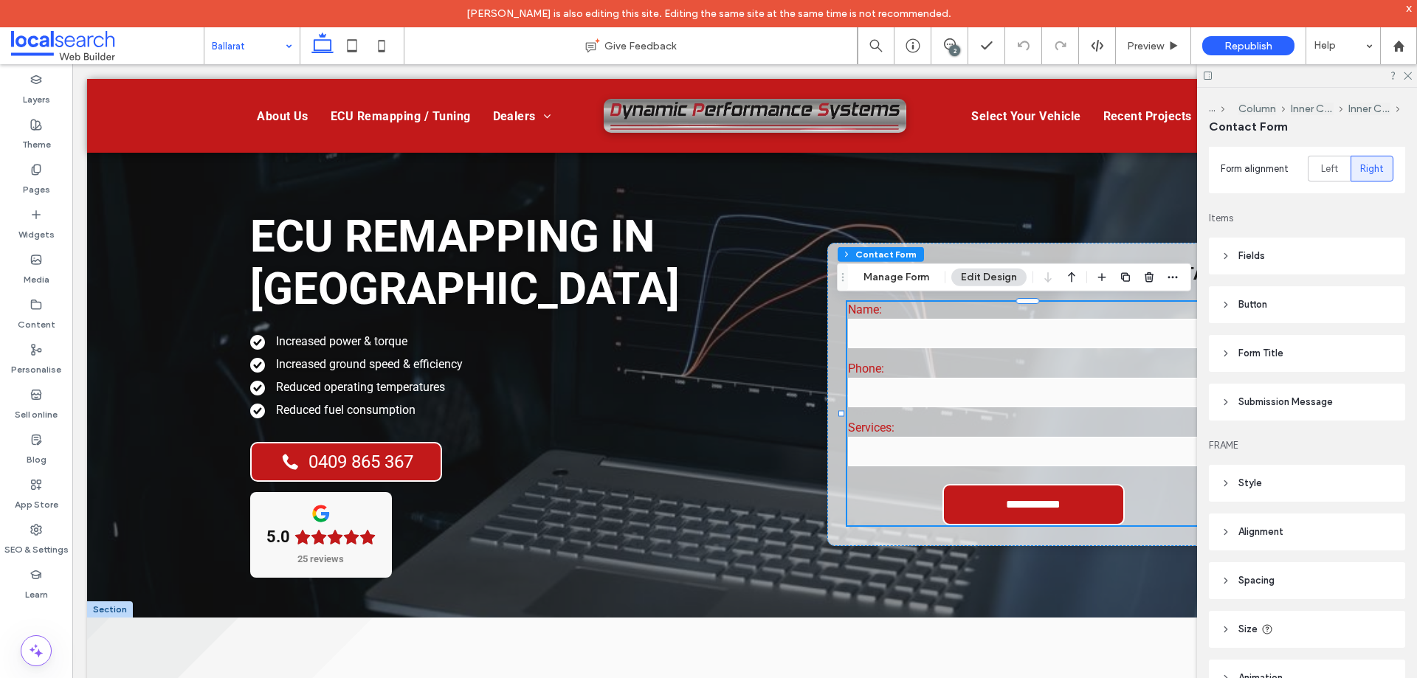
scroll to position [303, 0]
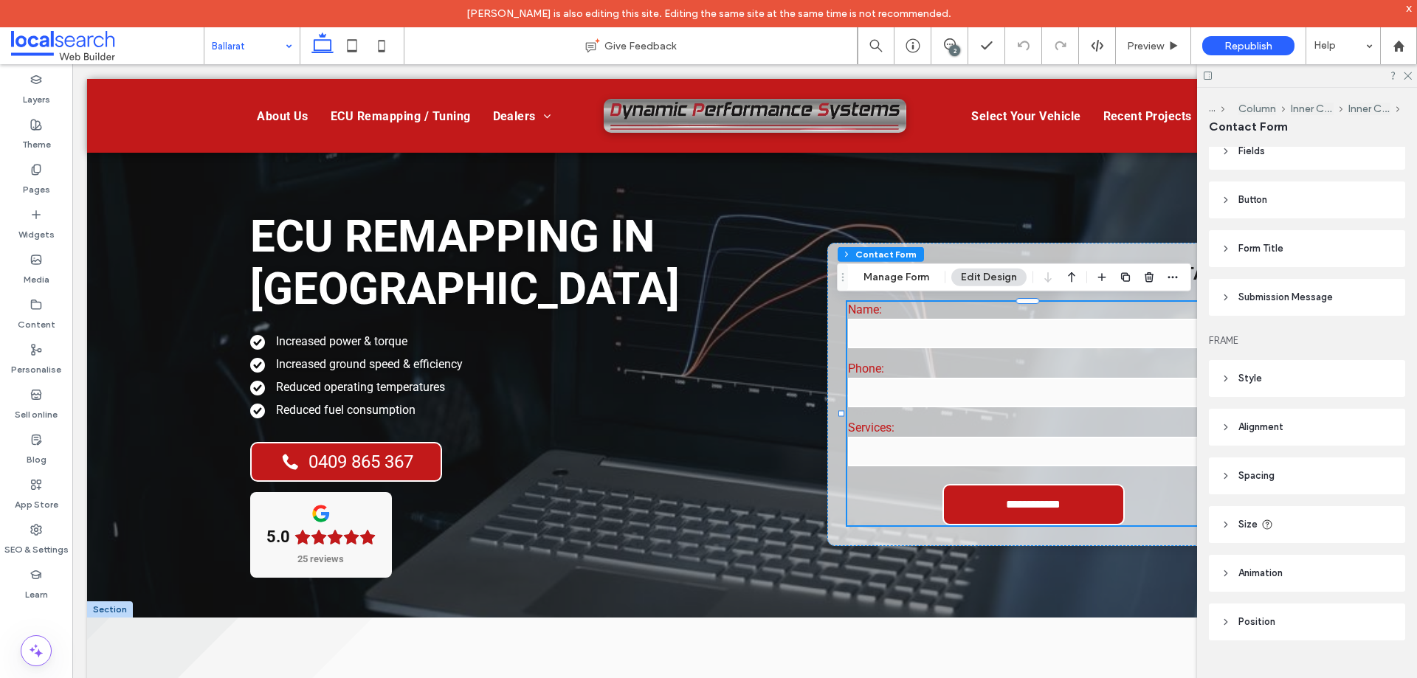
click at [1291, 293] on span "Submission Message" at bounding box center [1285, 297] width 94 height 15
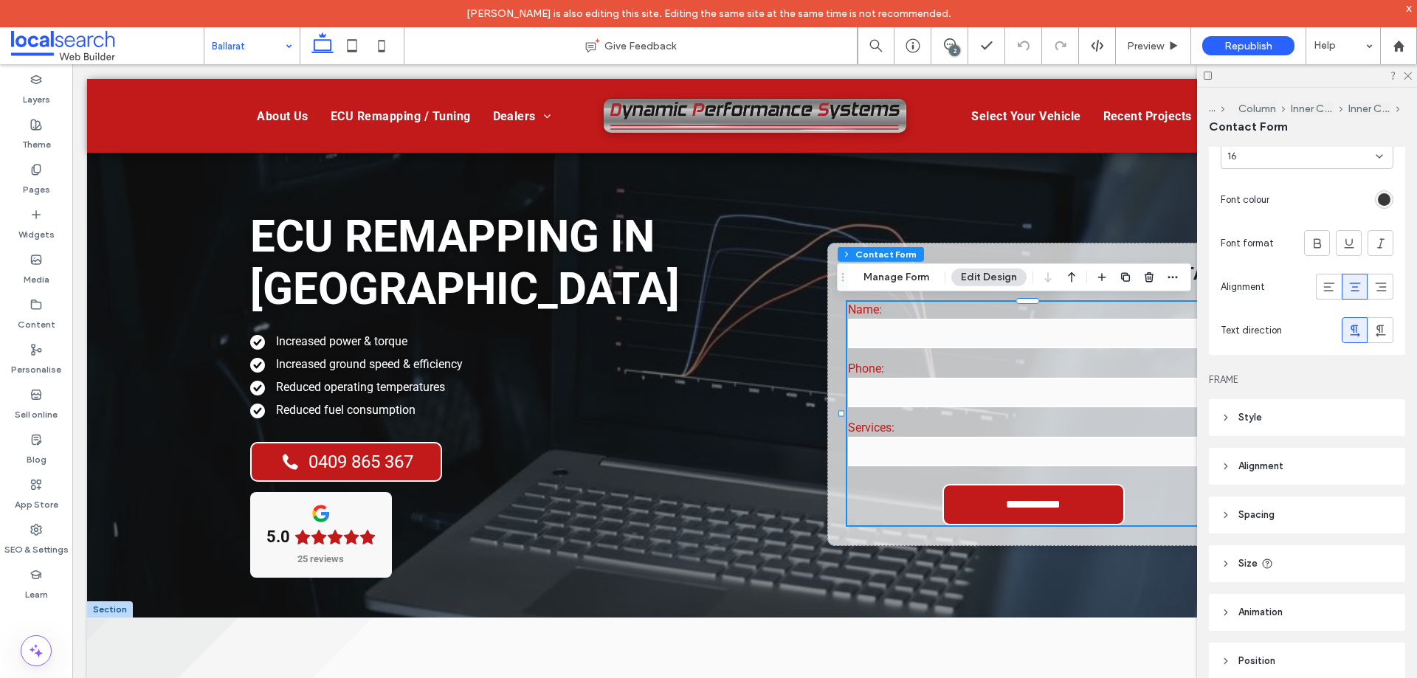
scroll to position [587, 0]
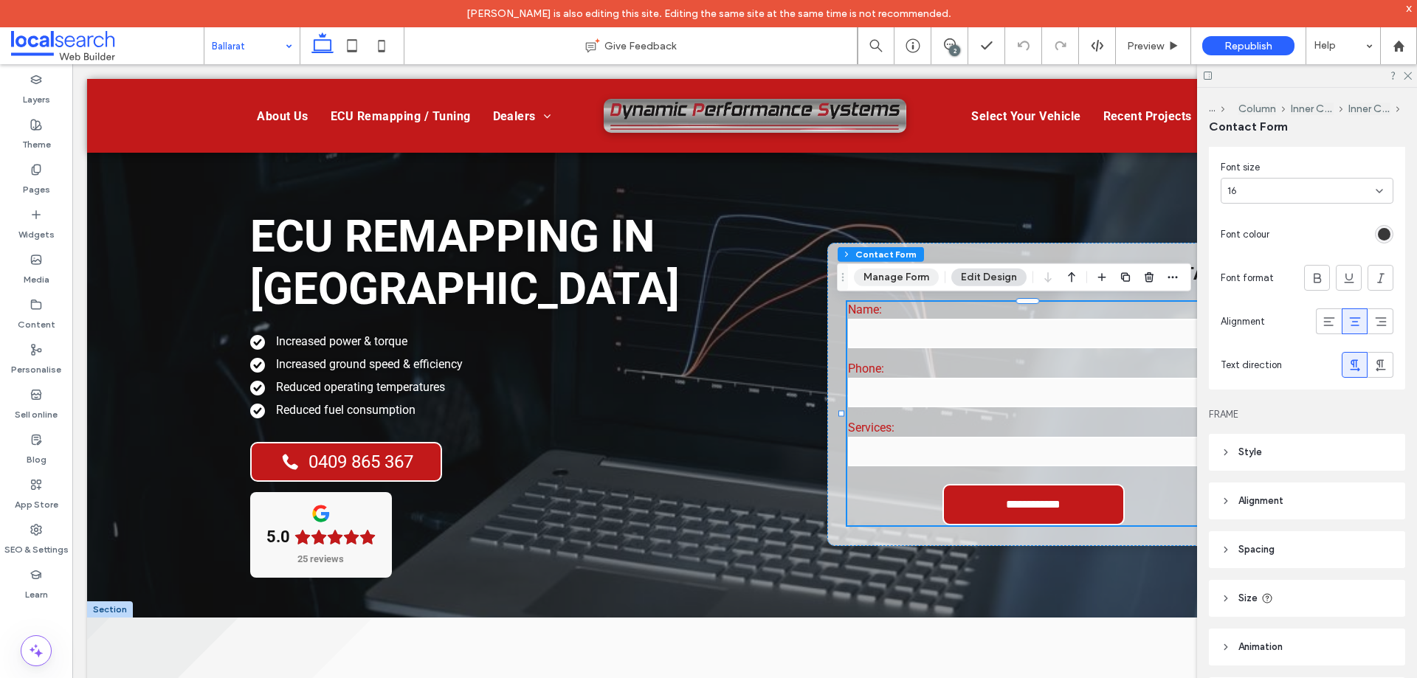
click at [875, 277] on button "Manage Form" at bounding box center [896, 278] width 85 height 18
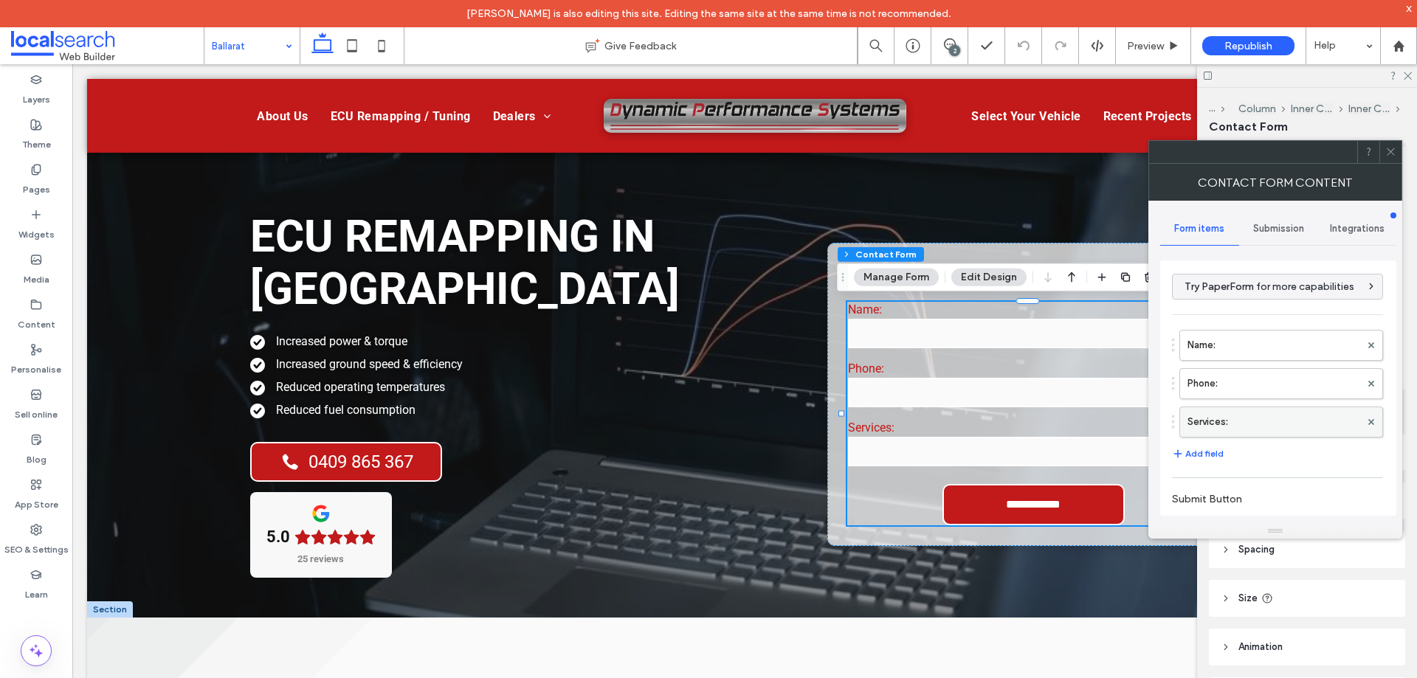
click at [1269, 418] on label "Services:" at bounding box center [1273, 422] width 173 height 30
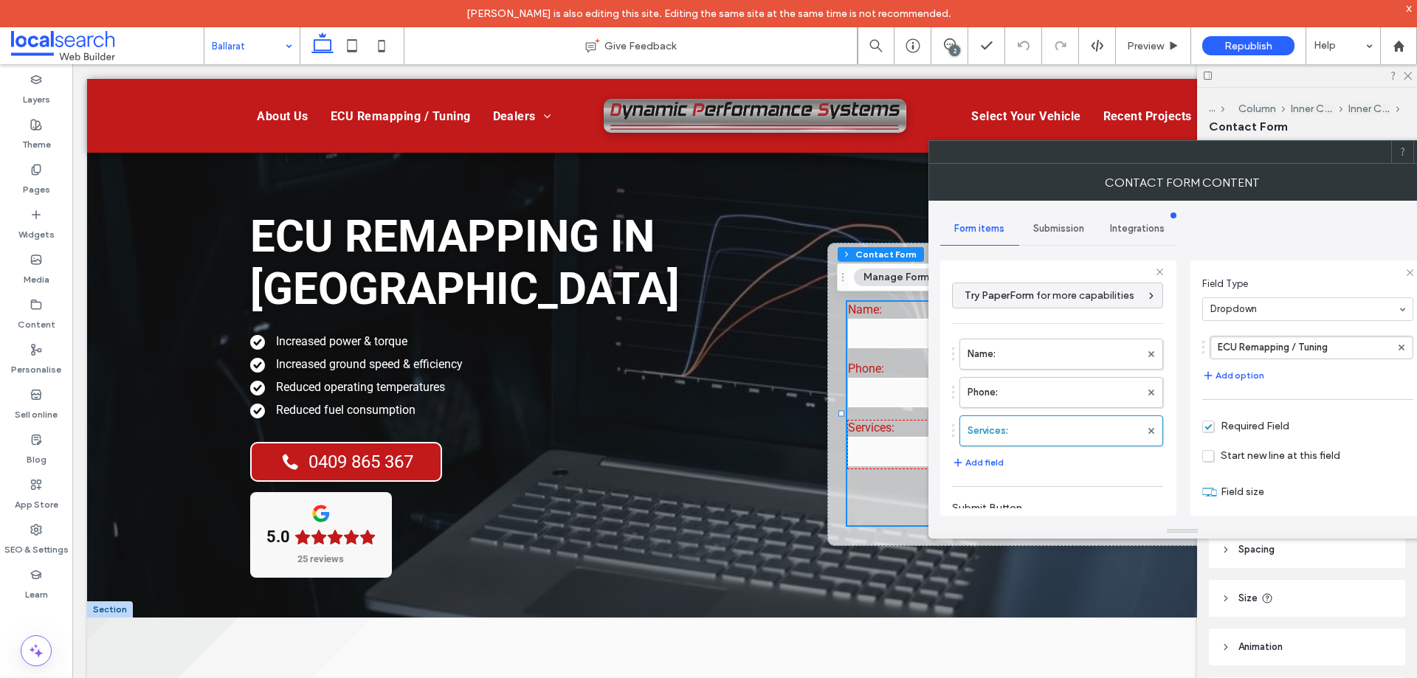
scroll to position [110, 0]
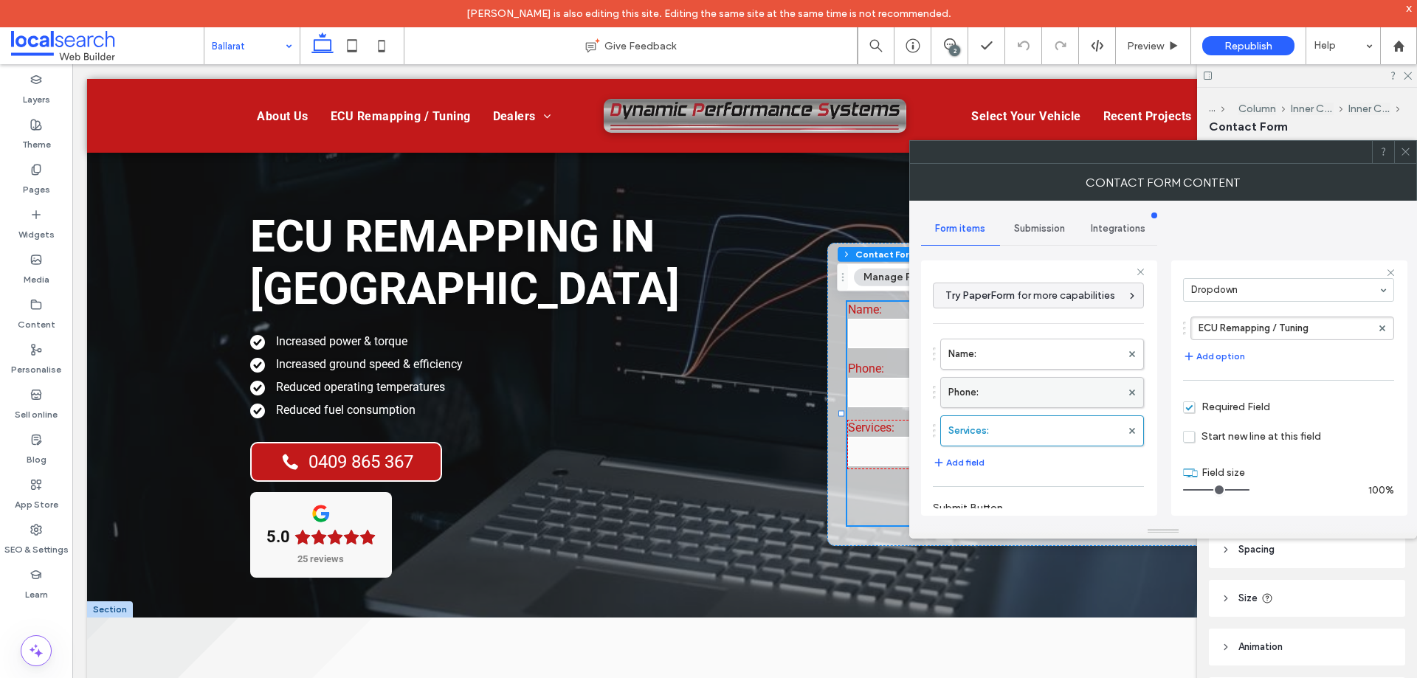
click at [1037, 387] on label "Phone:" at bounding box center [1034, 393] width 173 height 30
click at [1037, 342] on label "Name:" at bounding box center [1034, 354] width 173 height 30
click at [1033, 426] on label "Services:" at bounding box center [1034, 431] width 173 height 30
click at [1034, 389] on label "Phone:" at bounding box center [1034, 393] width 173 height 30
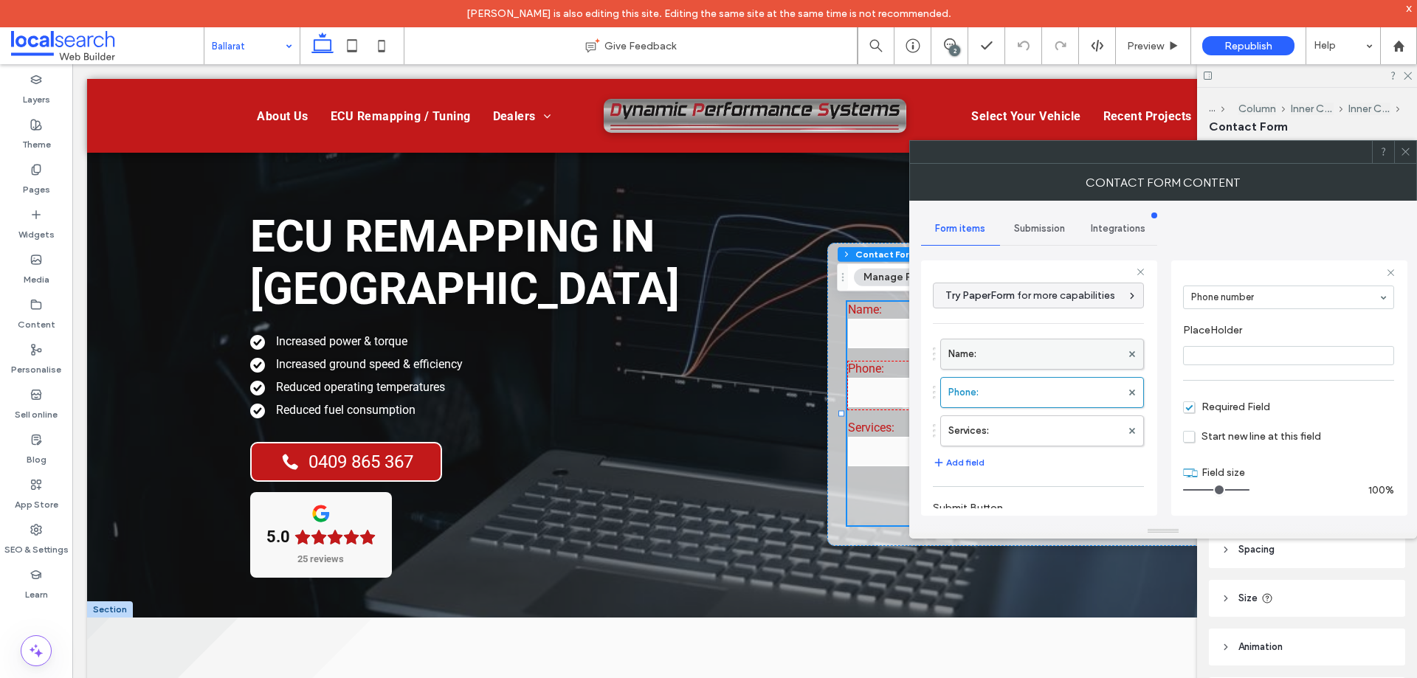
click at [1032, 356] on label "Name:" at bounding box center [1034, 354] width 173 height 30
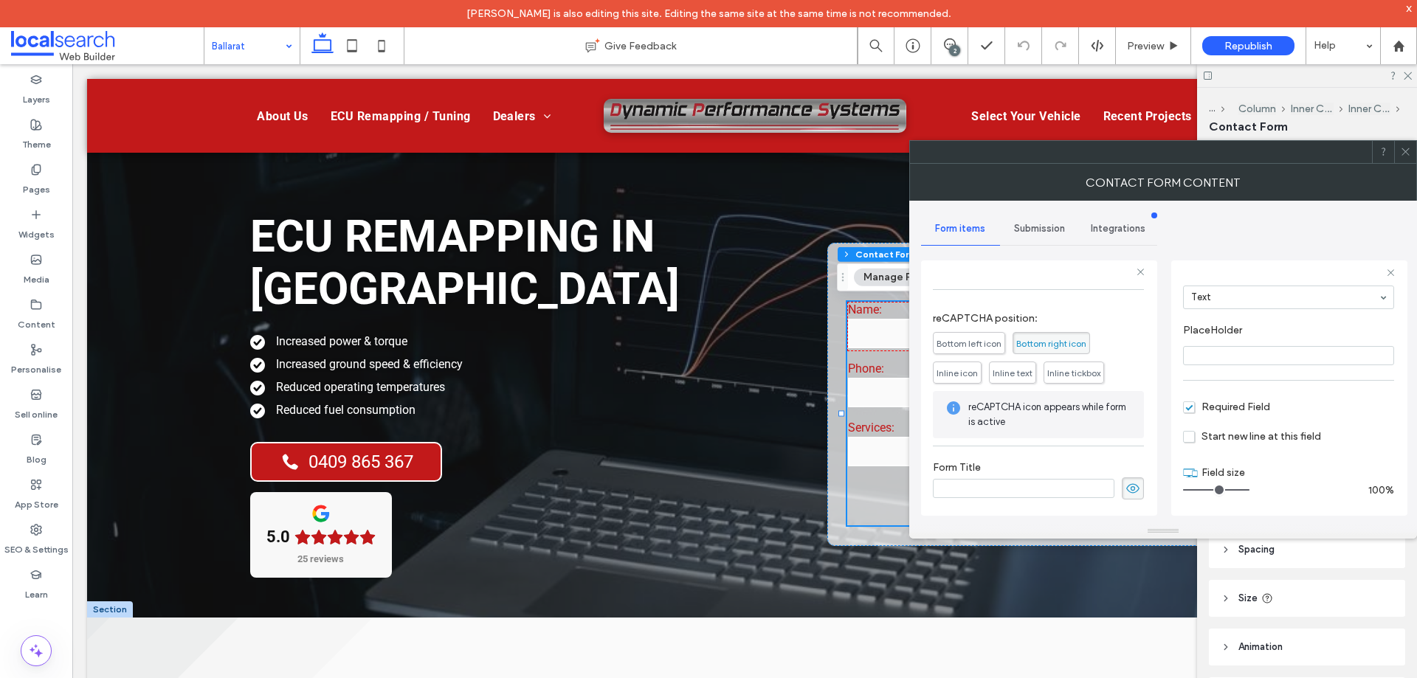
click at [1054, 234] on span "Submission" at bounding box center [1039, 229] width 51 height 12
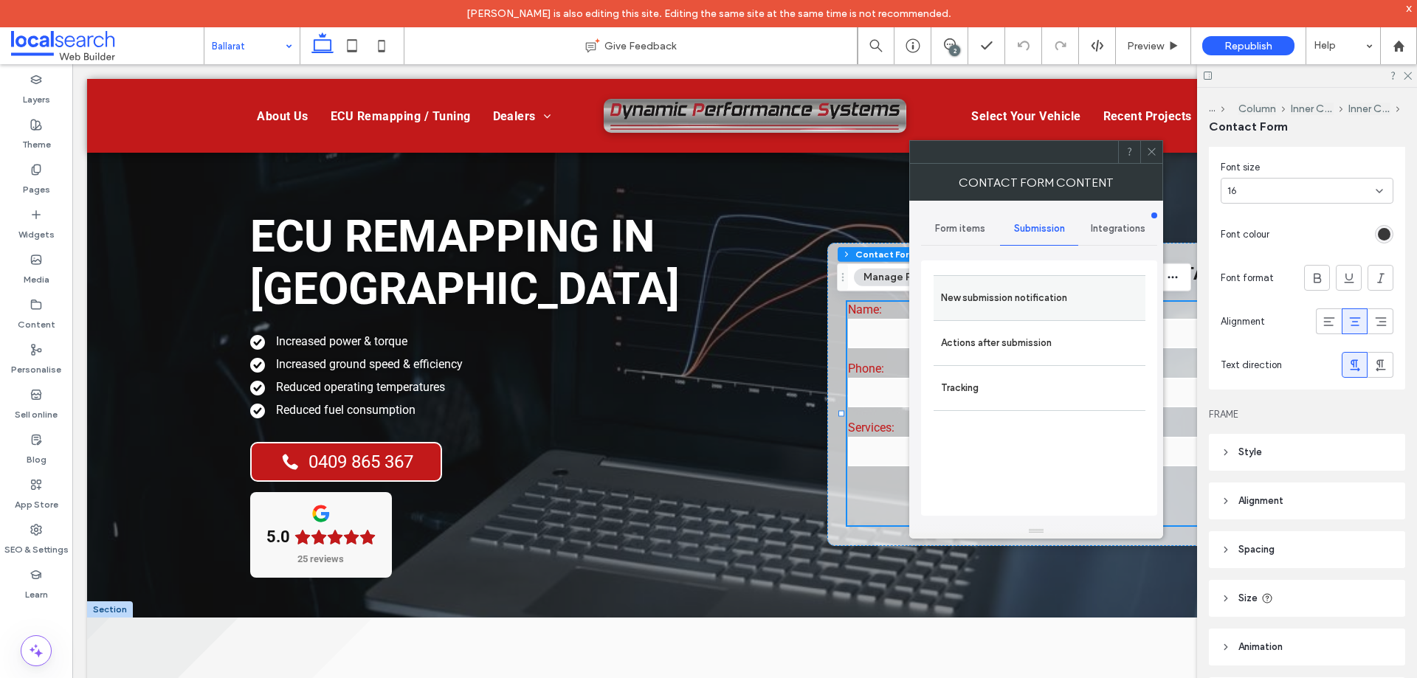
click at [1064, 290] on label "New submission notification" at bounding box center [1039, 298] width 197 height 30
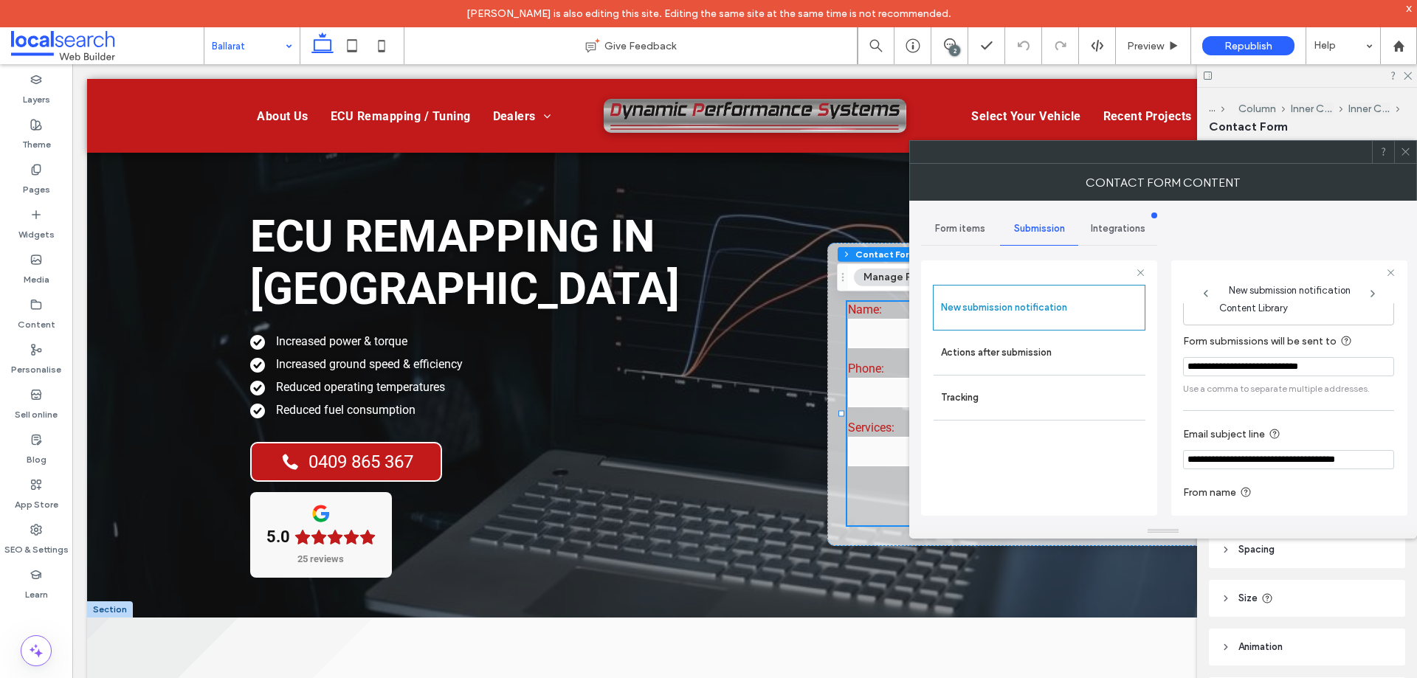
scroll to position [77, 0]
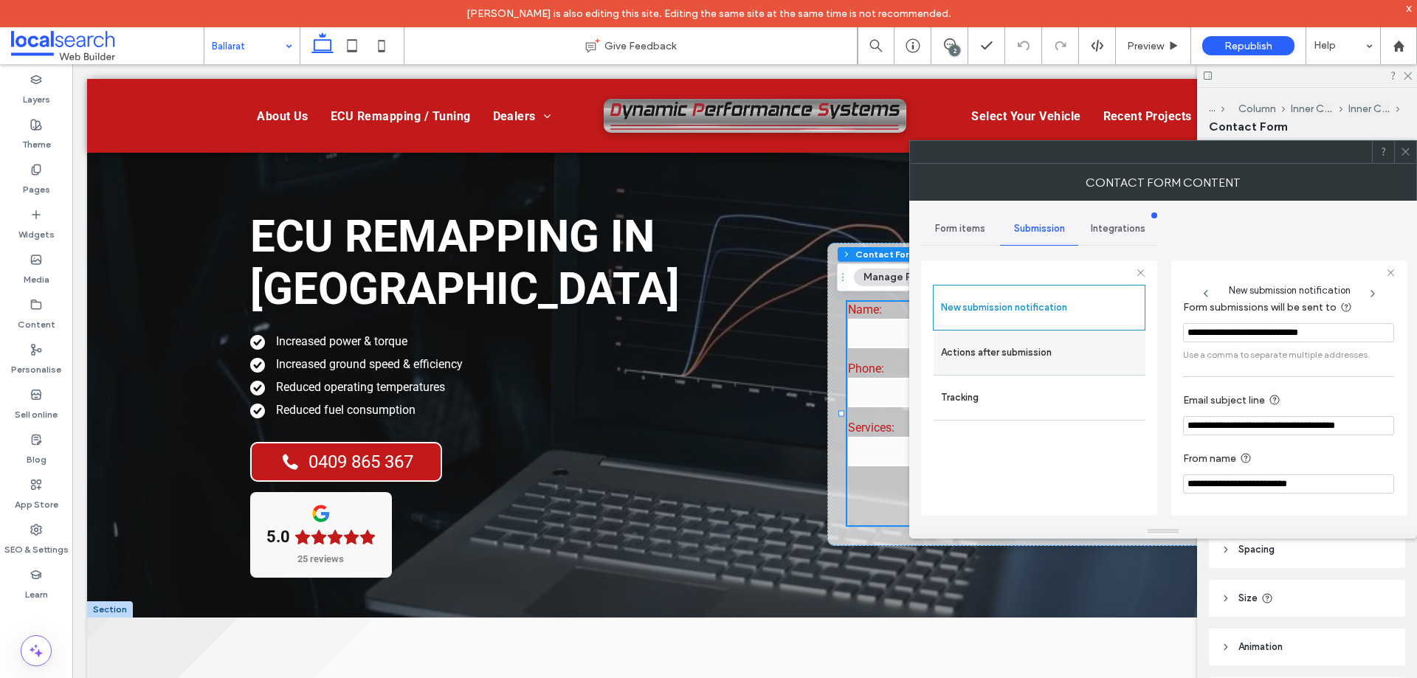
click at [1091, 353] on label "Actions after submission" at bounding box center [1039, 353] width 197 height 30
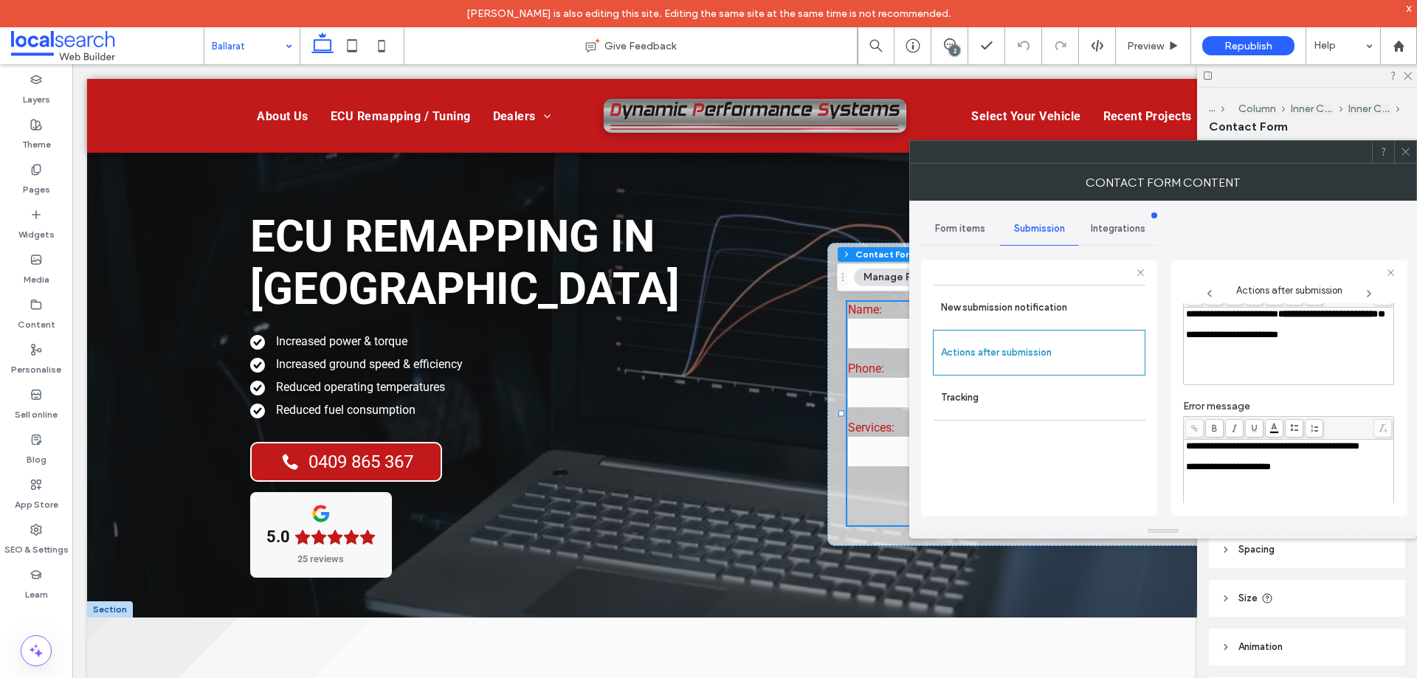
click at [1293, 319] on div "**********" at bounding box center [1289, 314] width 206 height 10
click at [1161, 355] on div "**********" at bounding box center [1163, 362] width 484 height 323
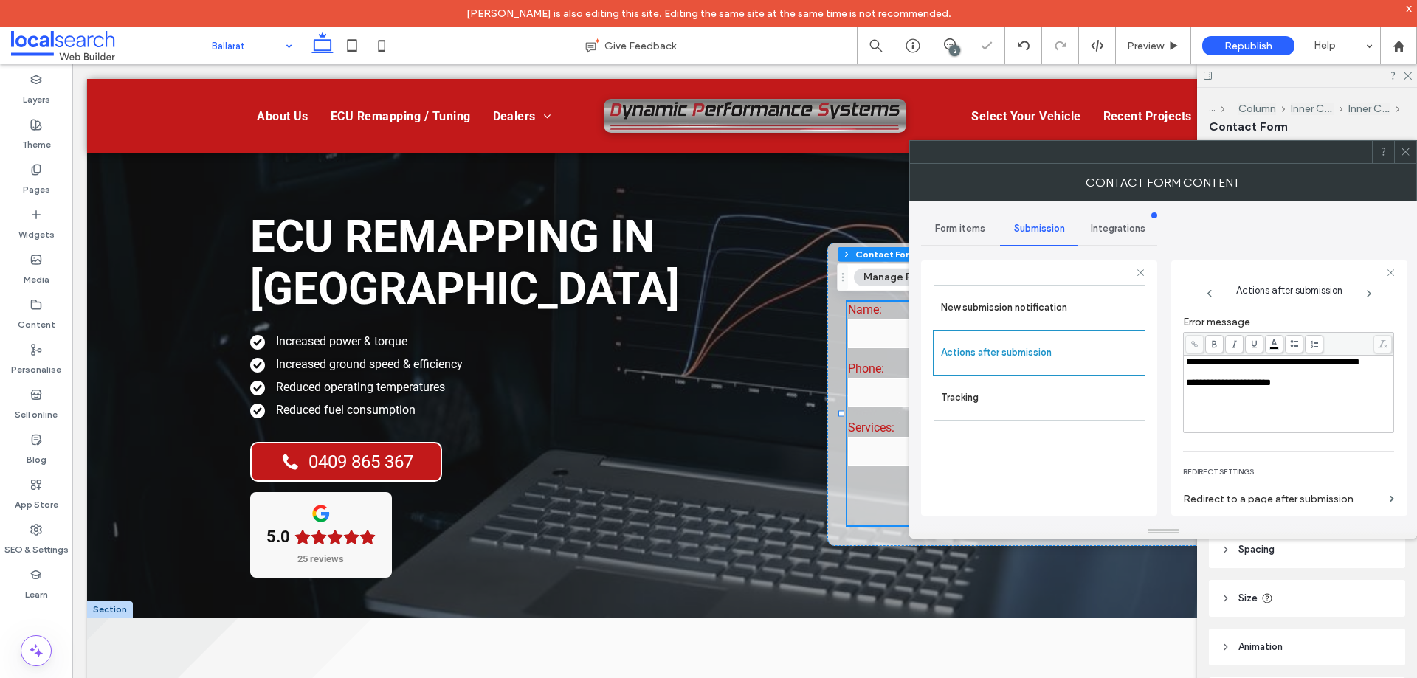
scroll to position [255, 0]
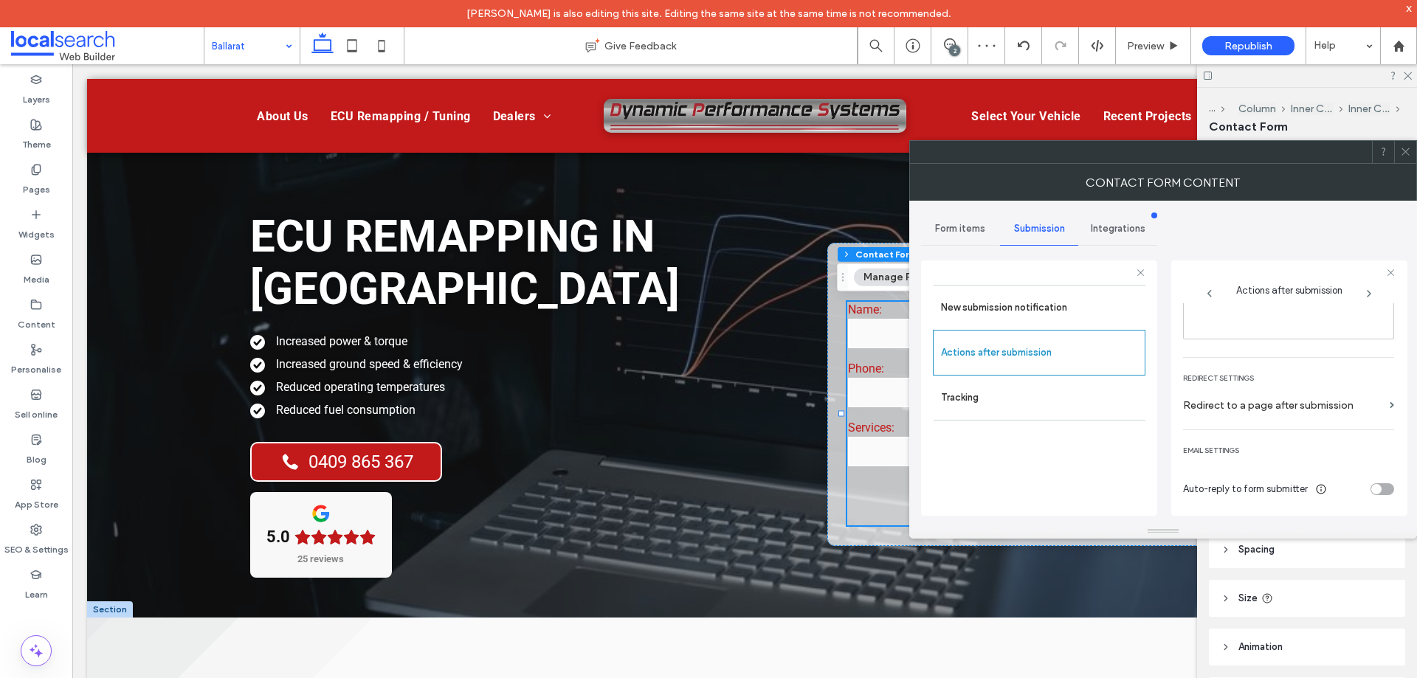
click at [1401, 156] on span at bounding box center [1405, 152] width 11 height 22
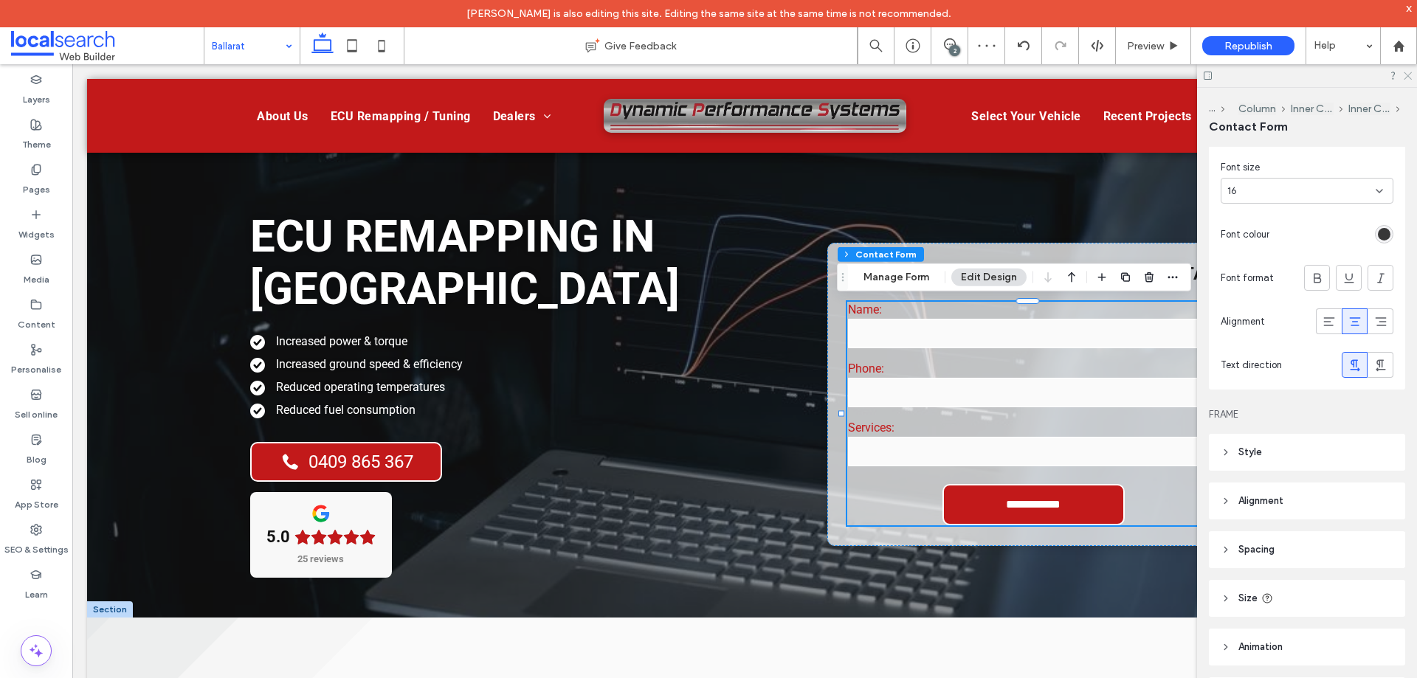
click at [1403, 75] on icon at bounding box center [1407, 75] width 10 height 10
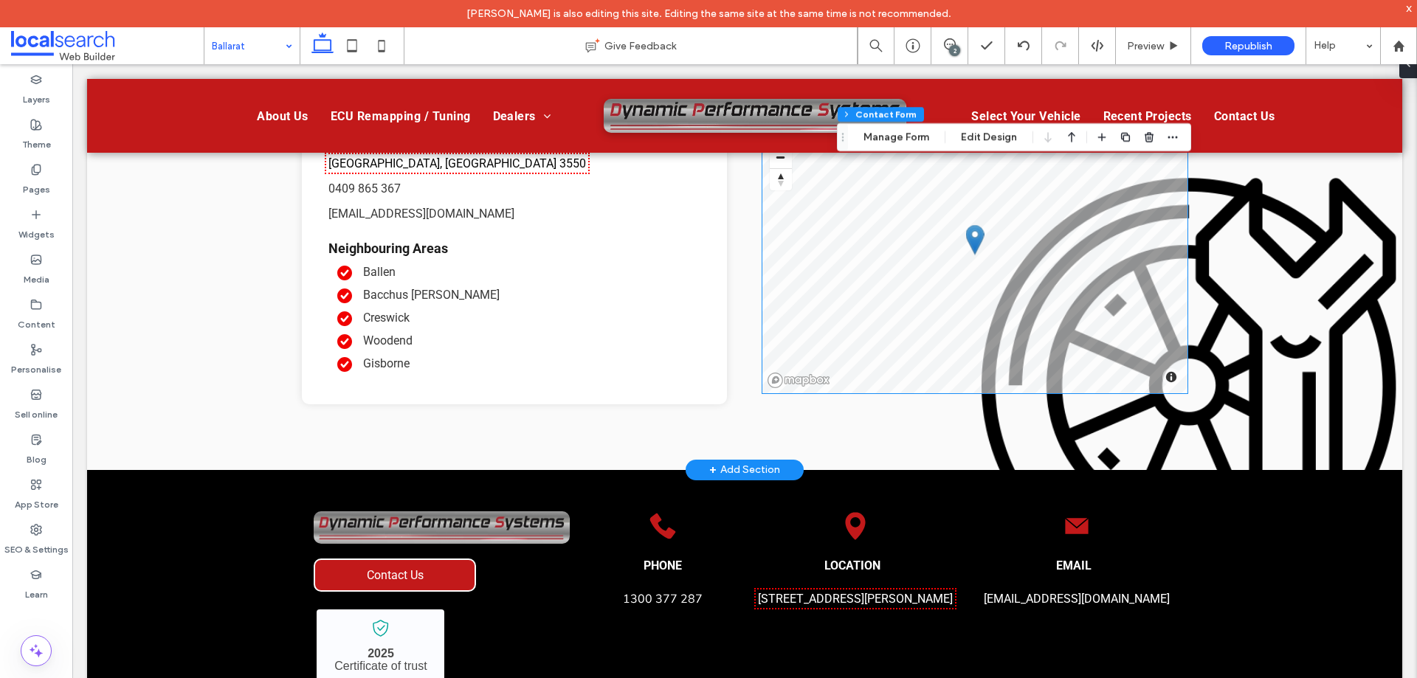
scroll to position [2564, 0]
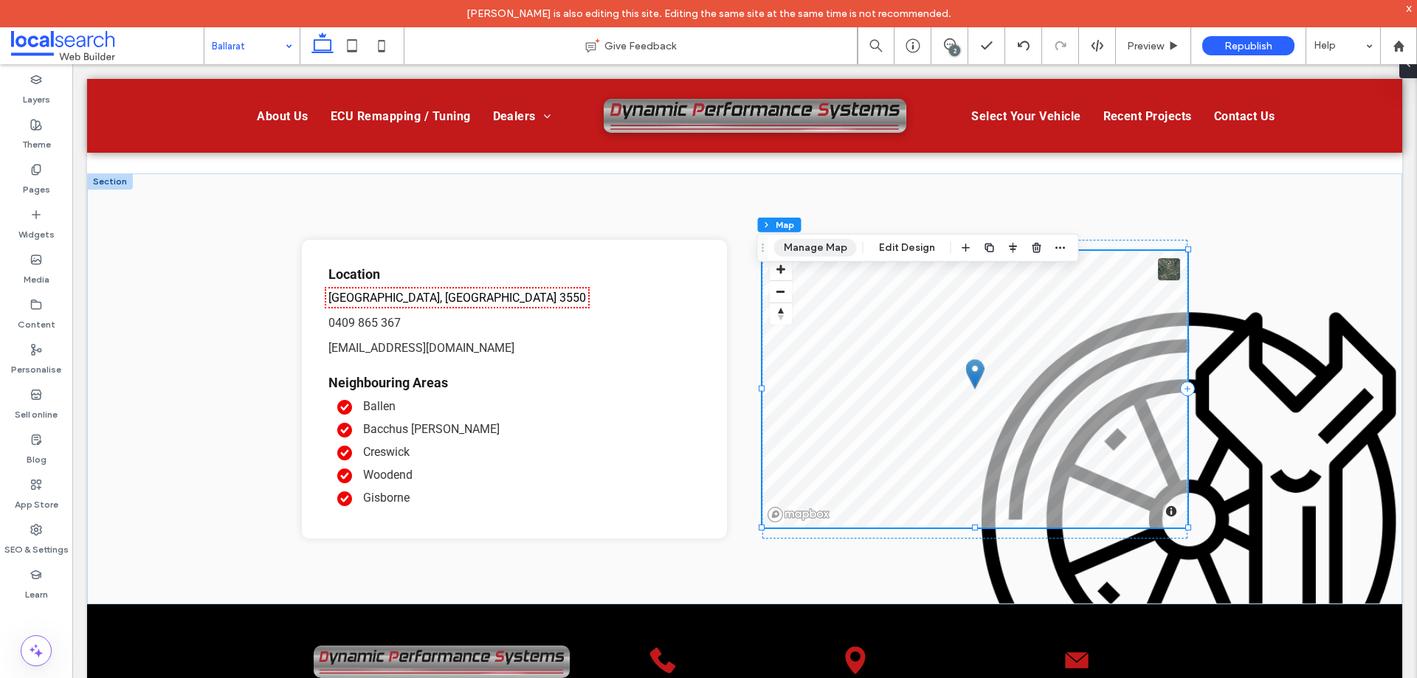
click at [821, 247] on button "Manage Map" at bounding box center [815, 248] width 83 height 18
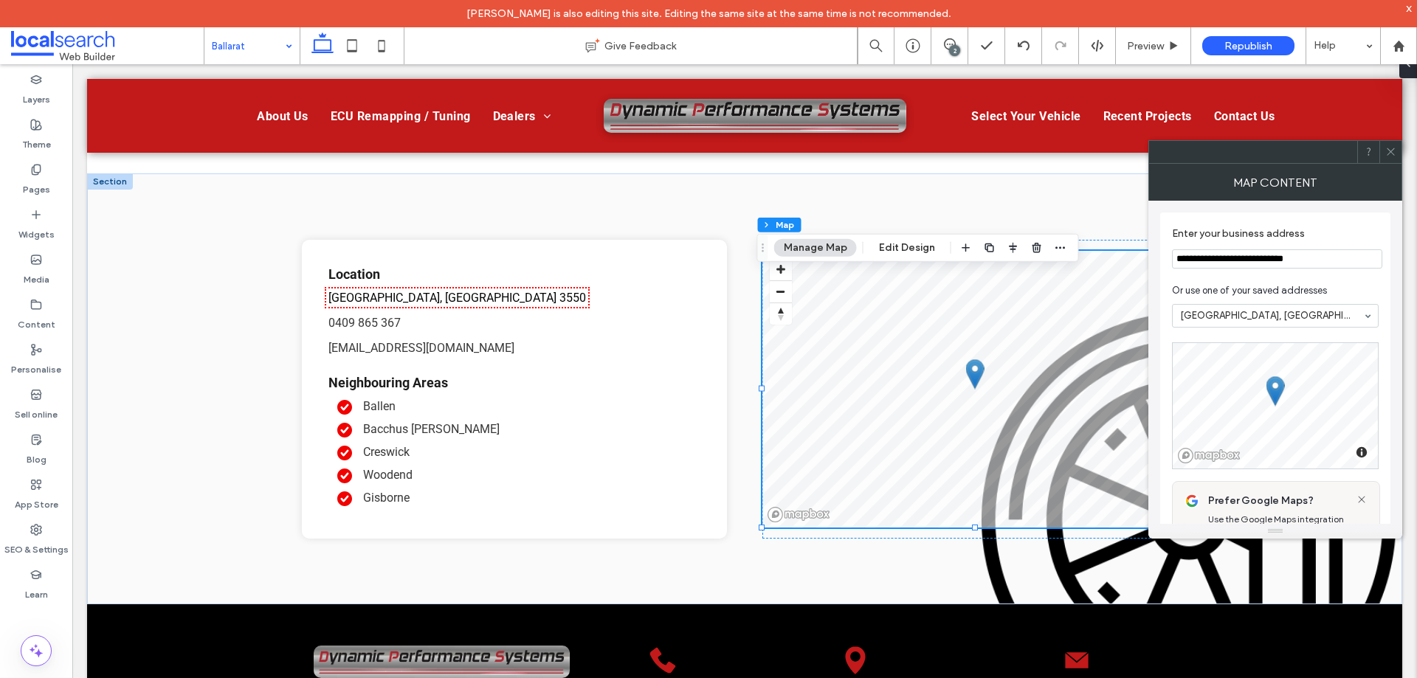
click at [1391, 148] on icon at bounding box center [1390, 151] width 11 height 11
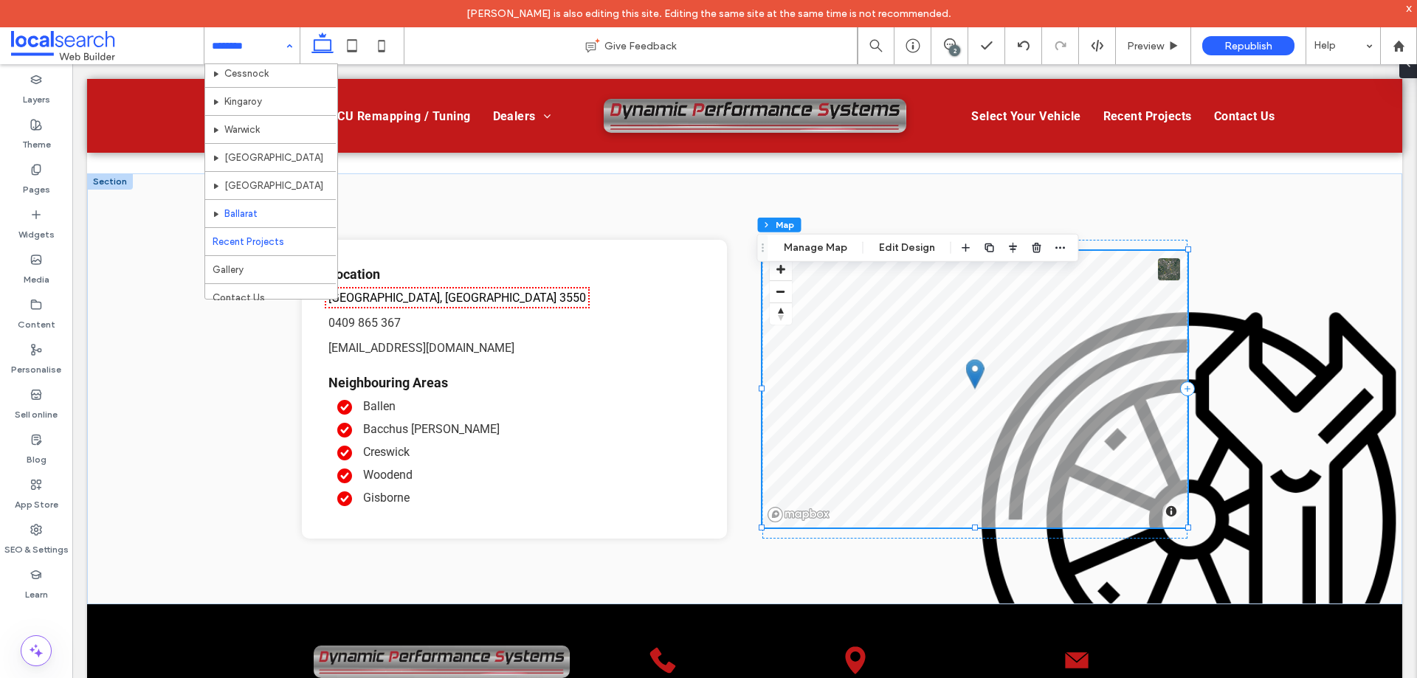
scroll to position [352, 0]
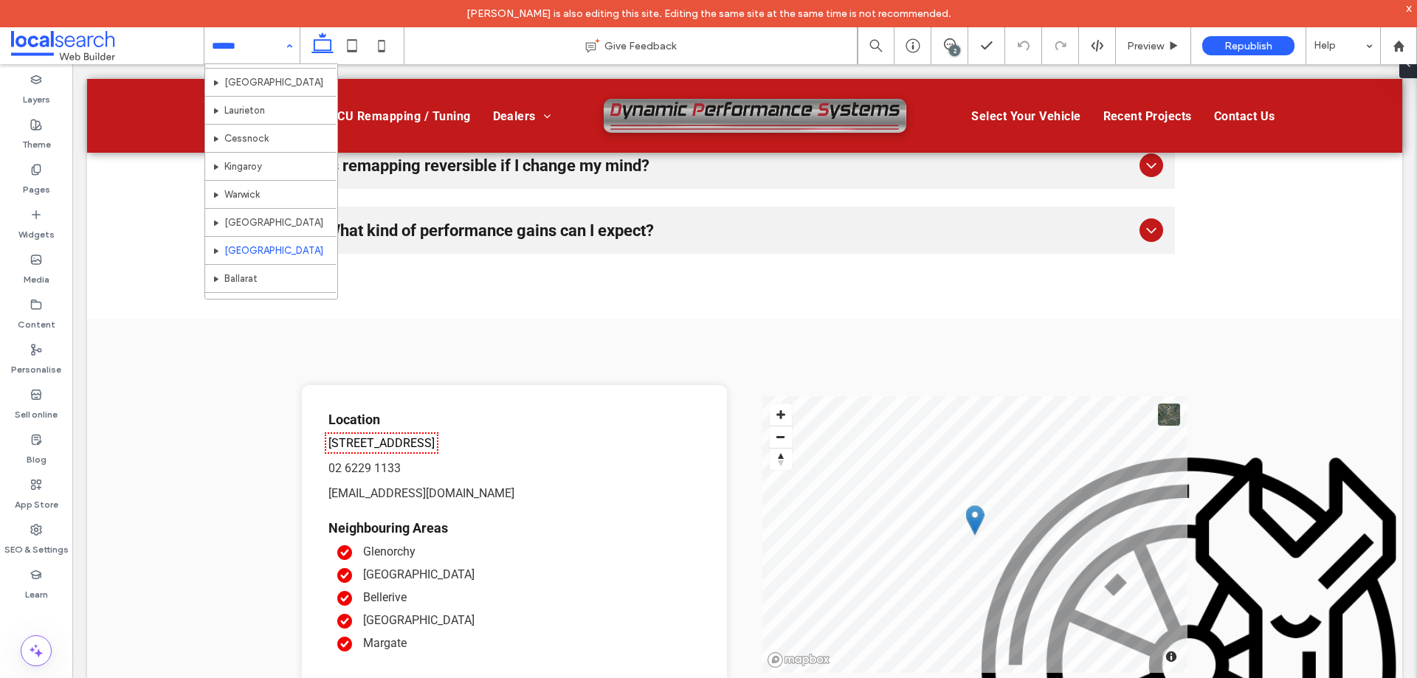
scroll to position [295, 0]
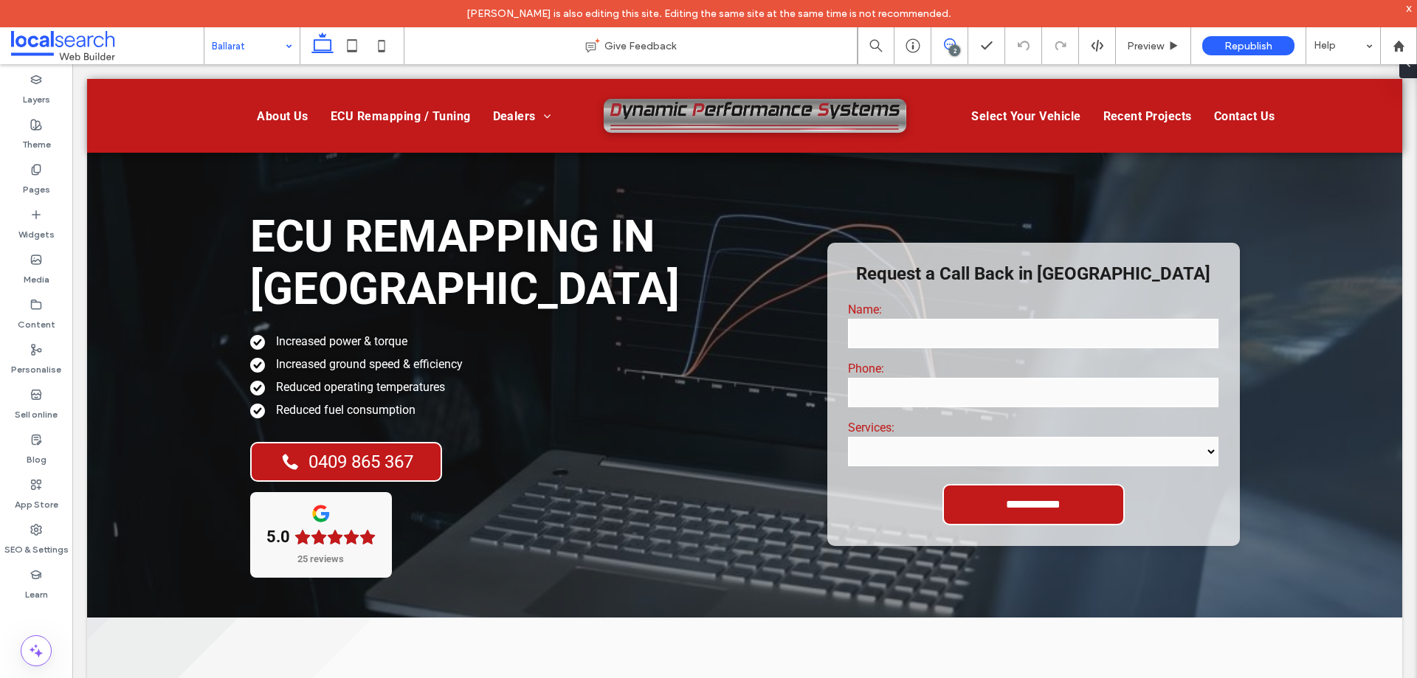
drag, startPoint x: 949, startPoint y: 42, endPoint x: 913, endPoint y: 2, distance: 53.8
click at [949, 42] on icon at bounding box center [950, 44] width 12 height 12
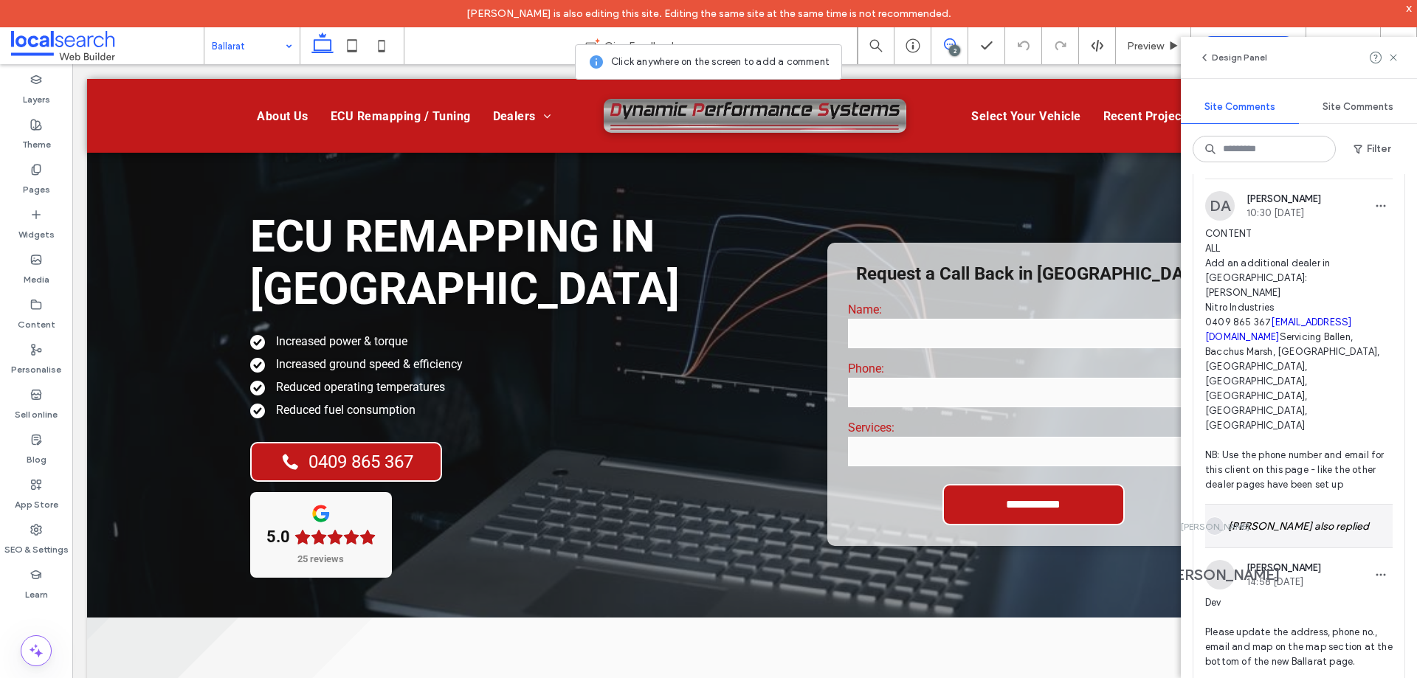
scroll to position [295, 0]
